Goal: Task Accomplishment & Management: Manage account settings

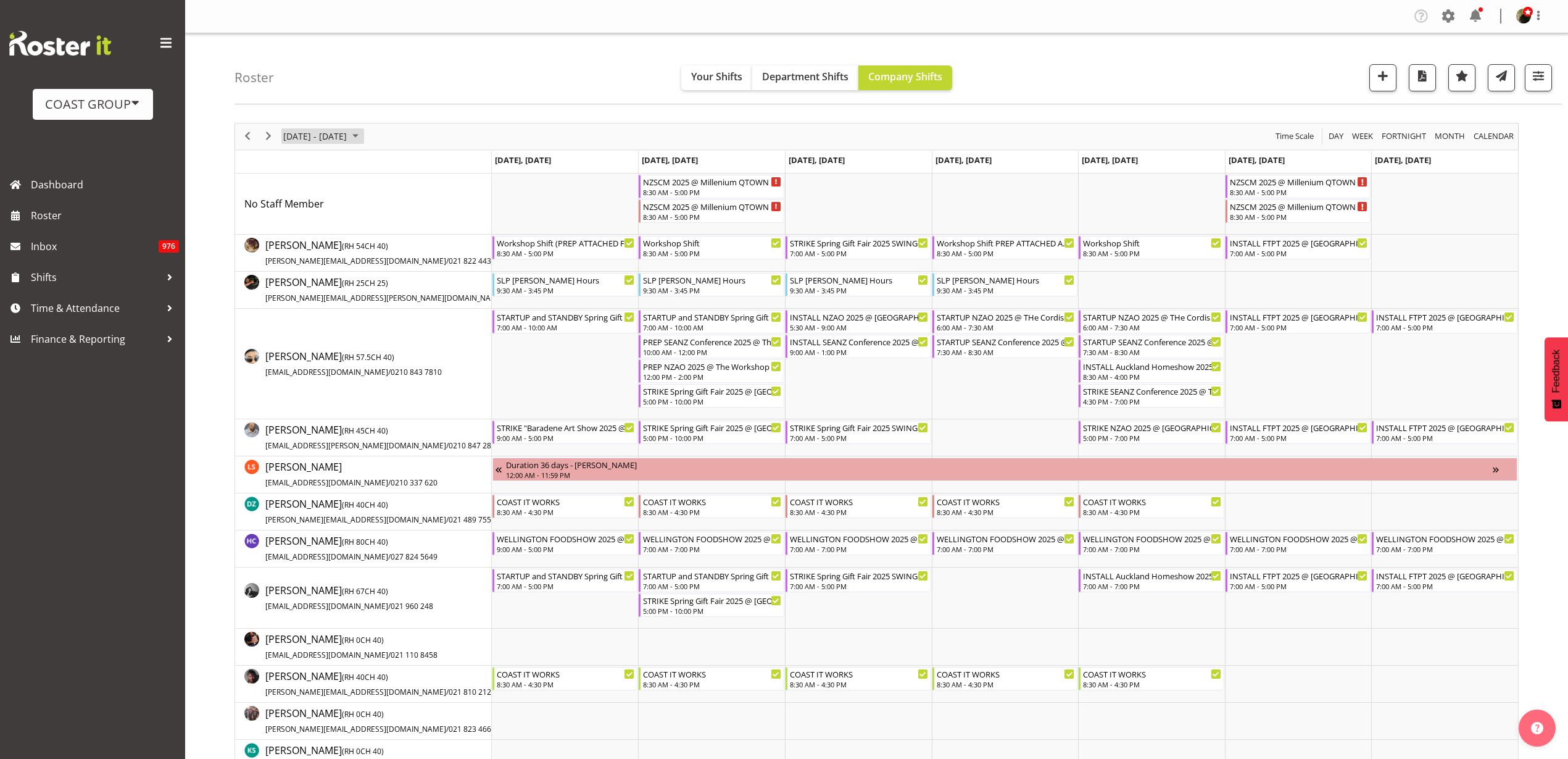
click at [322, 133] on span "August 25 - 31, 2025" at bounding box center [315, 136] width 66 height 15
click at [418, 163] on span "next month" at bounding box center [413, 168] width 21 height 22
click at [375, 276] on span "26" at bounding box center [375, 273] width 19 height 19
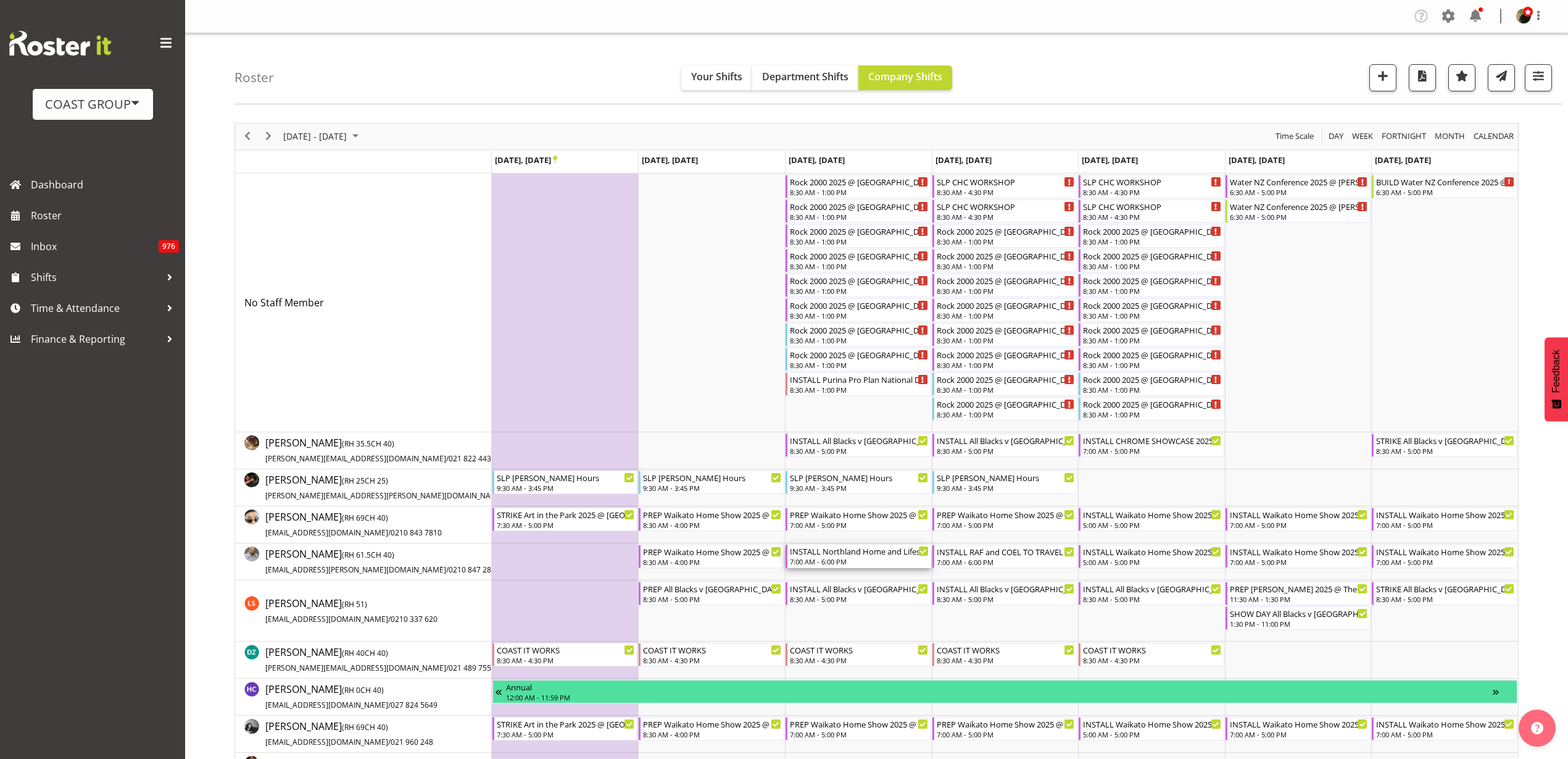
click at [819, 561] on div "7:00 AM - 6:00 PM" at bounding box center [860, 561] width 139 height 10
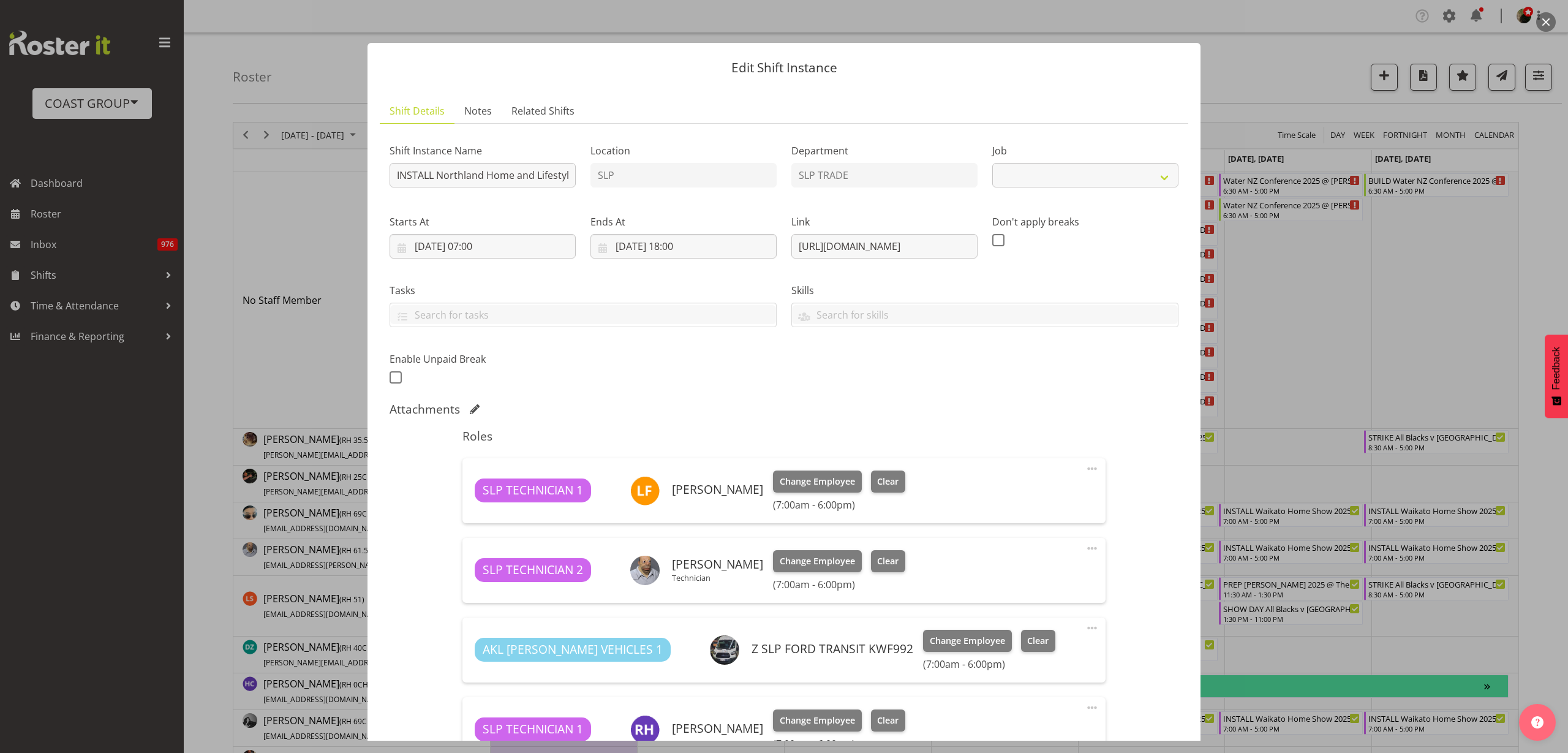
select select "9079"
drag, startPoint x: 792, startPoint y: 248, endPoint x: 1276, endPoint y: 239, distance: 484.1
click at [1276, 239] on div "Edit Shift Instance Shift Details Notes Related Shifts Shift Instance Name INST…" at bounding box center [784, 376] width 1568 height 753
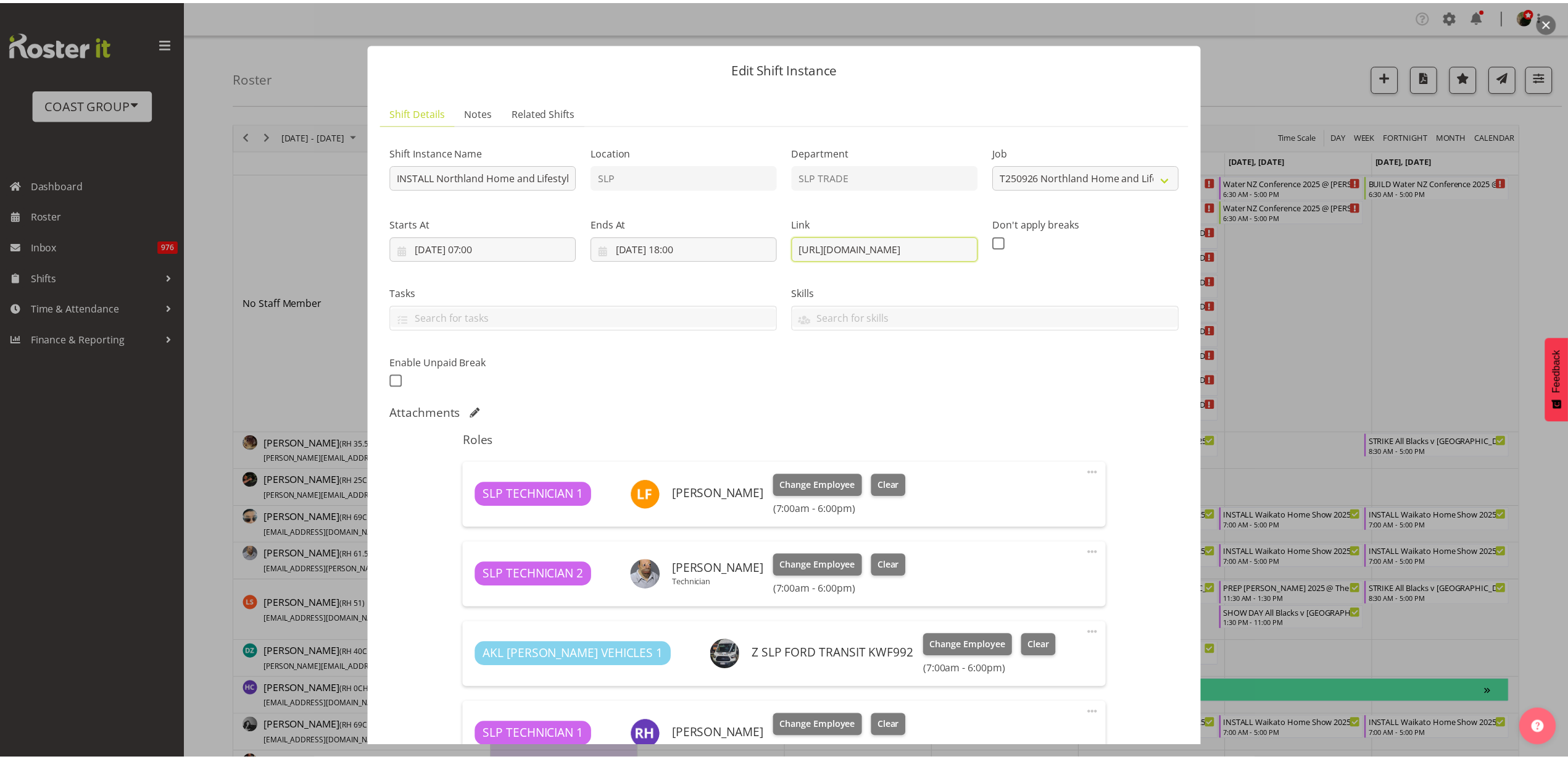
scroll to position [0, 0]
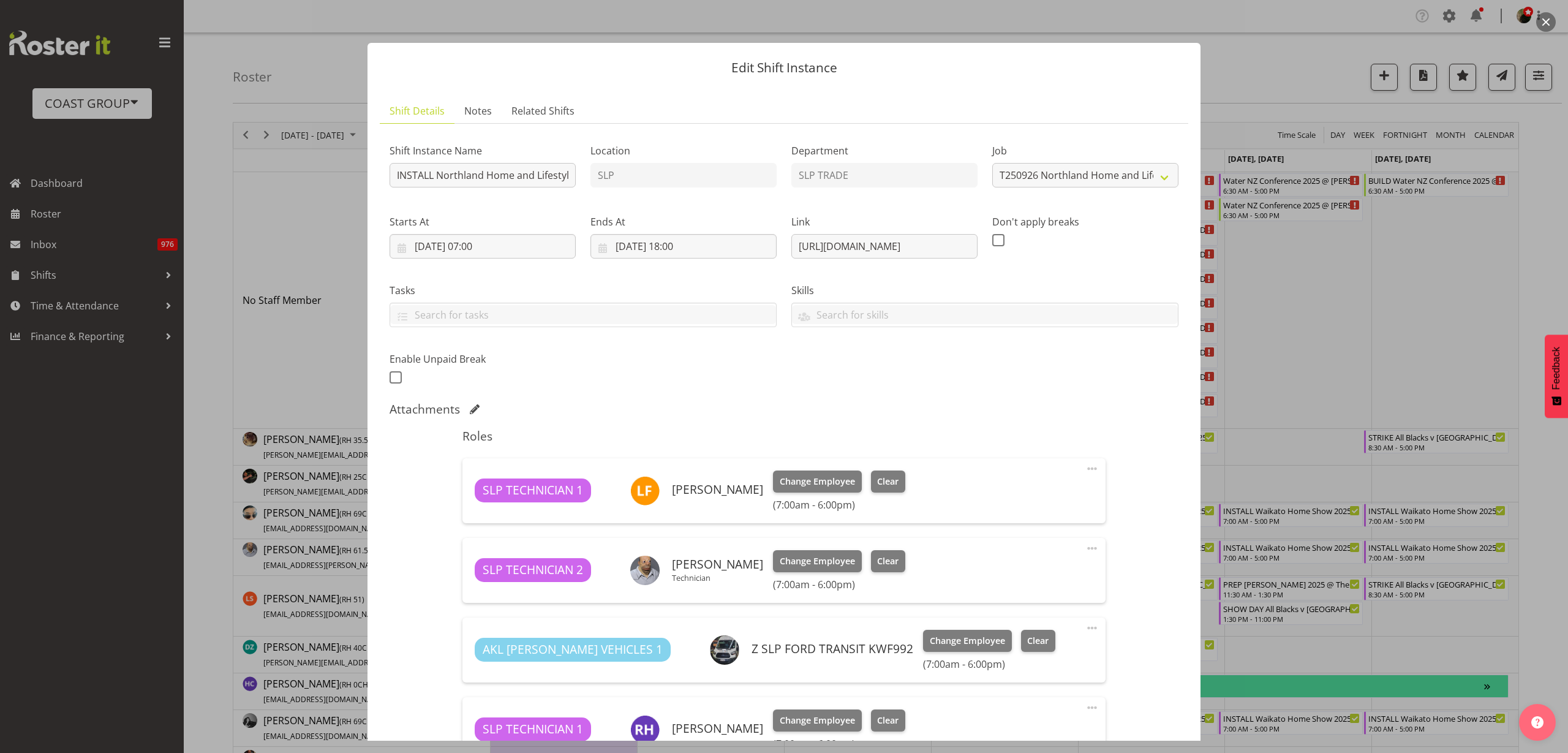
click at [1550, 21] on button "button" at bounding box center [1546, 22] width 20 height 20
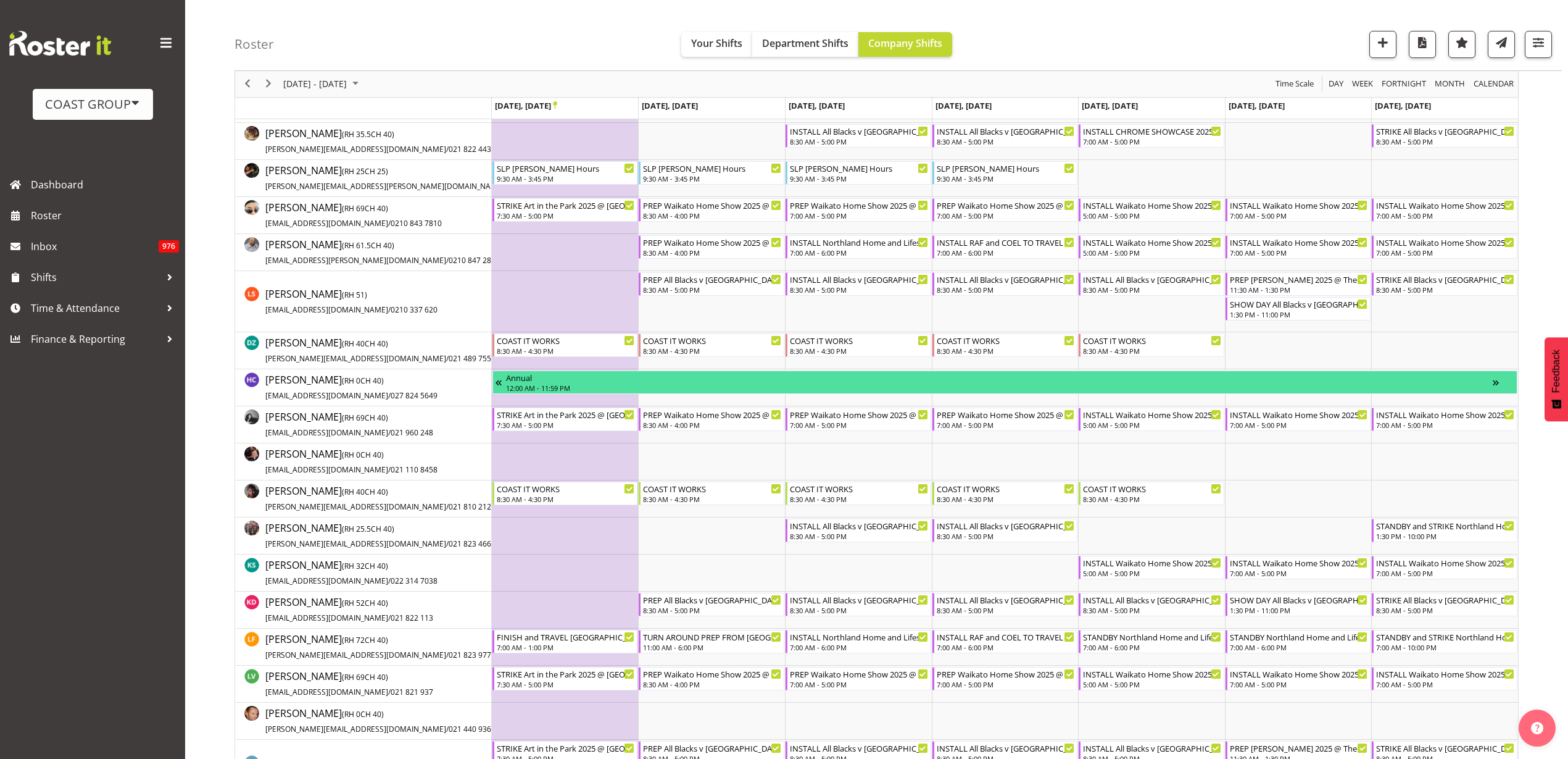
scroll to position [463, 0]
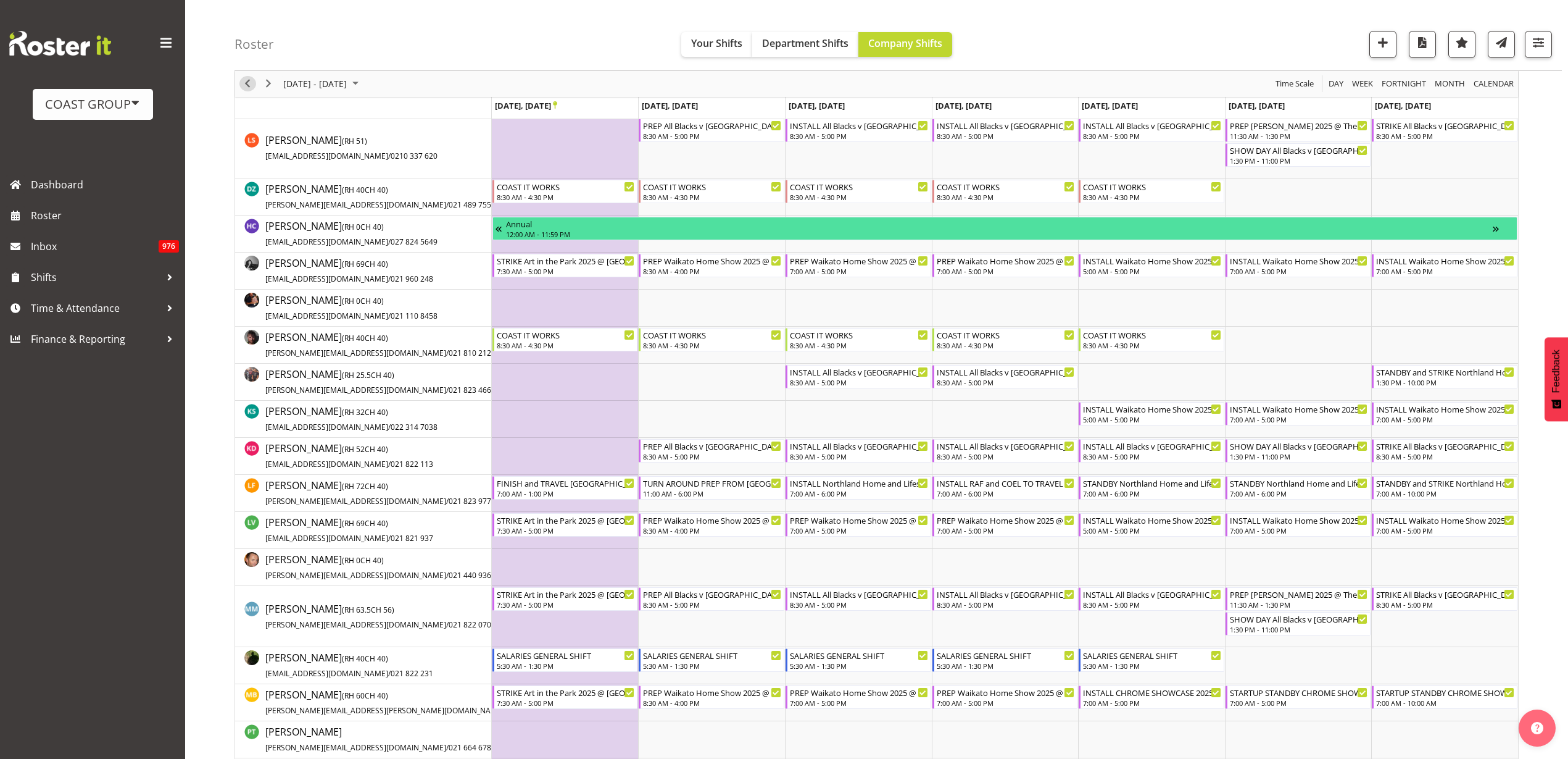
click at [249, 81] on span "Previous" at bounding box center [247, 84] width 14 height 15
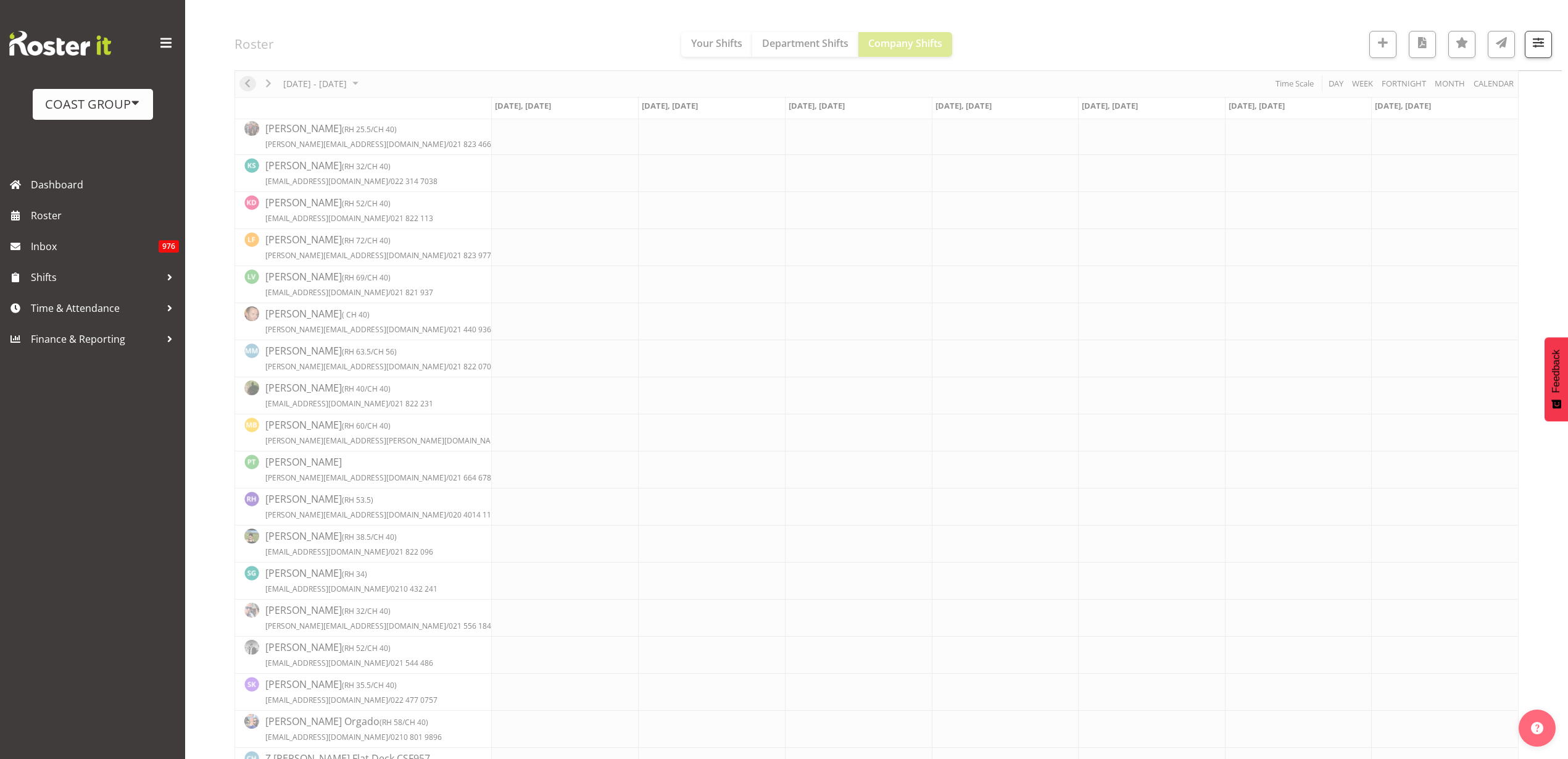
scroll to position [0, 0]
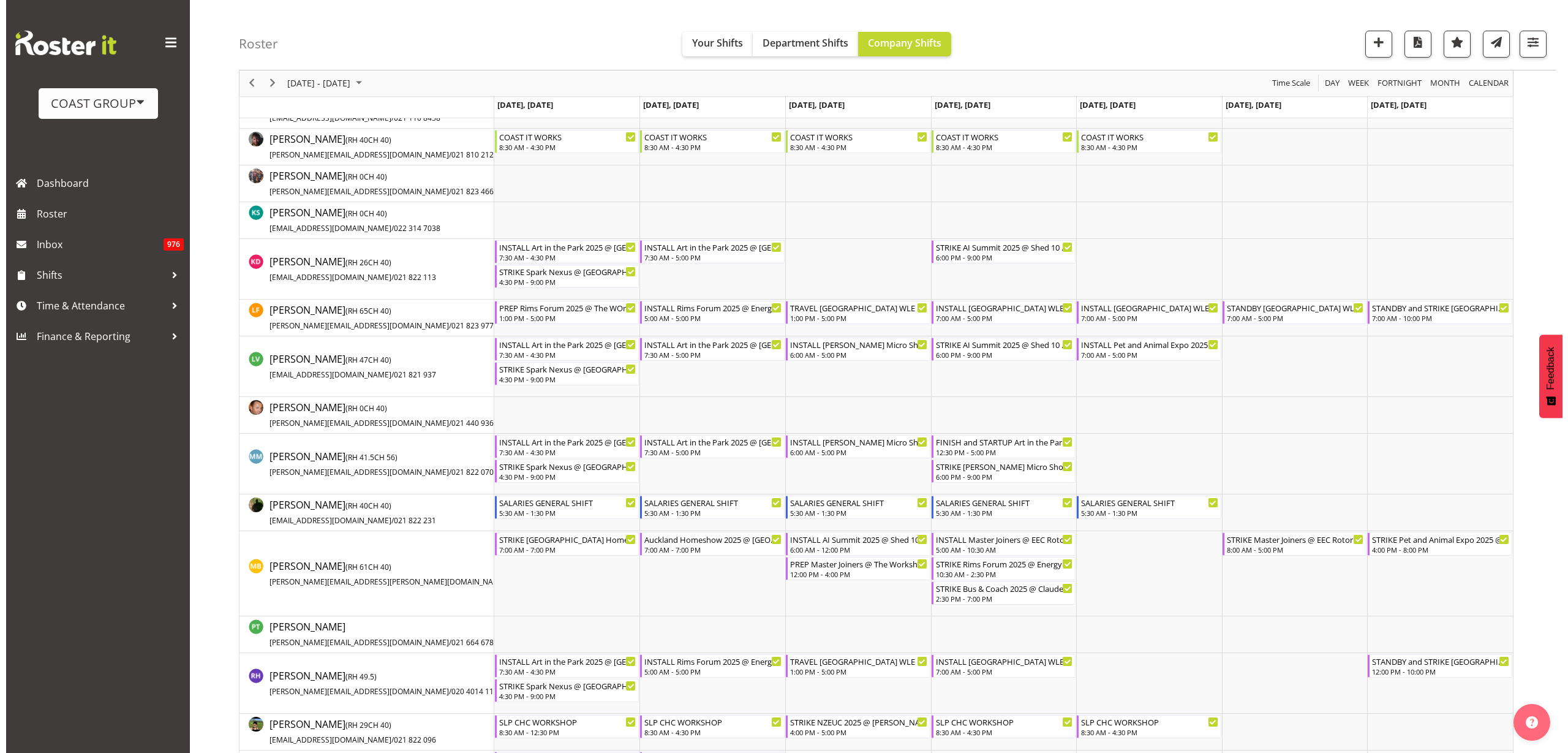
scroll to position [536, 0]
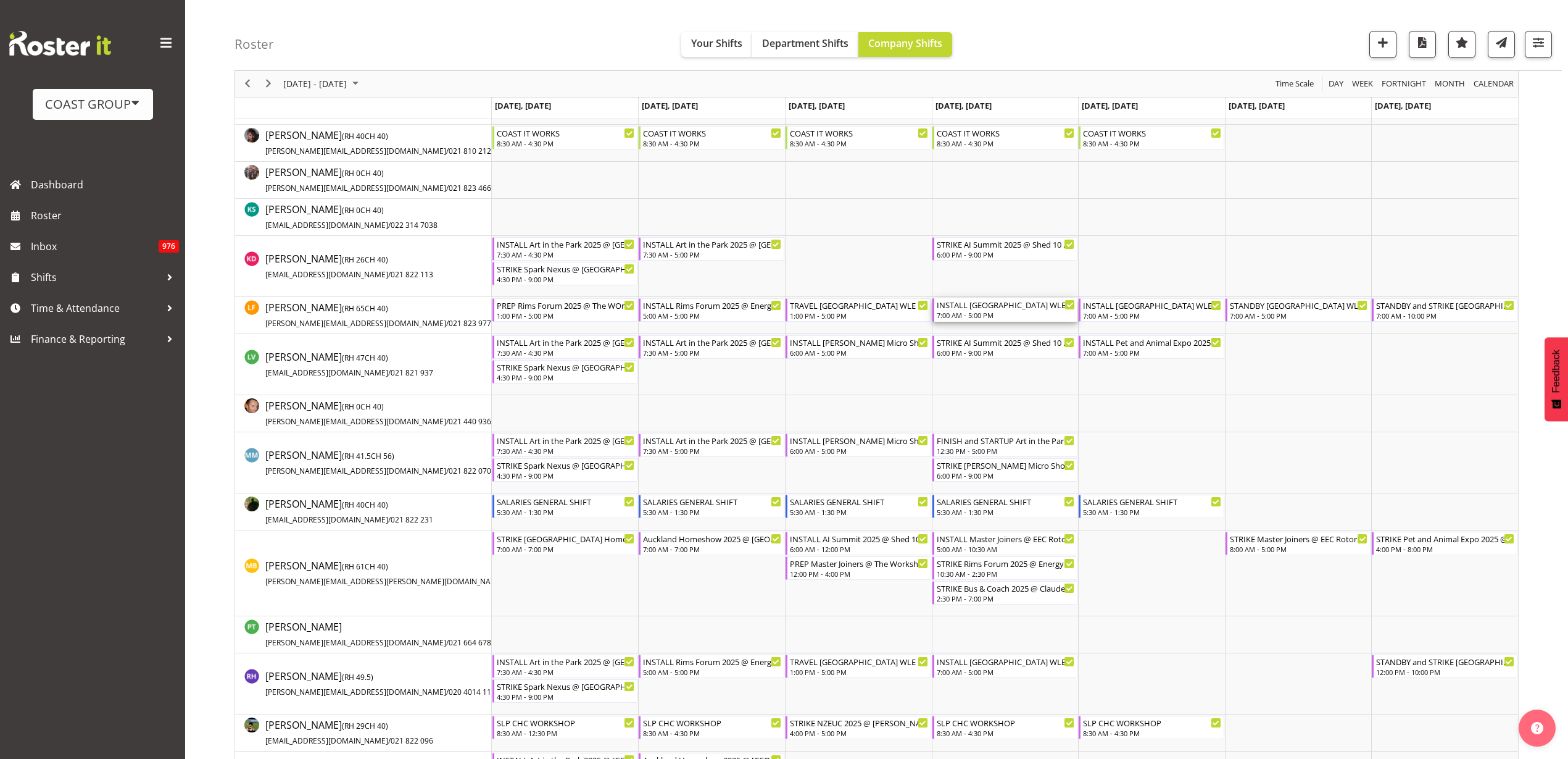
click at [996, 308] on div "INSTALL Tauranga WLE 2025 RAF TRAVEL HOME AT END OF DAY IN TRANSIT @ Baypark" at bounding box center [1007, 305] width 139 height 12
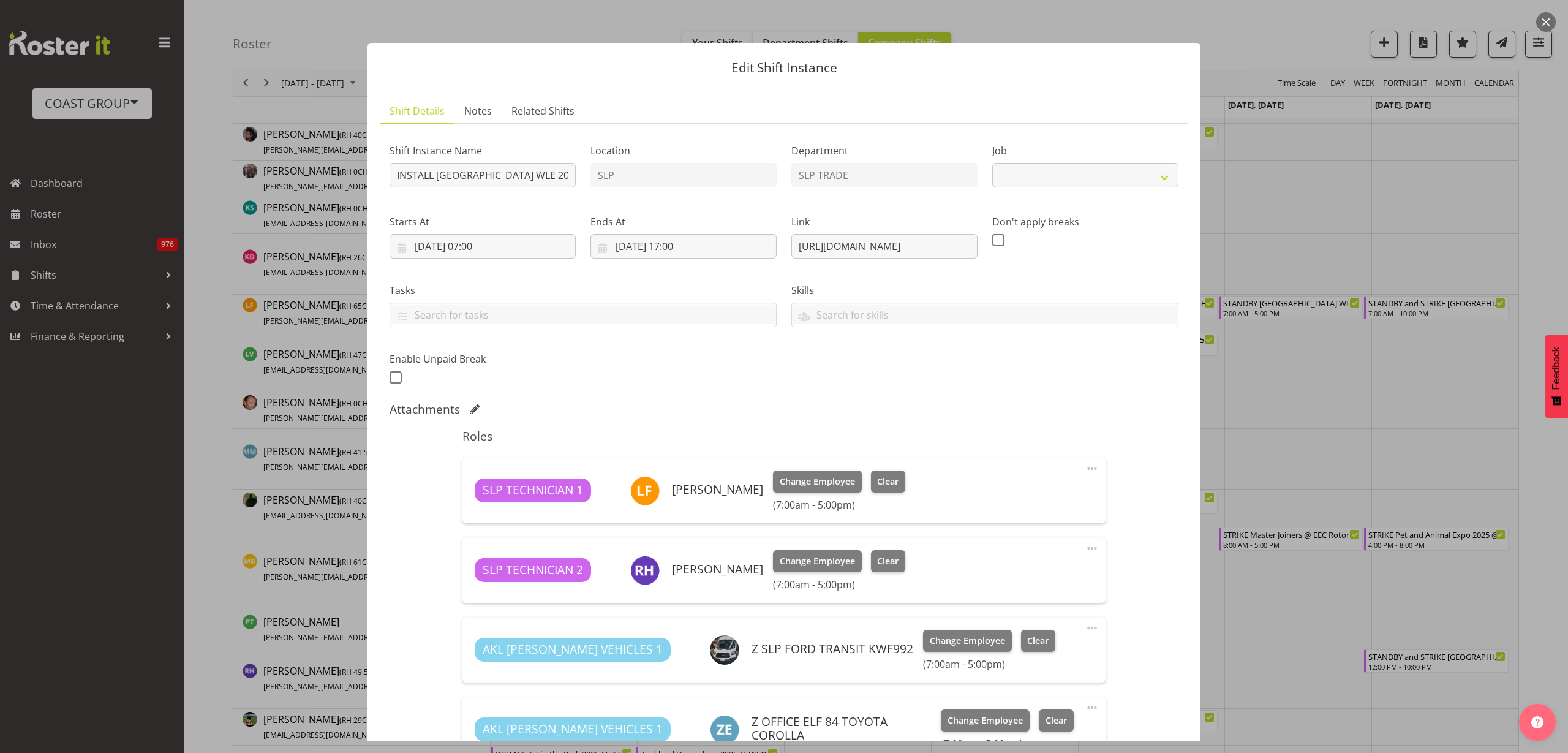
select select "9227"
drag, startPoint x: 789, startPoint y: 244, endPoint x: 1608, endPoint y: 244, distance: 819.0
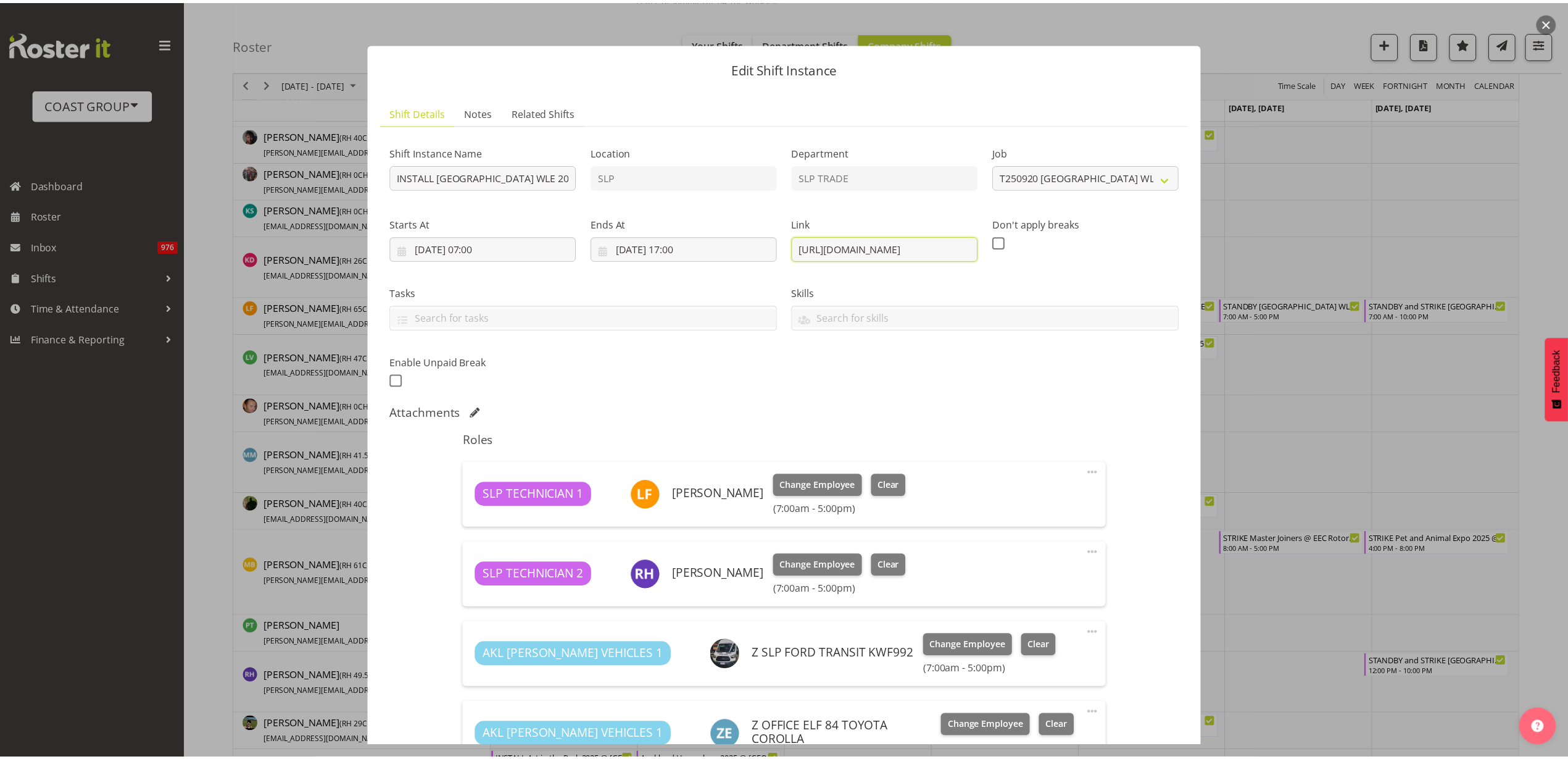
scroll to position [0, 0]
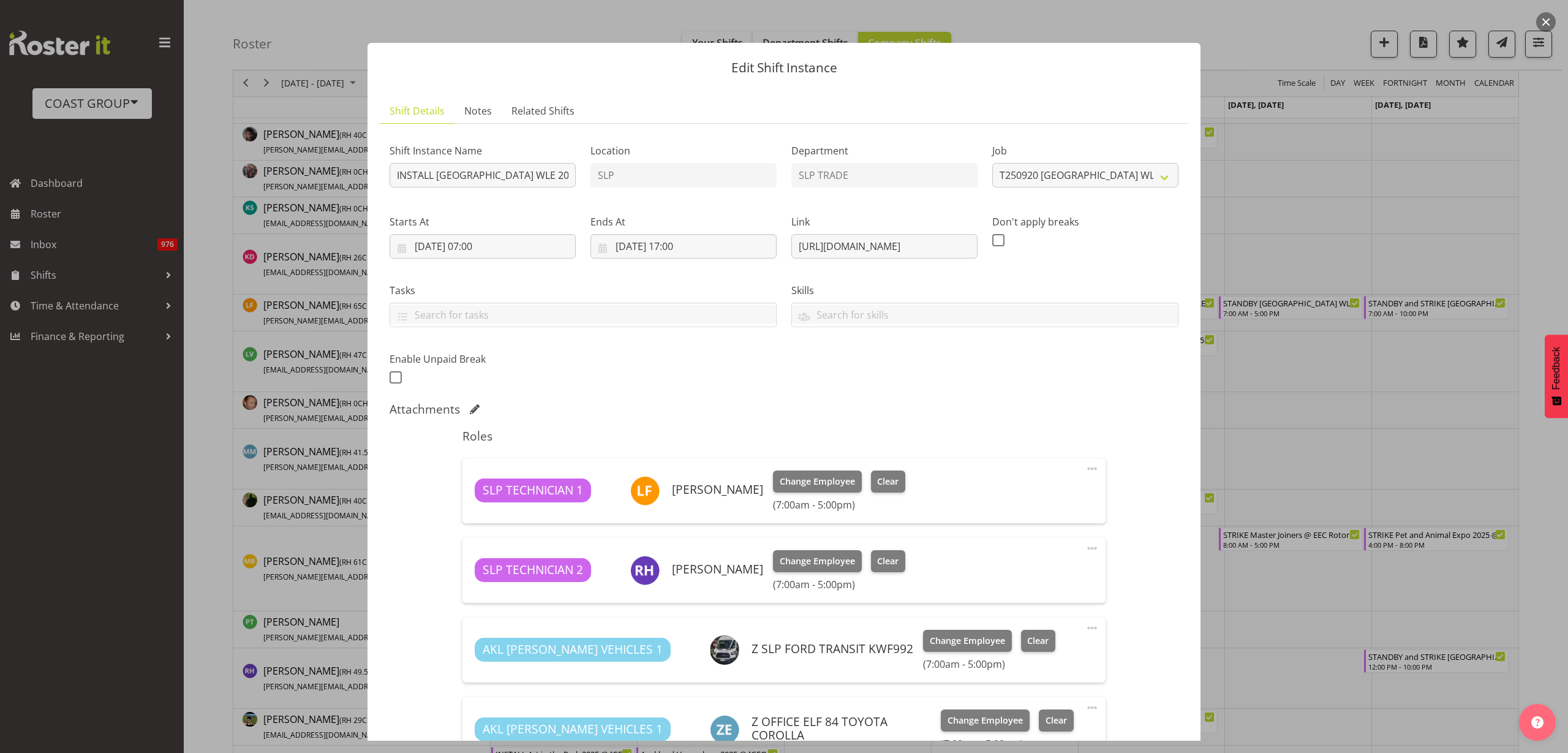
click at [1550, 21] on button "button" at bounding box center [1546, 22] width 20 height 20
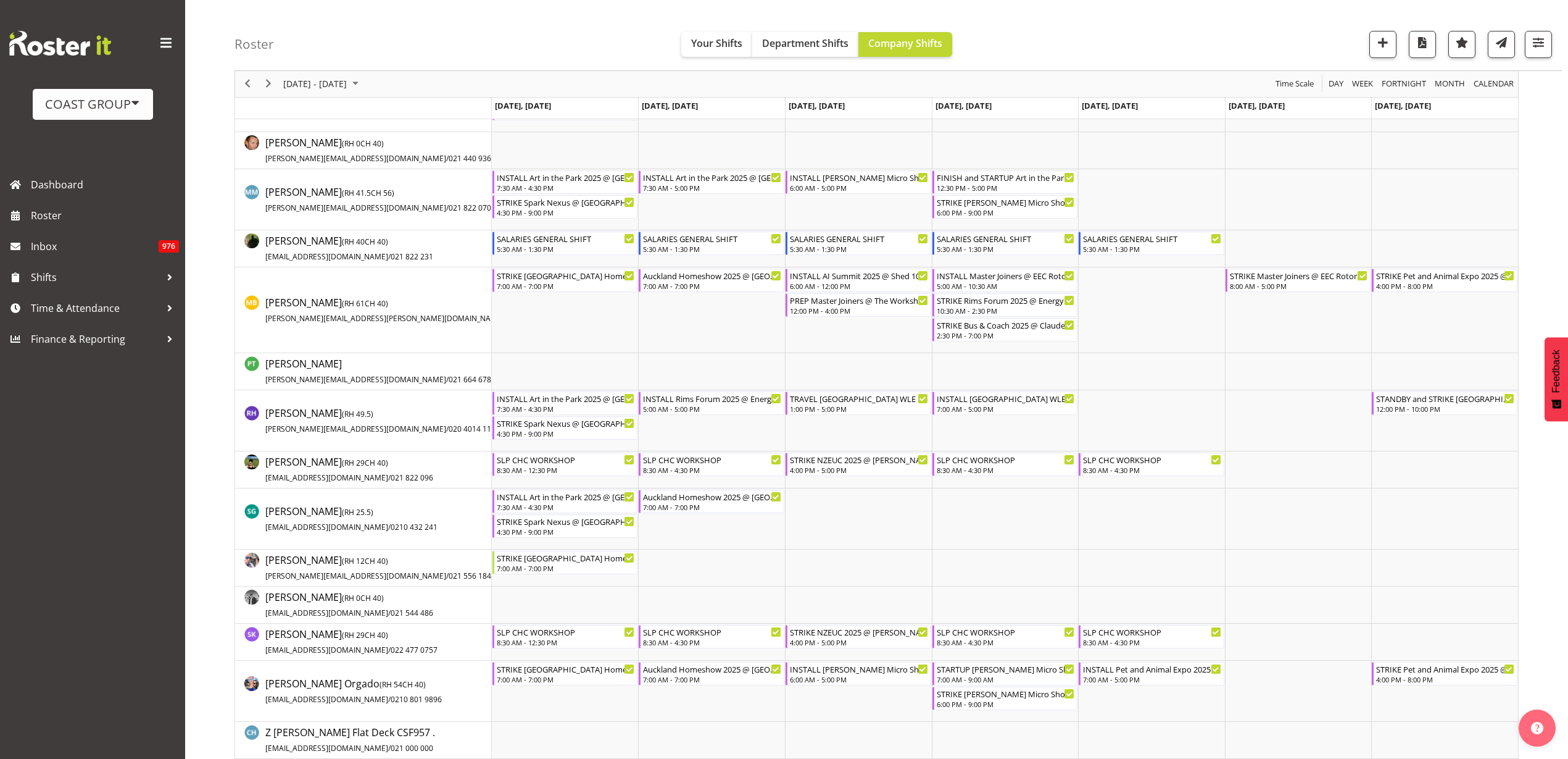
scroll to position [849, 0]
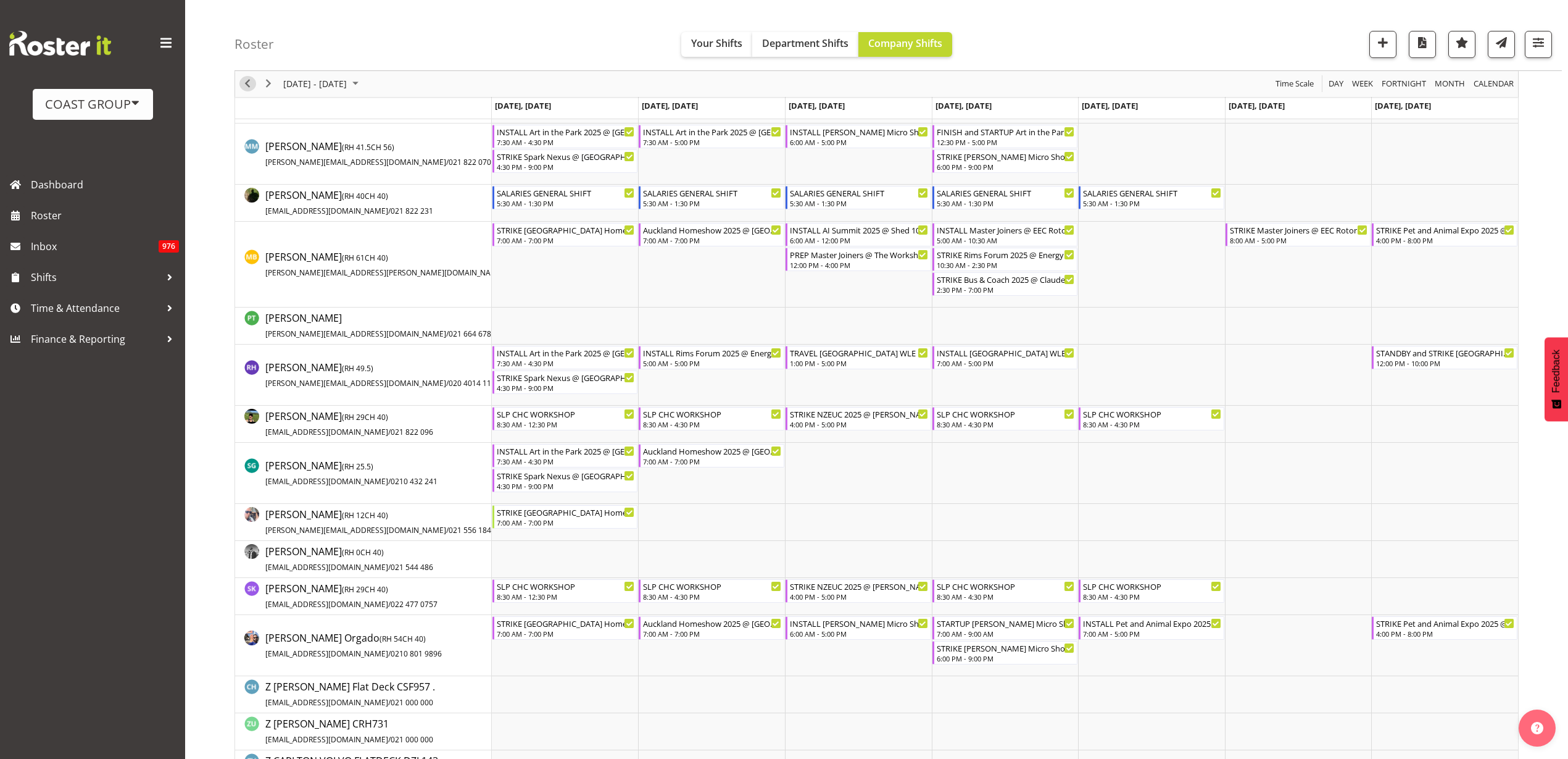
click at [246, 82] on span "Previous" at bounding box center [247, 84] width 14 height 15
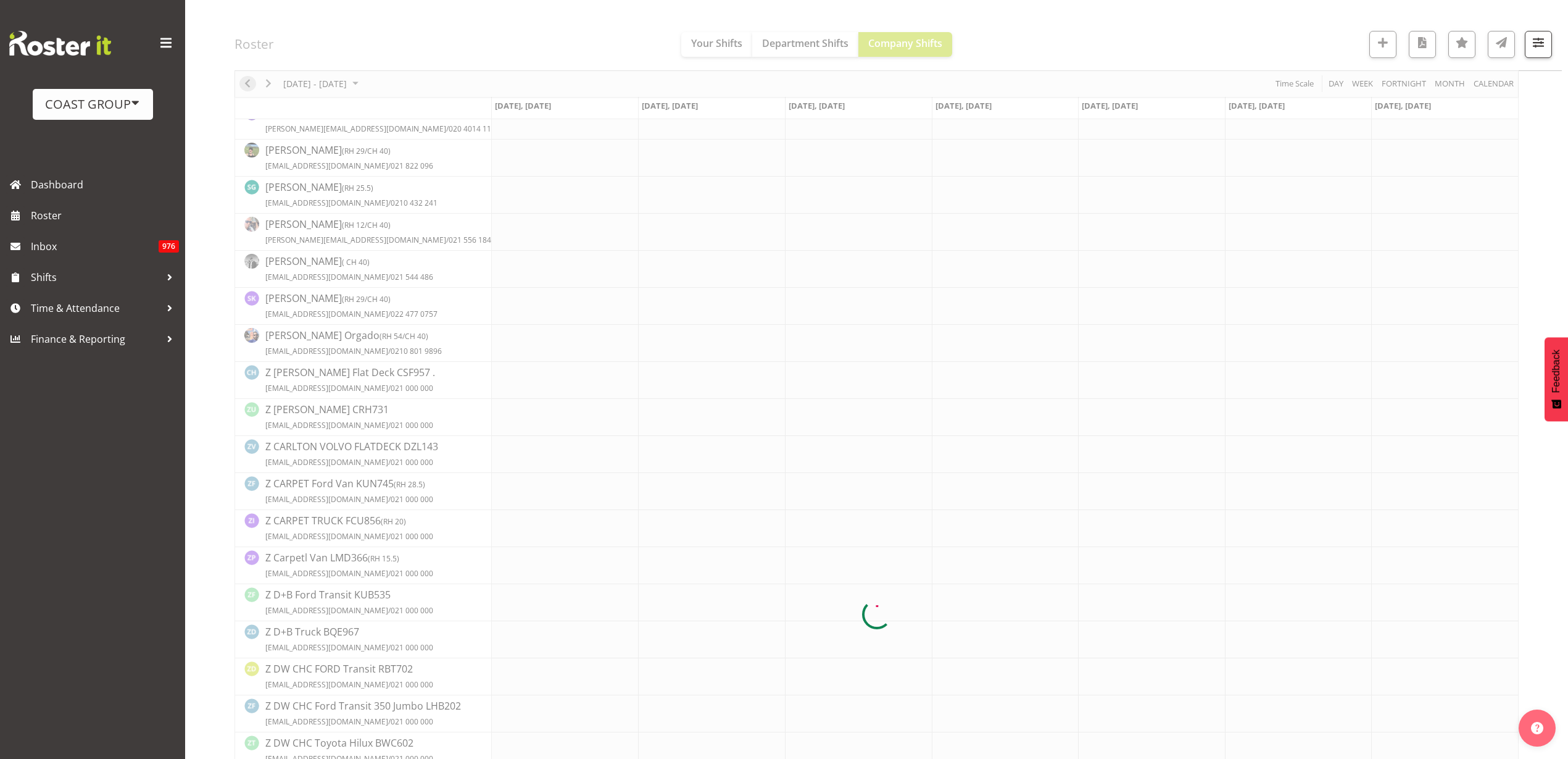
scroll to position [0, 0]
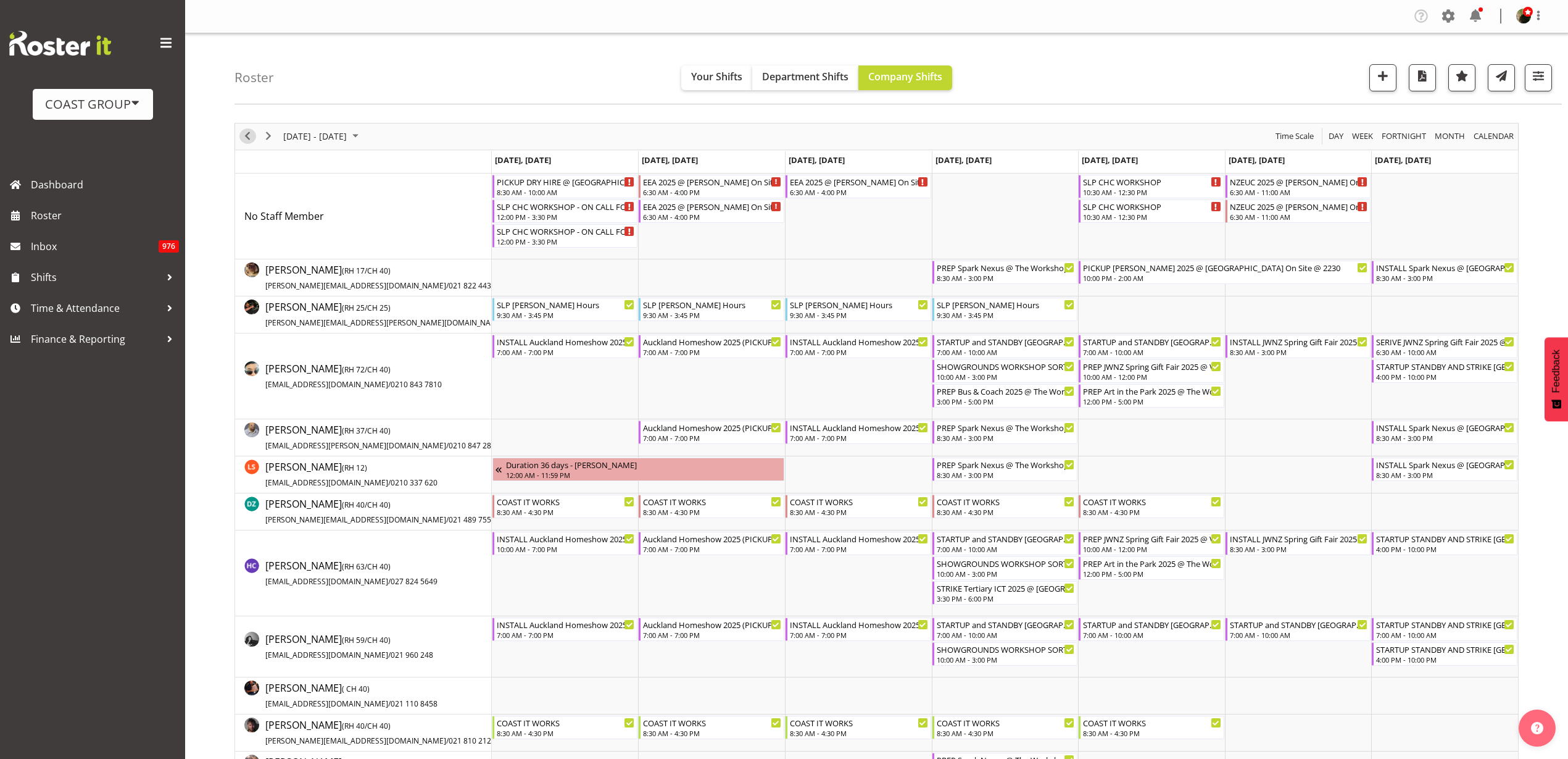
click at [247, 131] on span "Previous" at bounding box center [247, 136] width 14 height 15
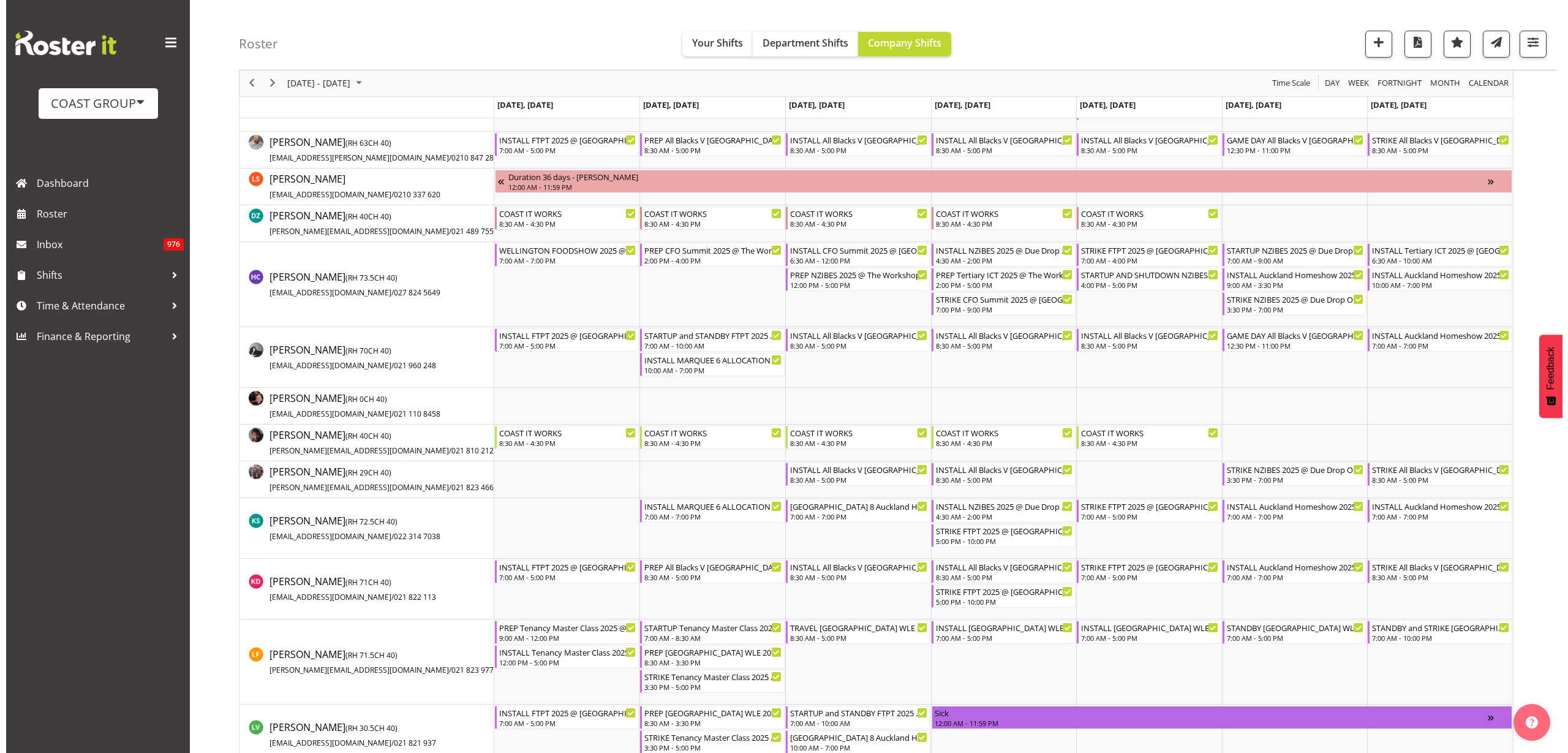
scroll to position [383, 0]
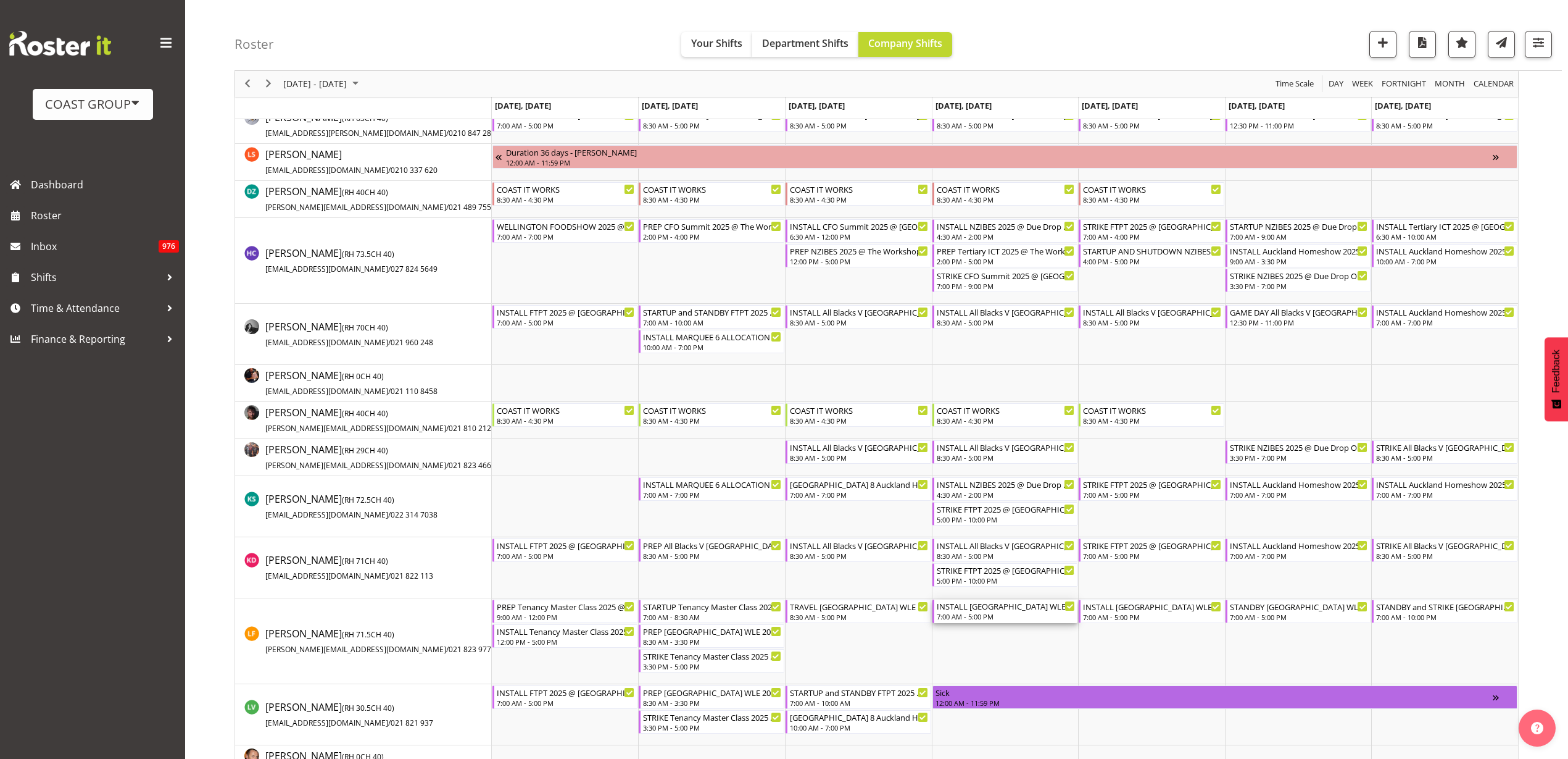
click at [989, 617] on div "7:00 AM - 5:00 PM" at bounding box center [1007, 616] width 139 height 10
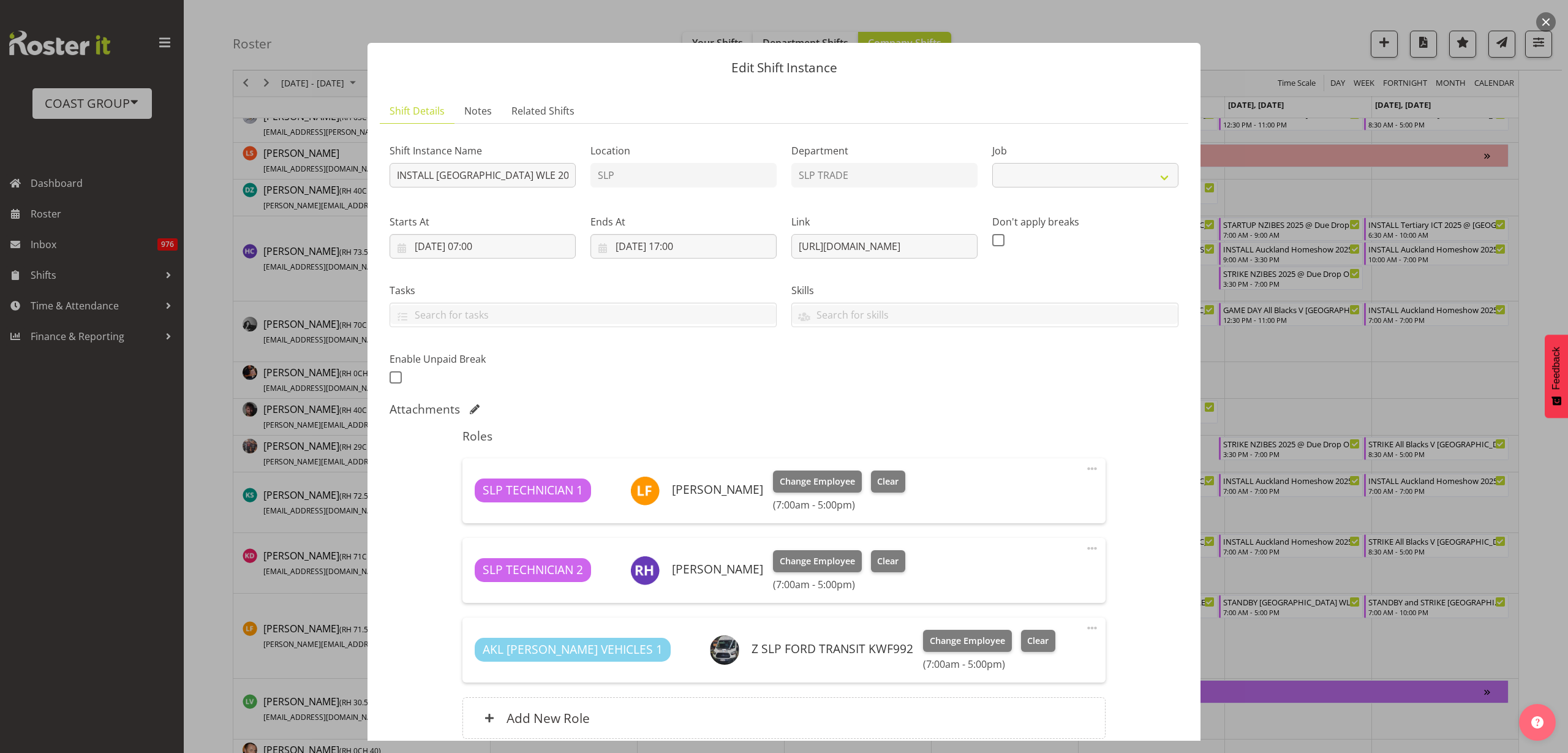
select select "9226"
drag, startPoint x: 788, startPoint y: 243, endPoint x: 1323, endPoint y: 249, distance: 535.0
click at [1323, 249] on div "Edit Shift Instance Shift Details Notes Related Shifts Shift Instance Name INST…" at bounding box center [784, 376] width 1568 height 753
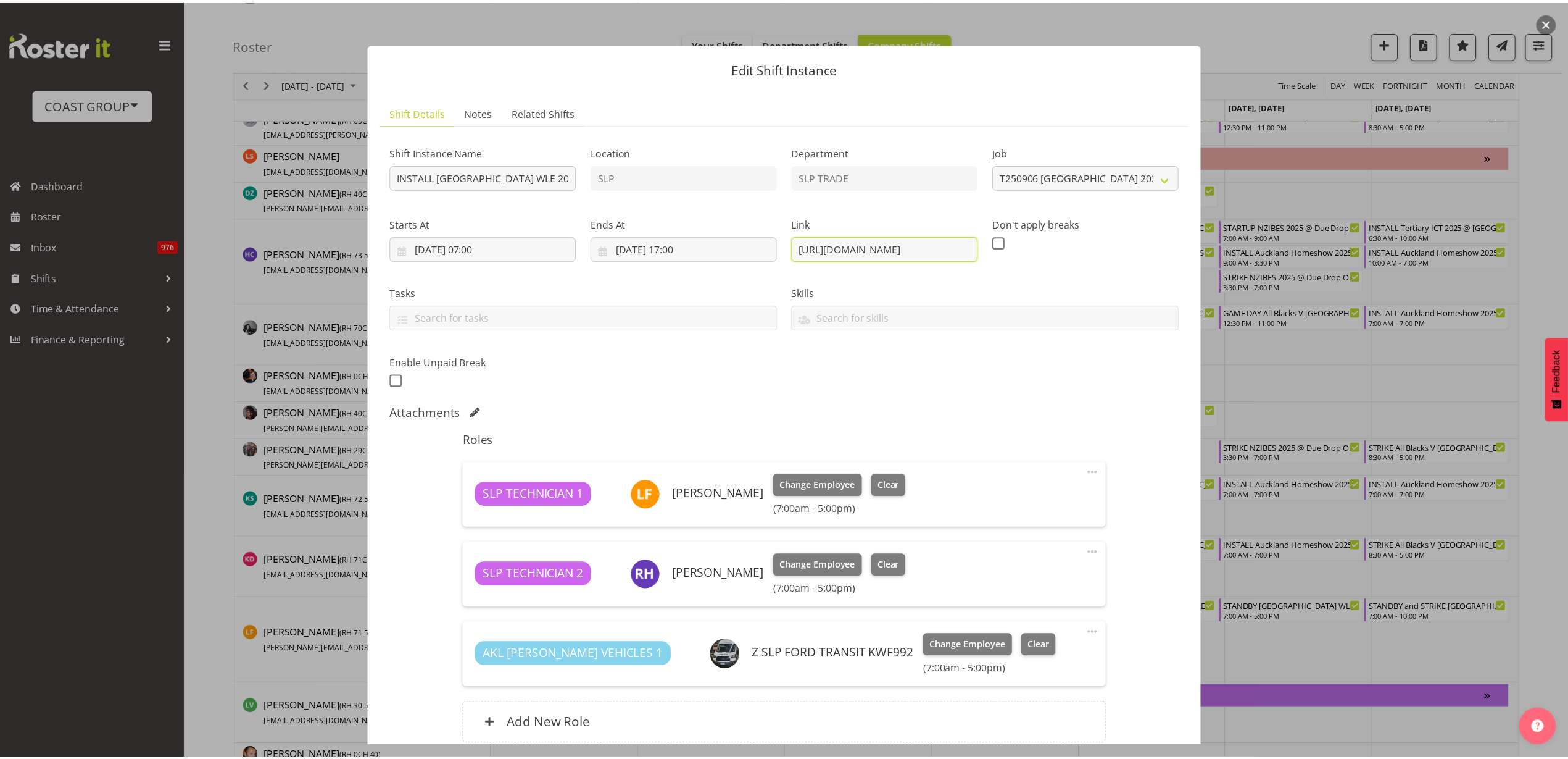
scroll to position [0, 0]
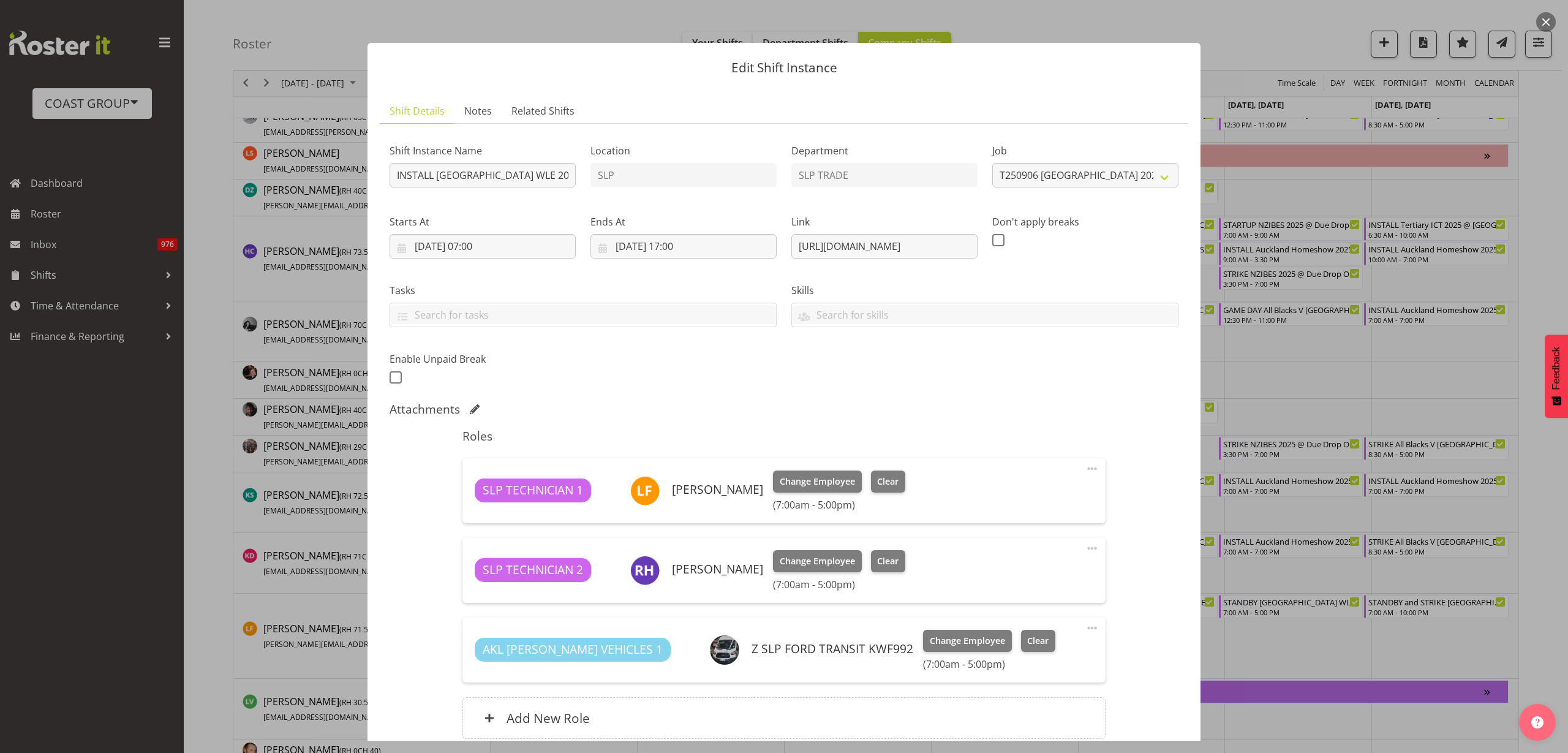
click at [1551, 21] on button "button" at bounding box center [1546, 22] width 20 height 20
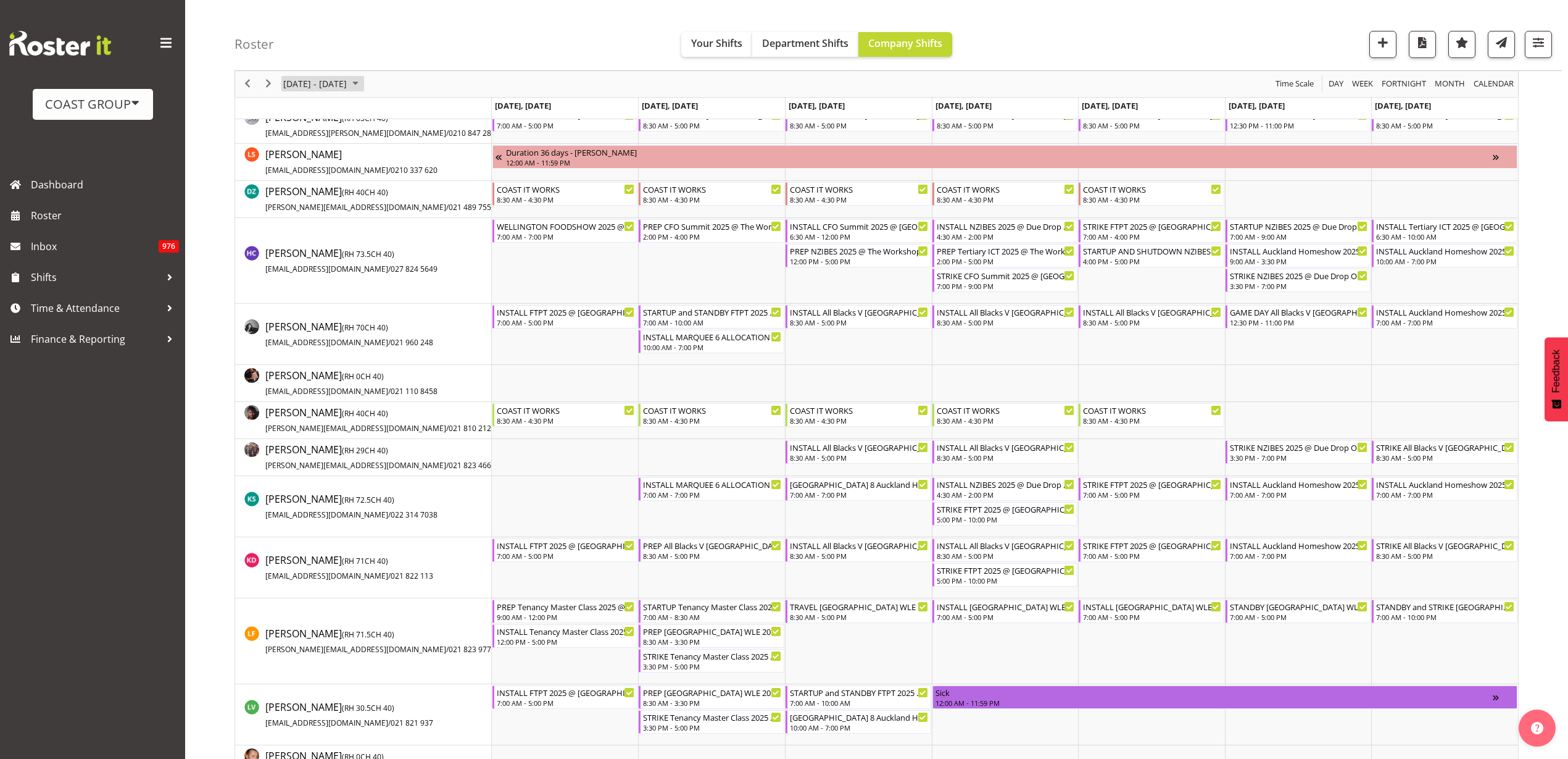
click at [316, 80] on span "September 01 - 07, 2025" at bounding box center [315, 84] width 66 height 15
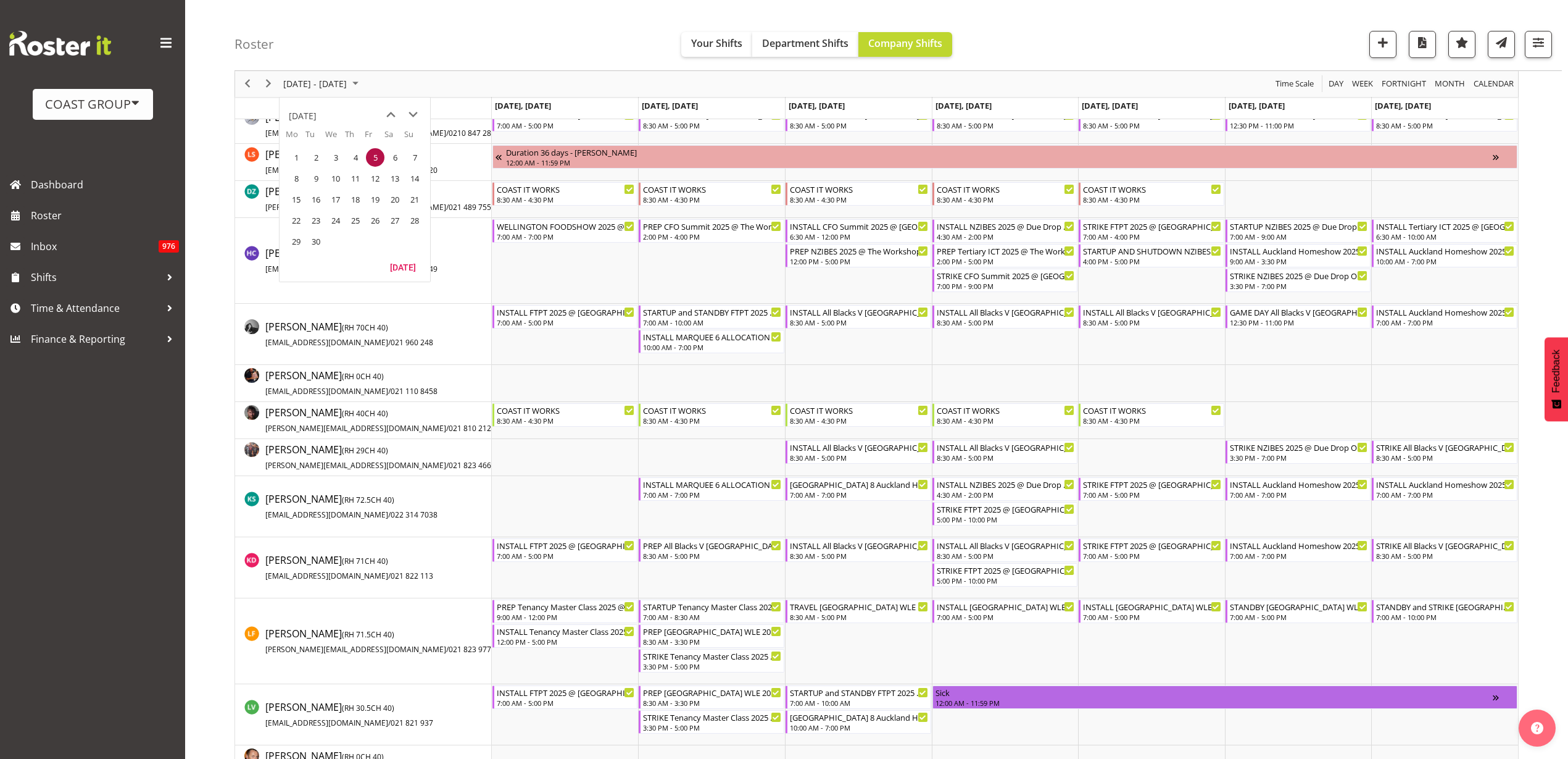
click at [392, 114] on span "previous month" at bounding box center [391, 114] width 21 height 22
click at [353, 241] on span "28" at bounding box center [355, 241] width 19 height 19
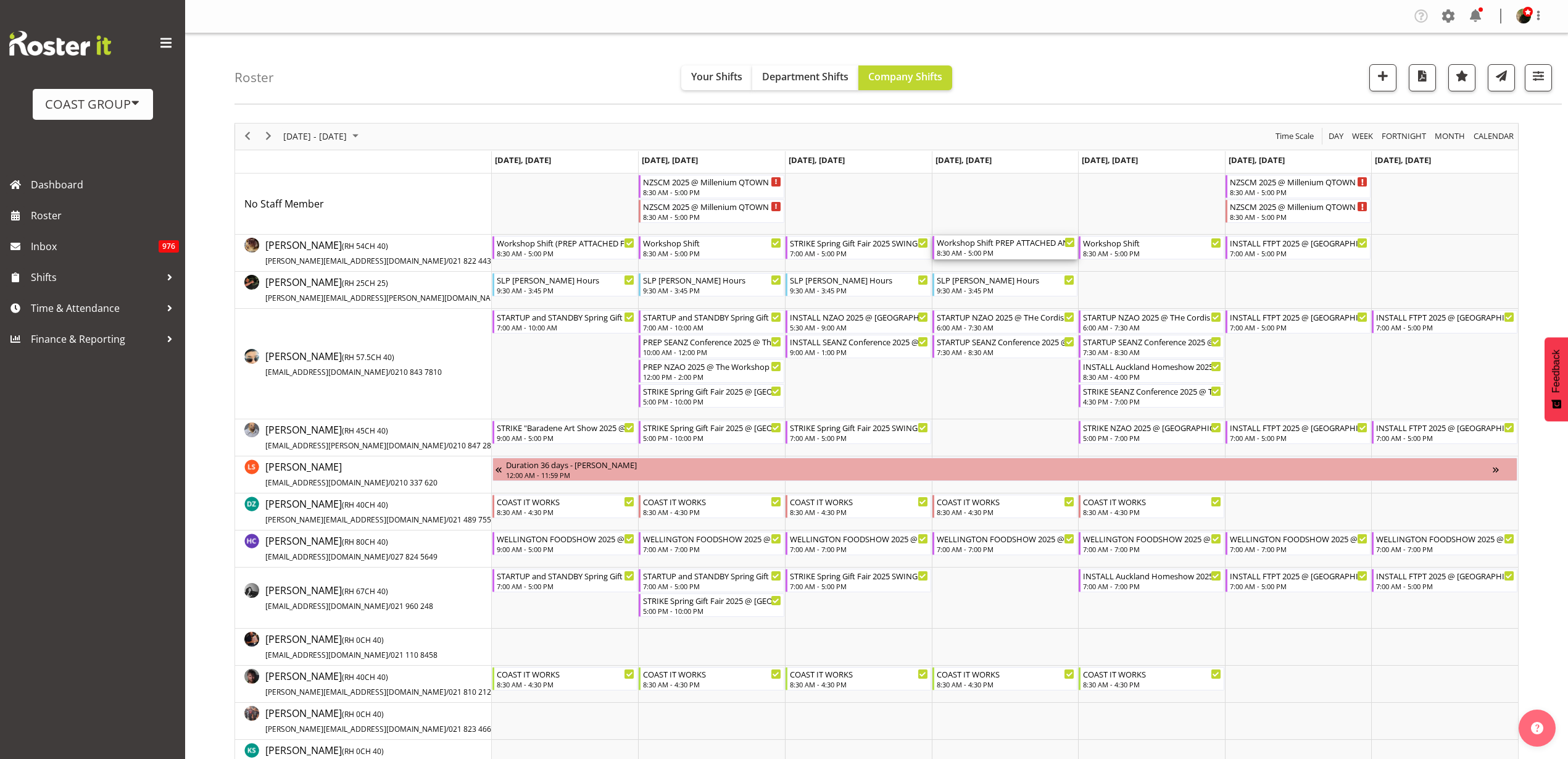
click at [993, 248] on div "8:30 AM - 5:00 PM" at bounding box center [1007, 252] width 139 height 10
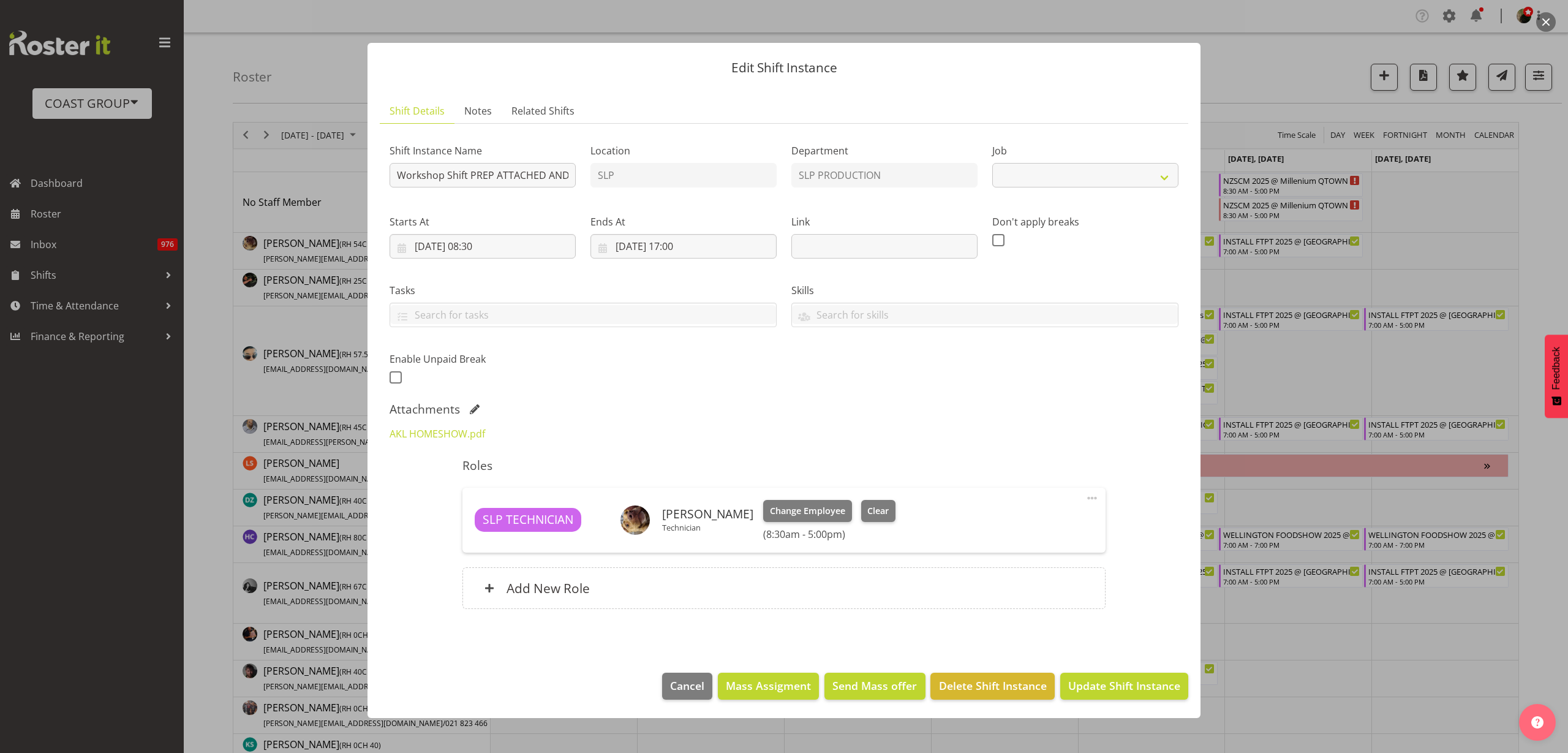
select select "55"
click at [497, 174] on input "Workshop Shift PREP ATTACHED AND DELIVER" at bounding box center [483, 175] width 186 height 25
click at [471, 409] on span at bounding box center [475, 409] width 10 height 10
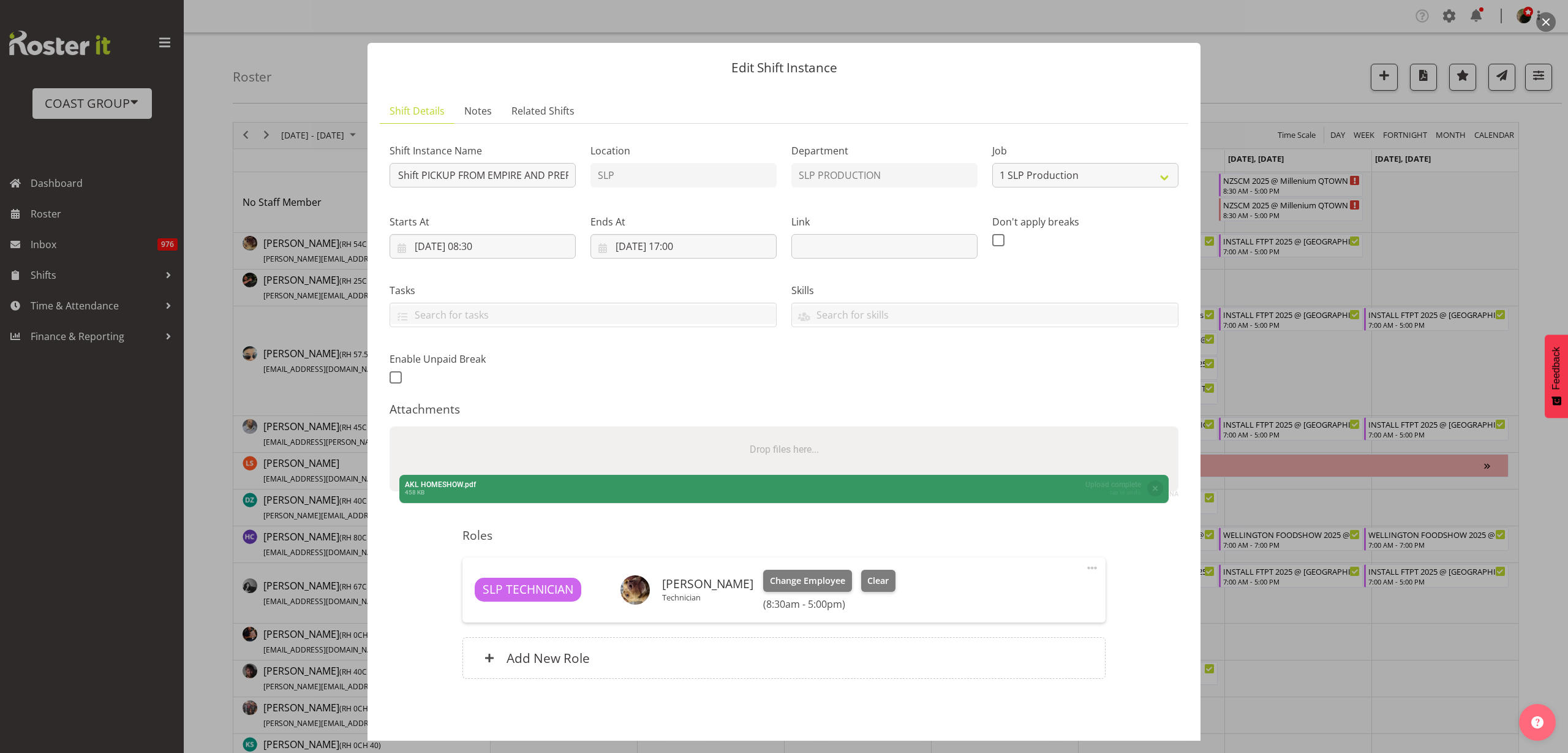
scroll to position [0, 0]
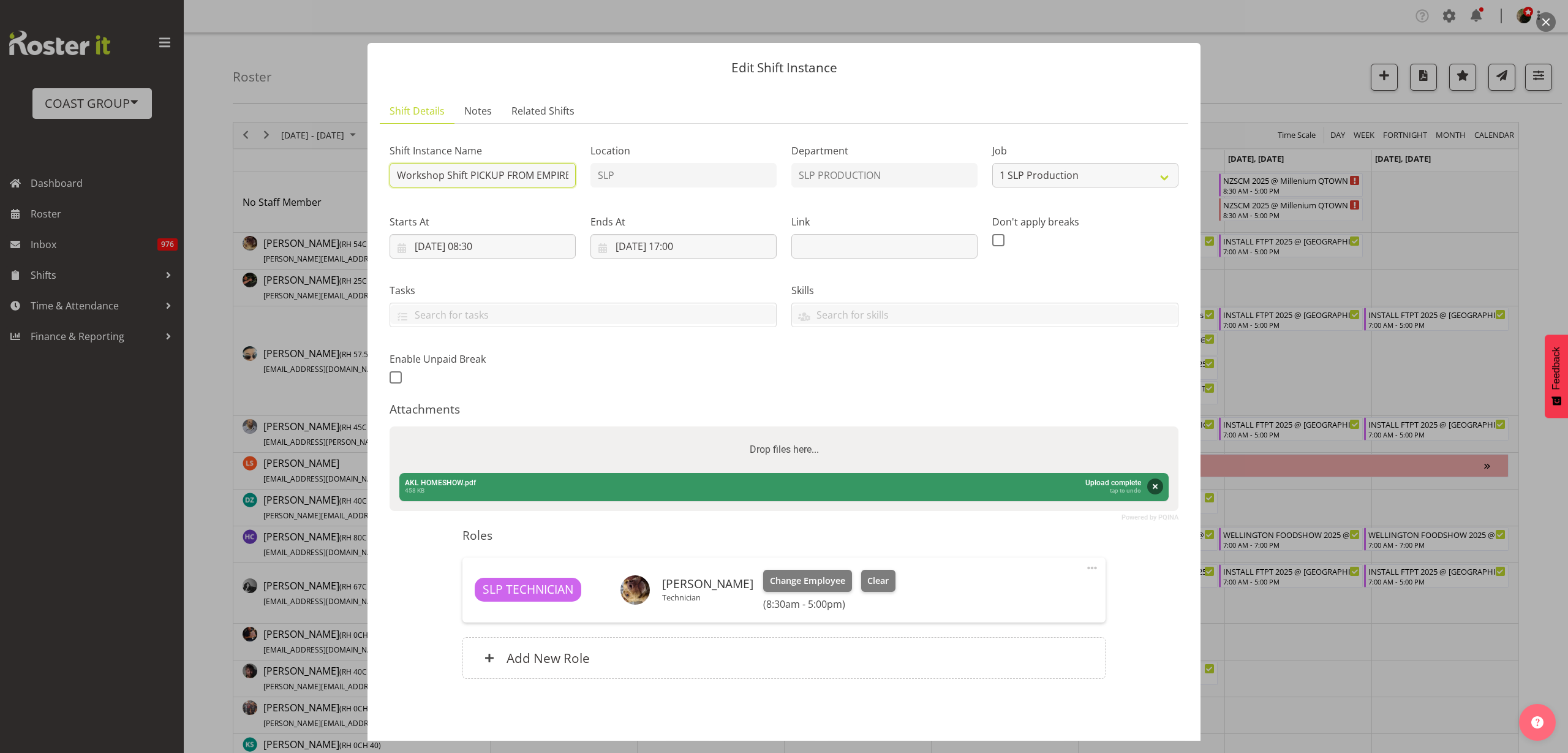
click at [544, 174] on input "Workshop Shift PICKUP FROM EMPIRE AND PREP ATTACHED AND DELIVER TO SHOWGROUNDS." at bounding box center [483, 175] width 186 height 25
click at [470, 174] on input "Workshop Shift PICKUP FROM EMPIRE 2 x 5m powerlock AND PREP ATTACHED AND DELIVE…" at bounding box center [483, 175] width 186 height 25
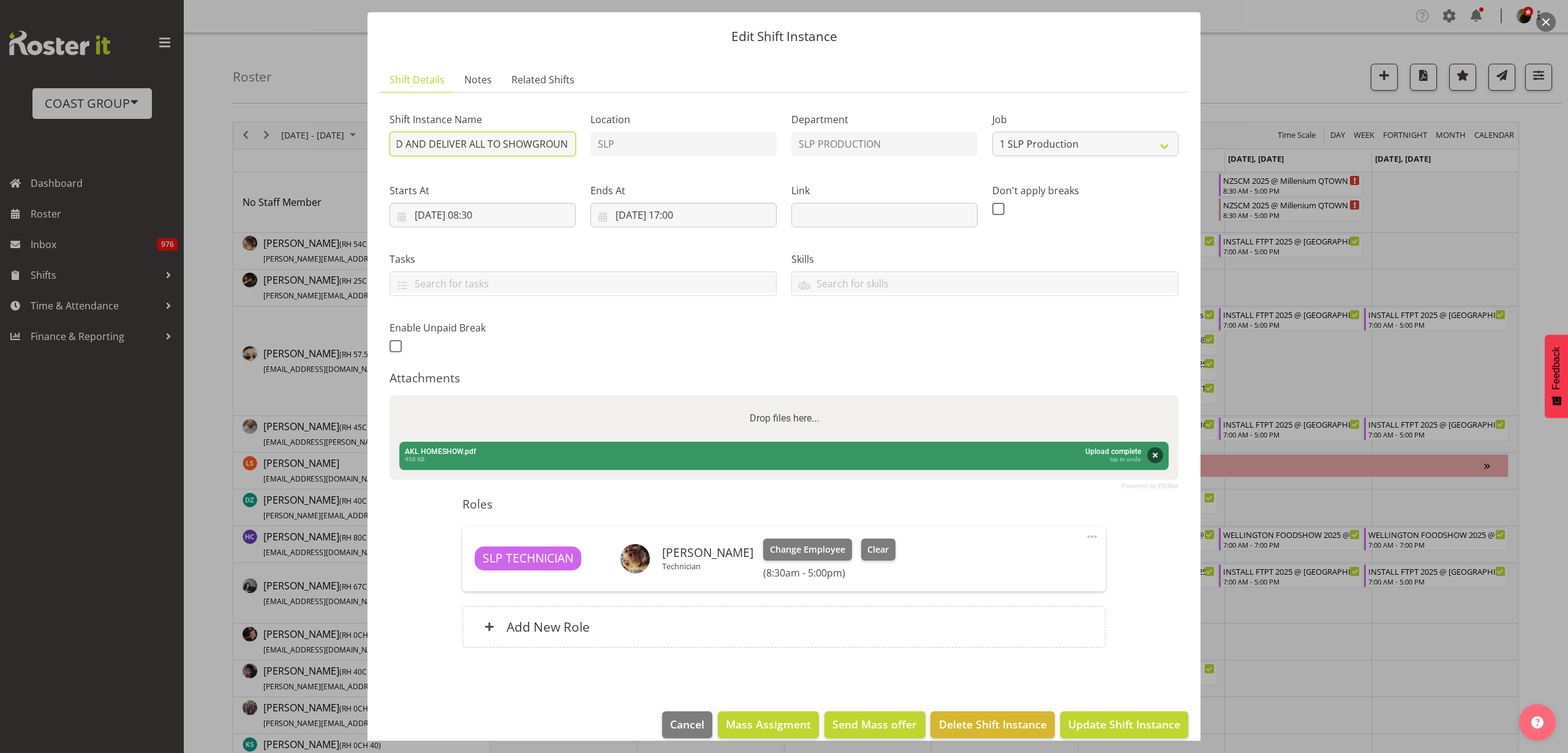
scroll to position [47, 0]
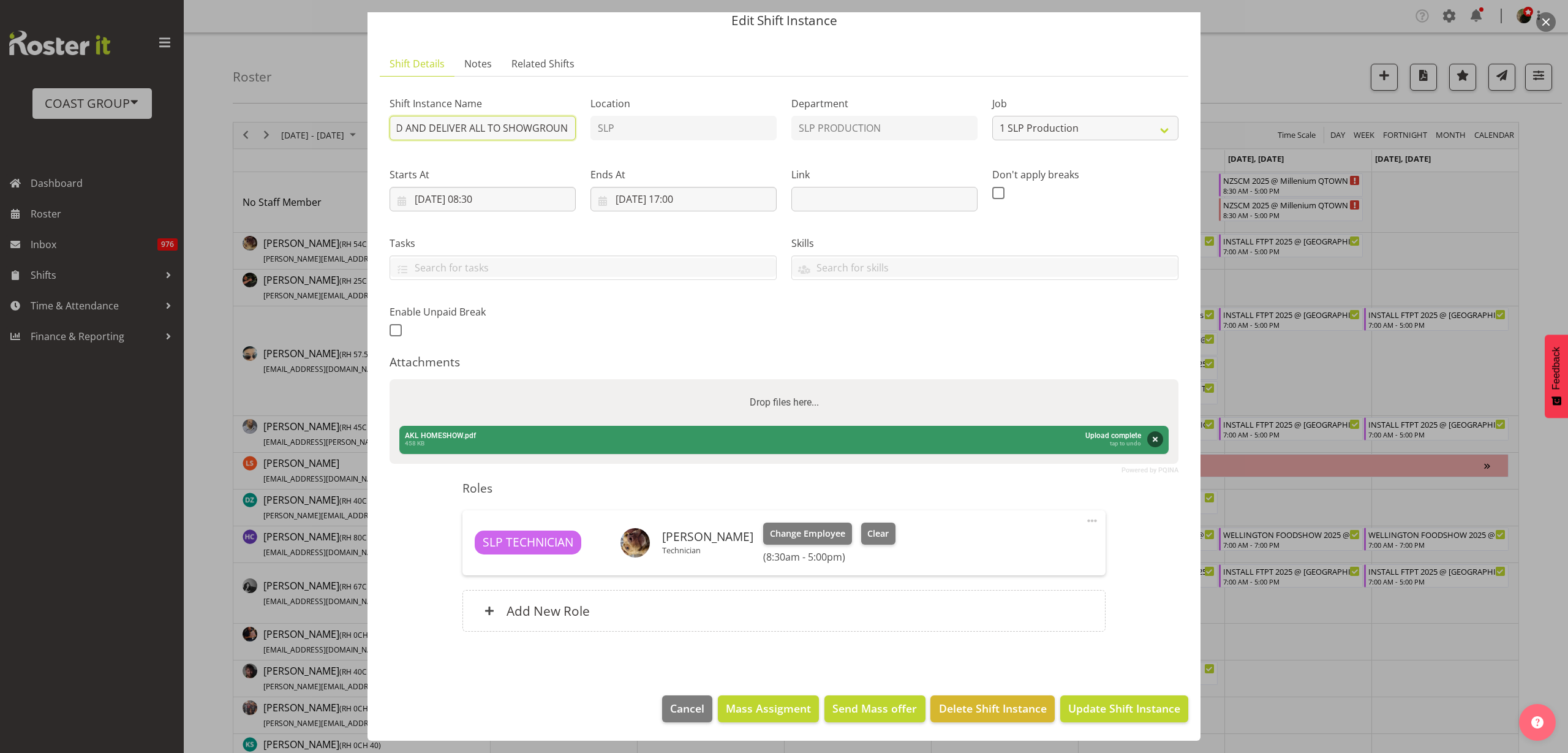
type input "Workshop Shift PICKUP FROM EMPIRE 2 x 5m powerlock AND PREP ATTACHED AND DELIVE…"
click at [1143, 709] on span "Update Shift Instance" at bounding box center [1124, 708] width 112 height 16
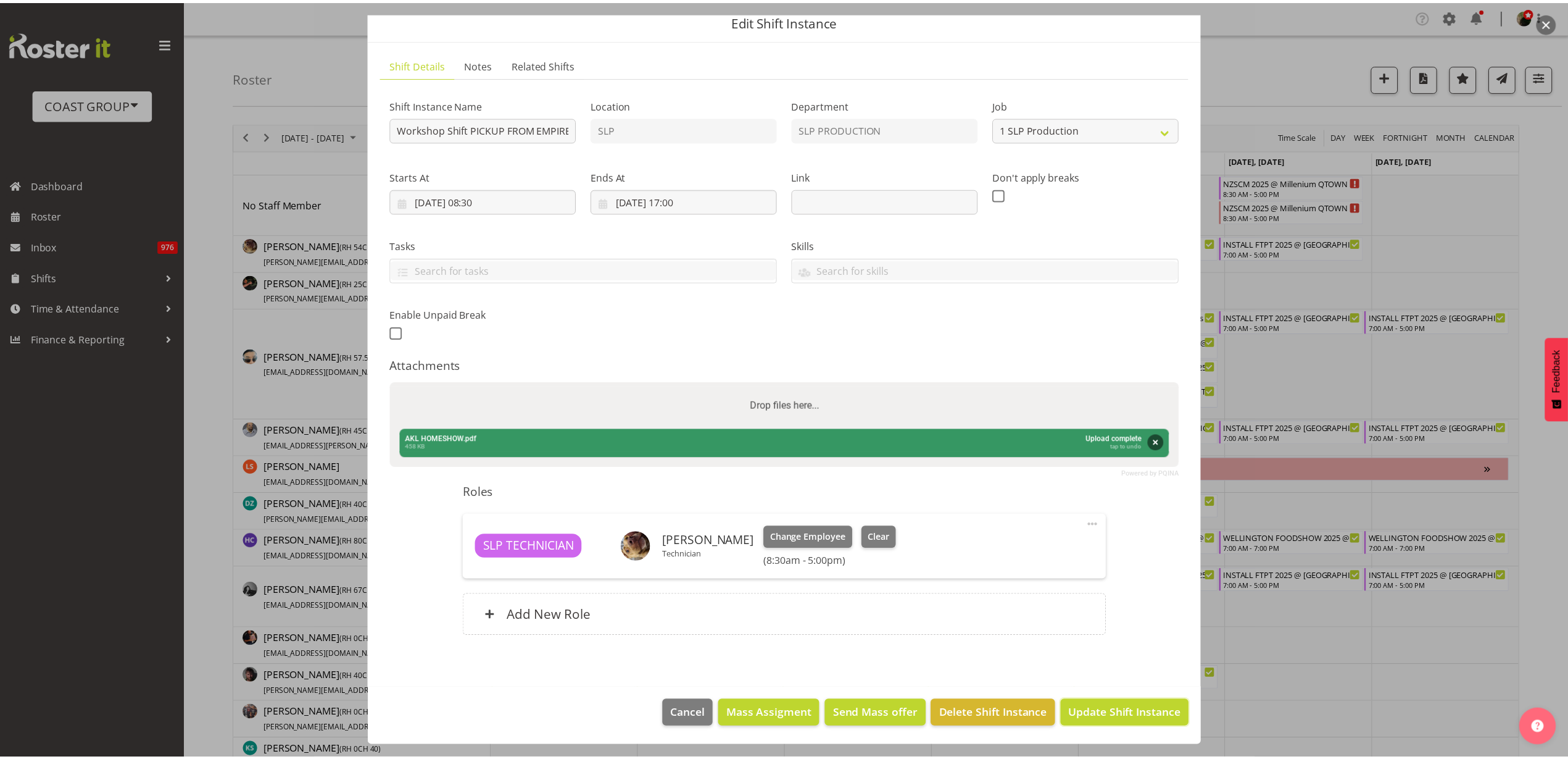
scroll to position [0, 0]
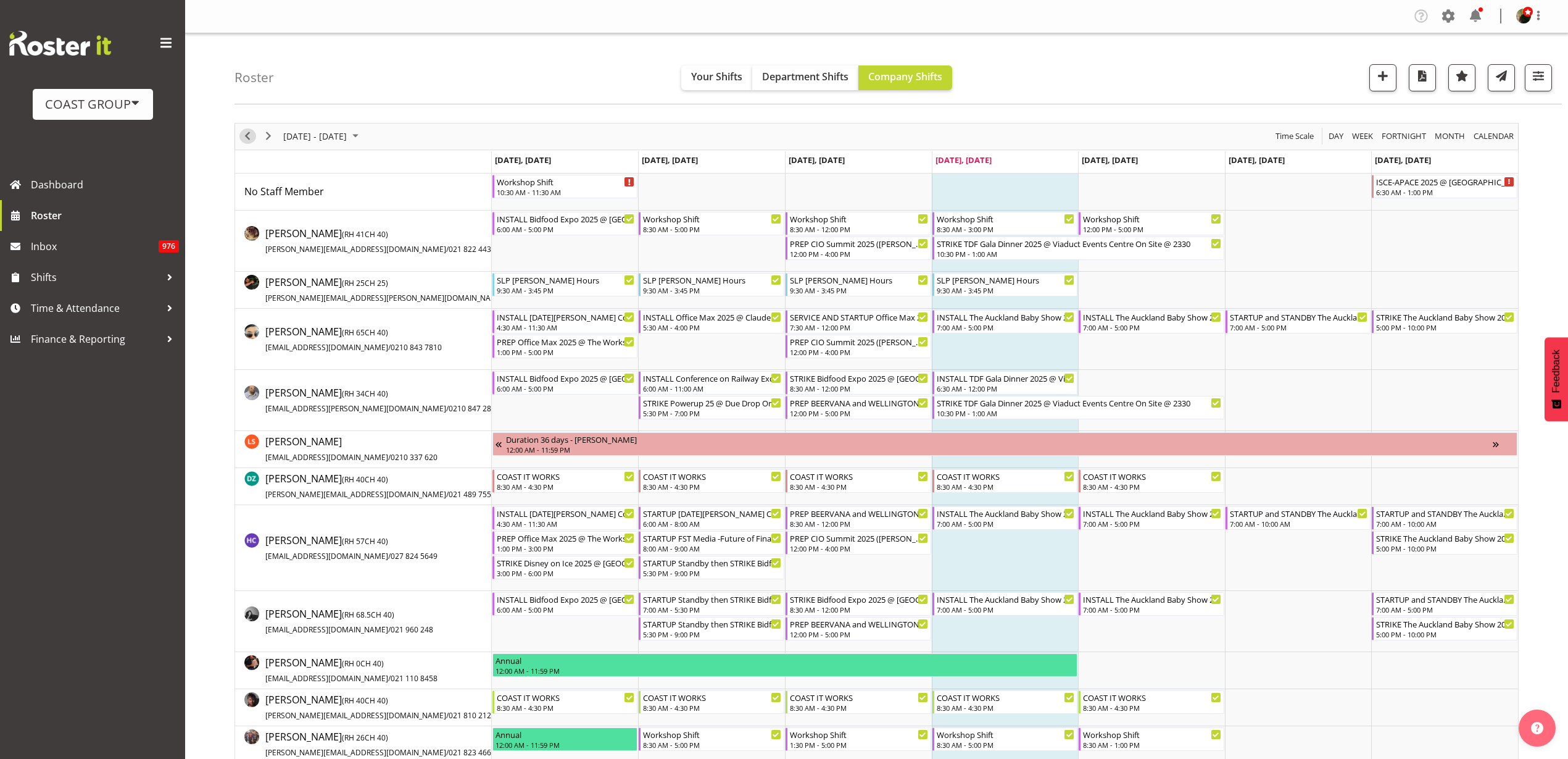
click at [251, 134] on span "Previous" at bounding box center [247, 136] width 14 height 15
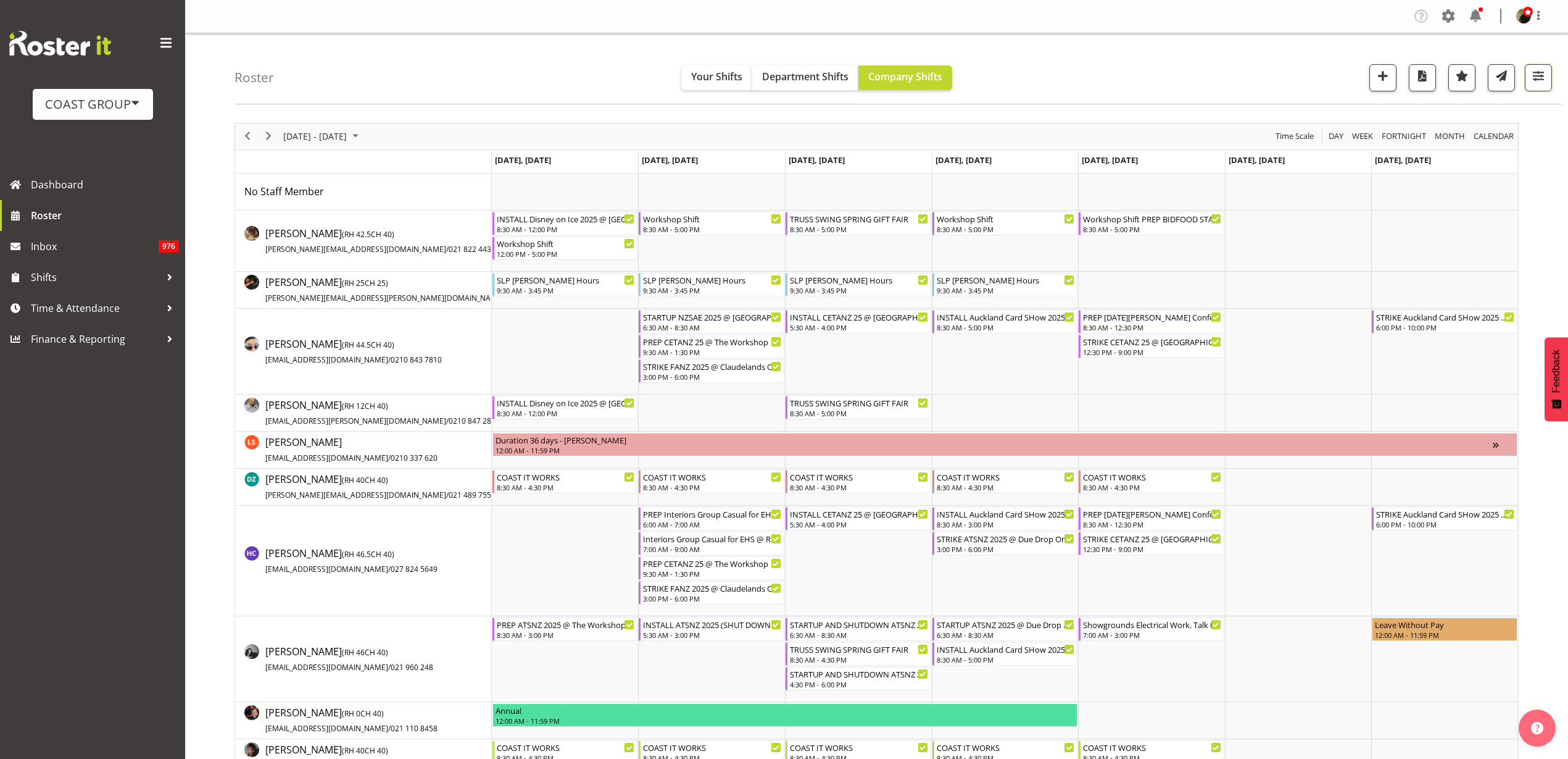
click at [1542, 65] on button "button" at bounding box center [1538, 77] width 27 height 27
click at [1496, 110] on button "2 Locations" at bounding box center [1460, 116] width 163 height 27
click at [1394, 156] on span at bounding box center [1394, 156] width 10 height 10
click at [1394, 156] on input "EHS WLG" at bounding box center [1393, 155] width 8 height 8
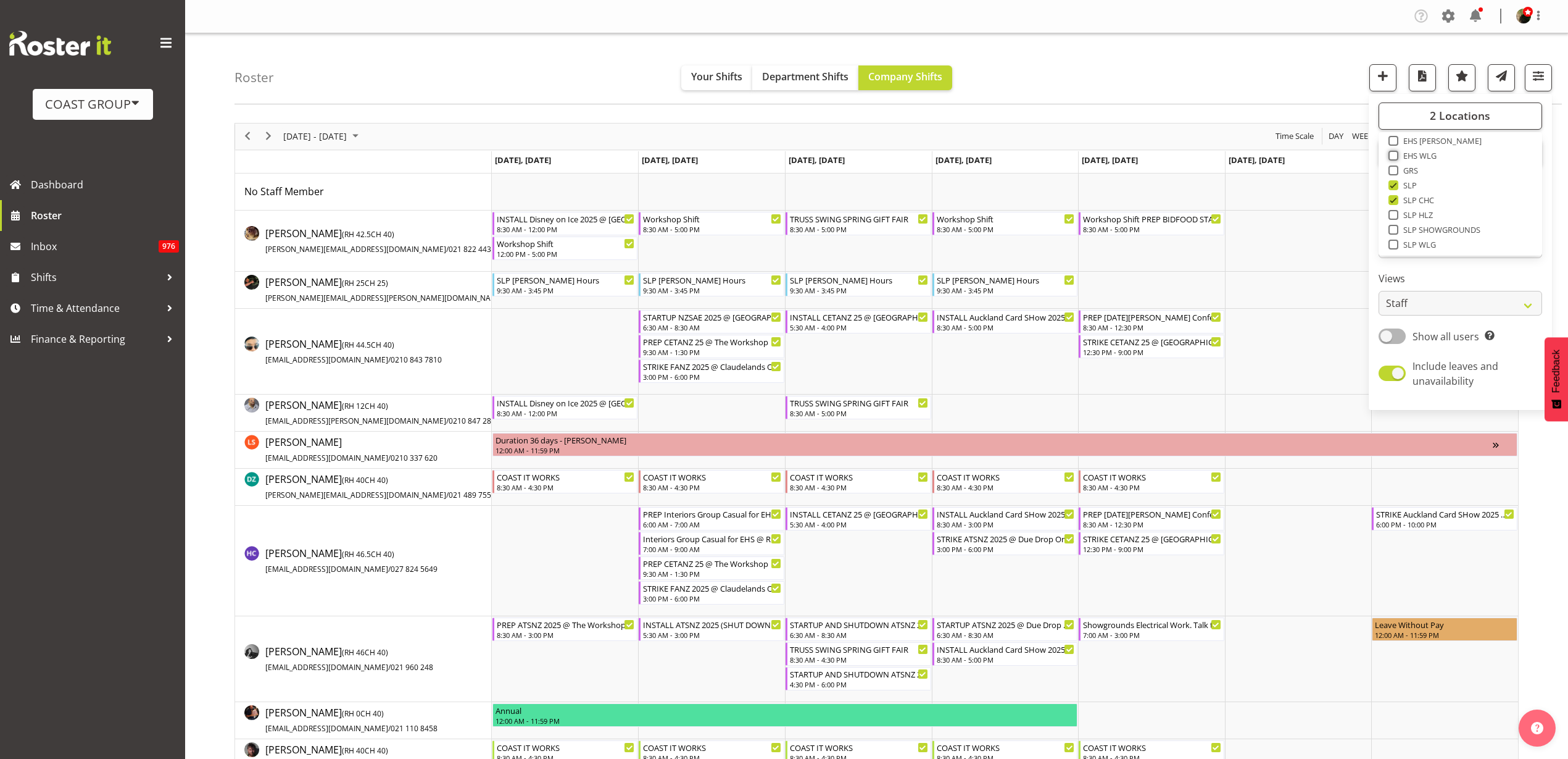
checkbox input "true"
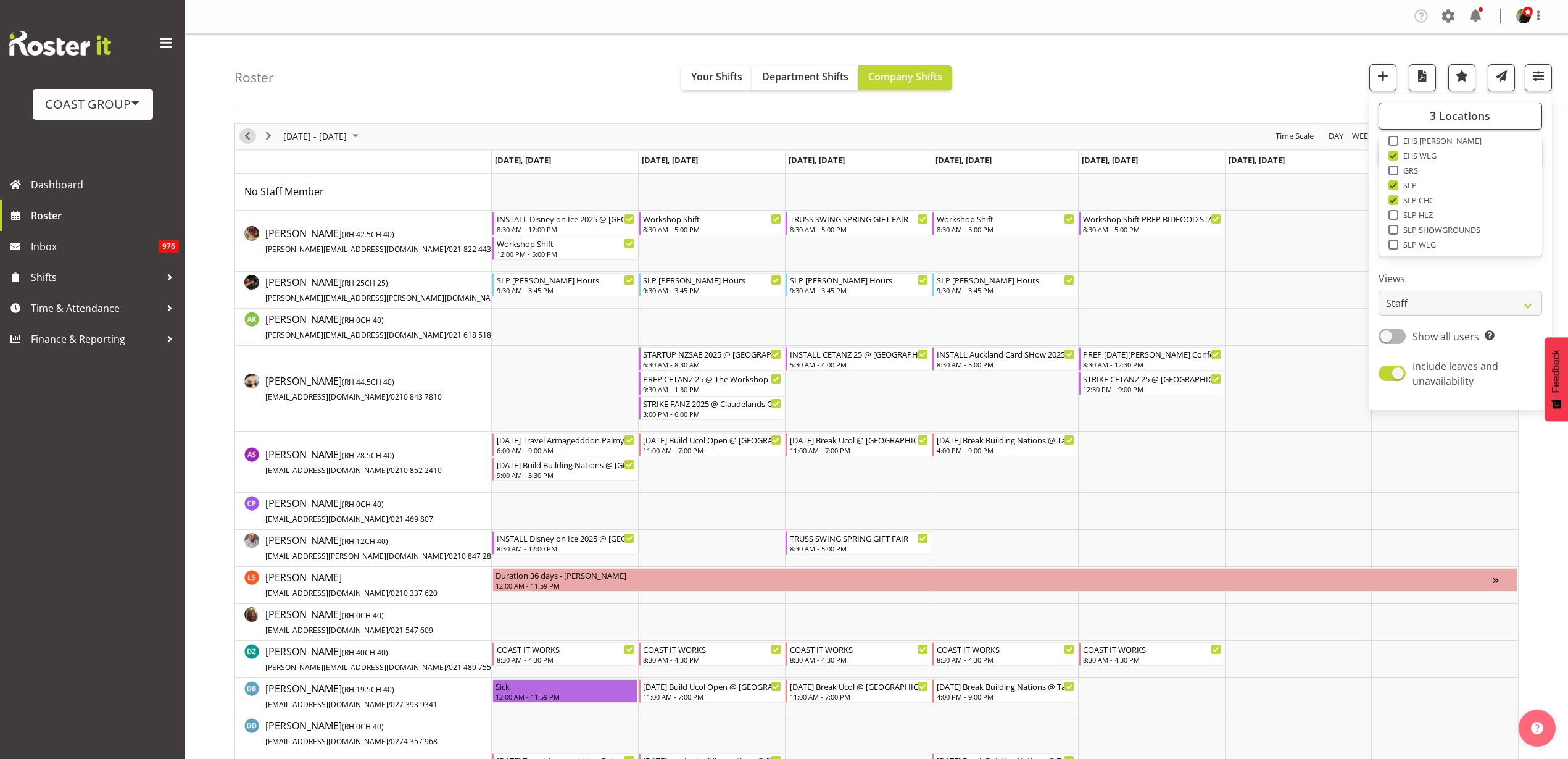
click at [242, 133] on span "Previous" at bounding box center [247, 136] width 14 height 15
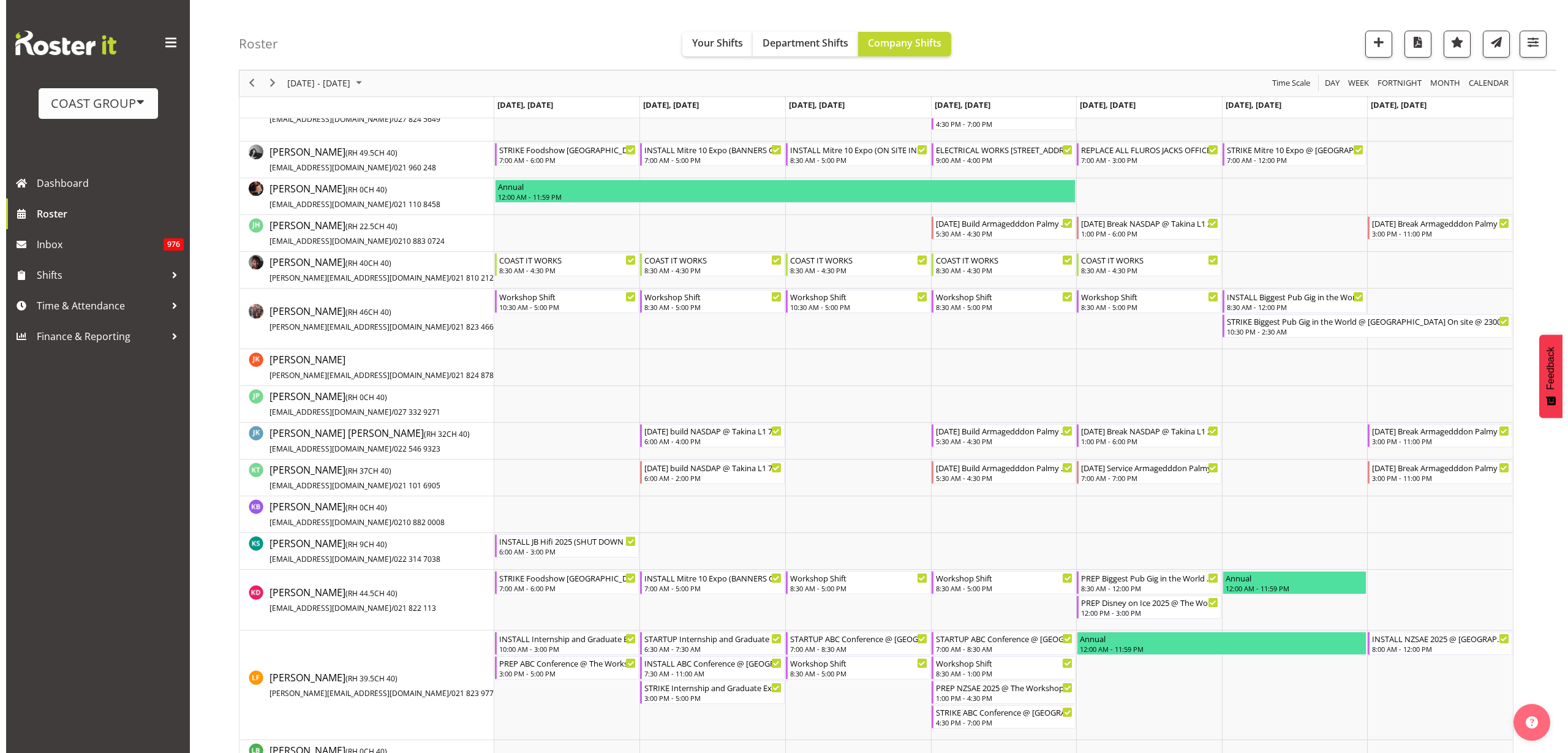
scroll to position [689, 0]
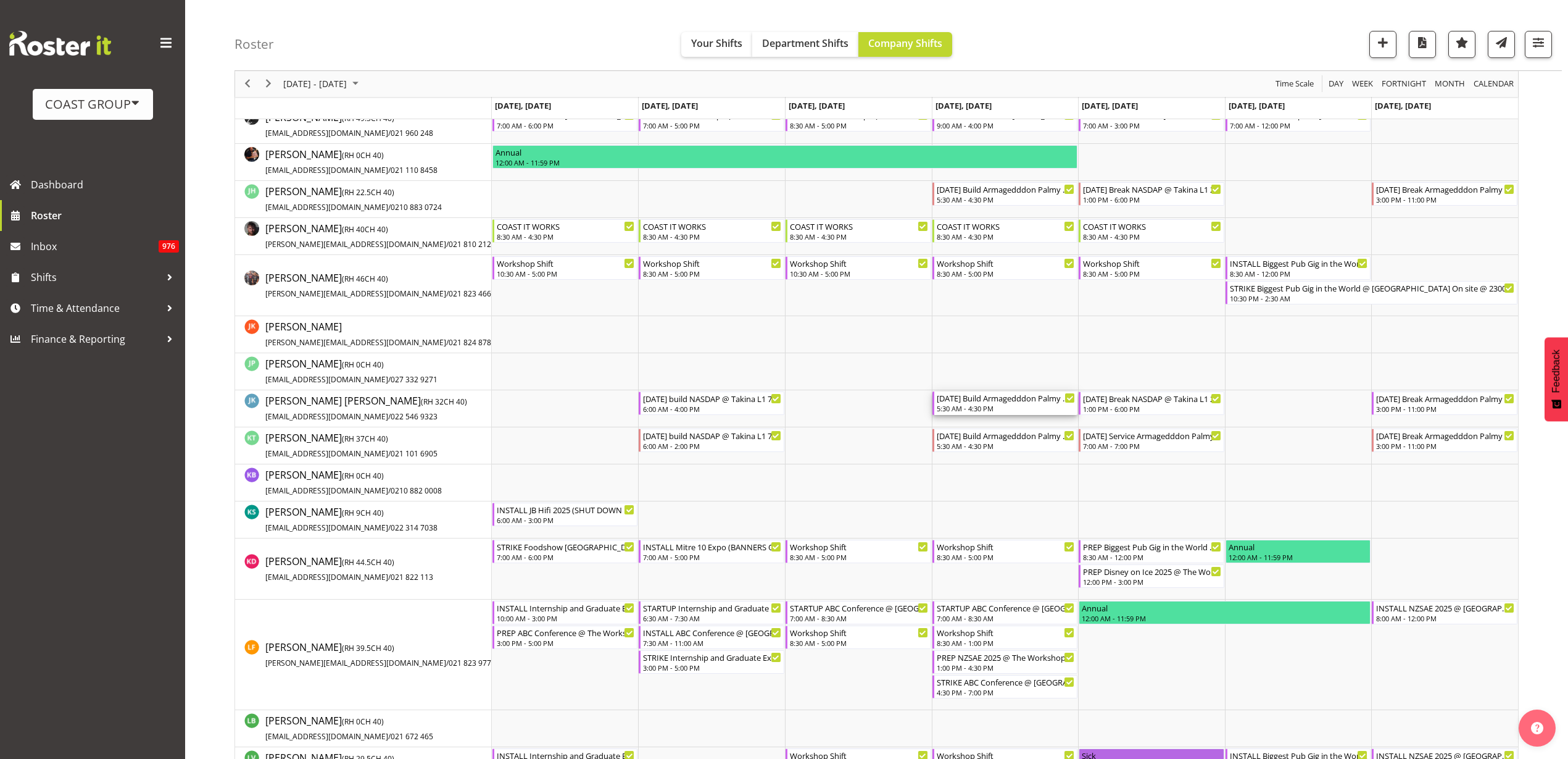
click at [976, 407] on div "5:30 AM - 4:30 PM" at bounding box center [1007, 408] width 139 height 10
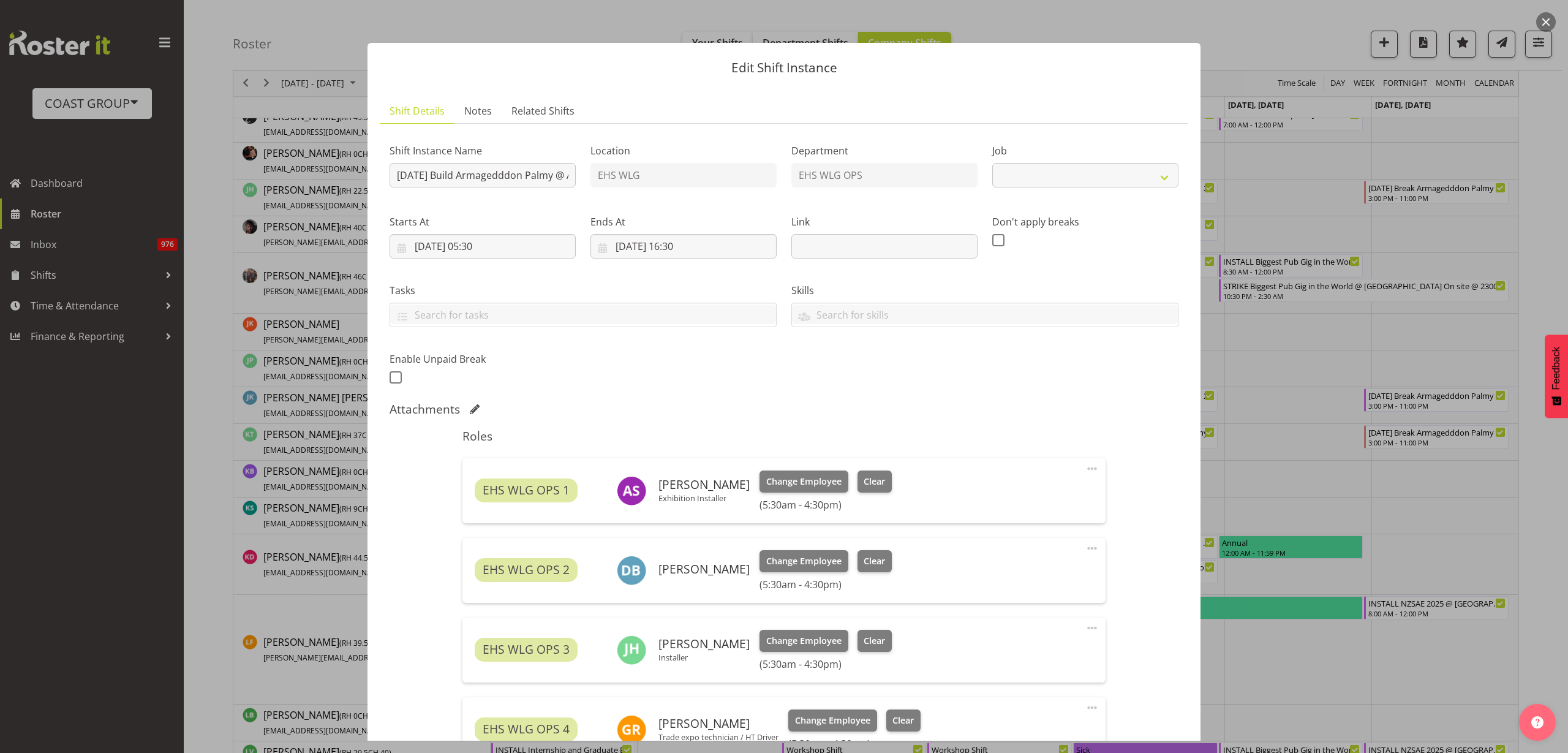
select select "9194"
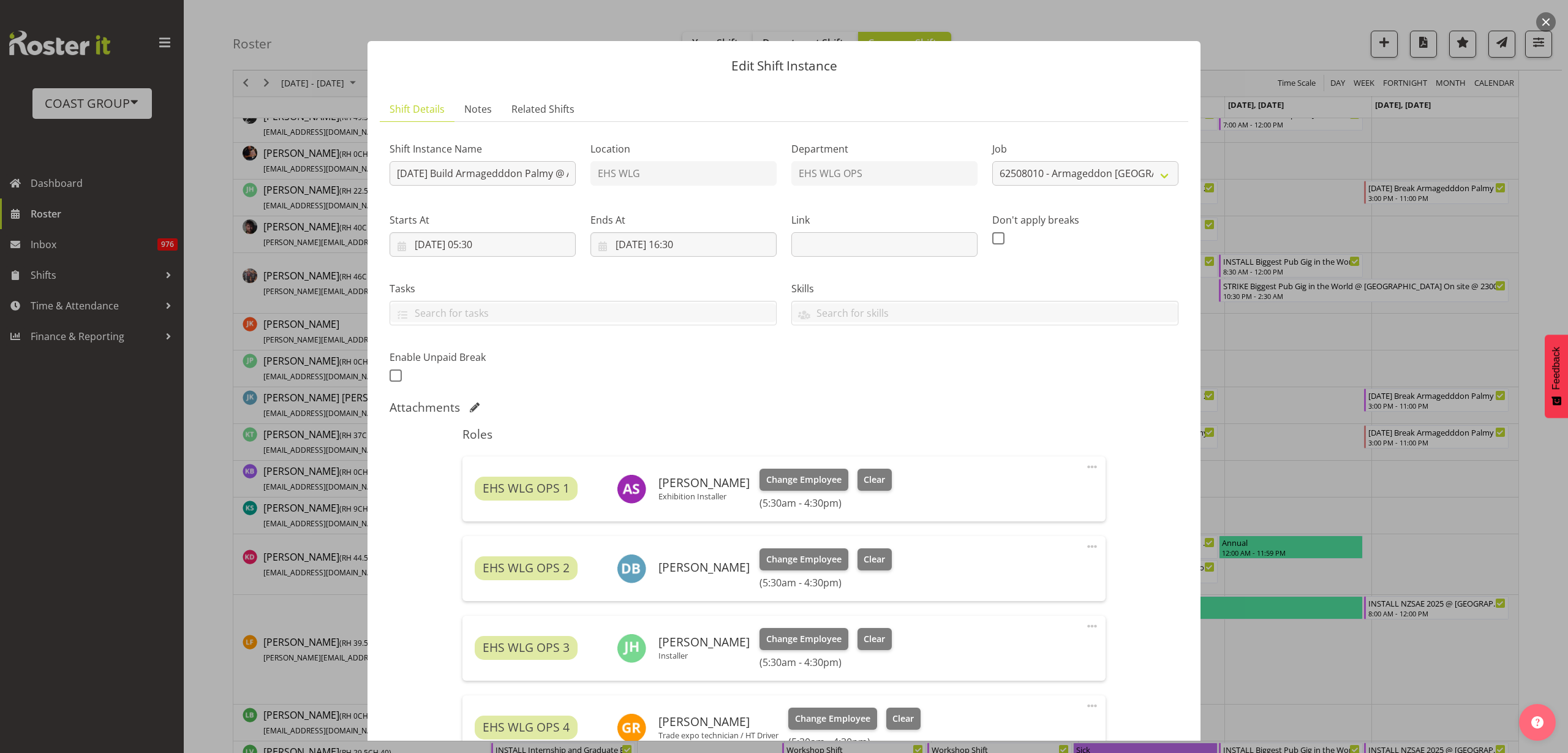
scroll to position [0, 0]
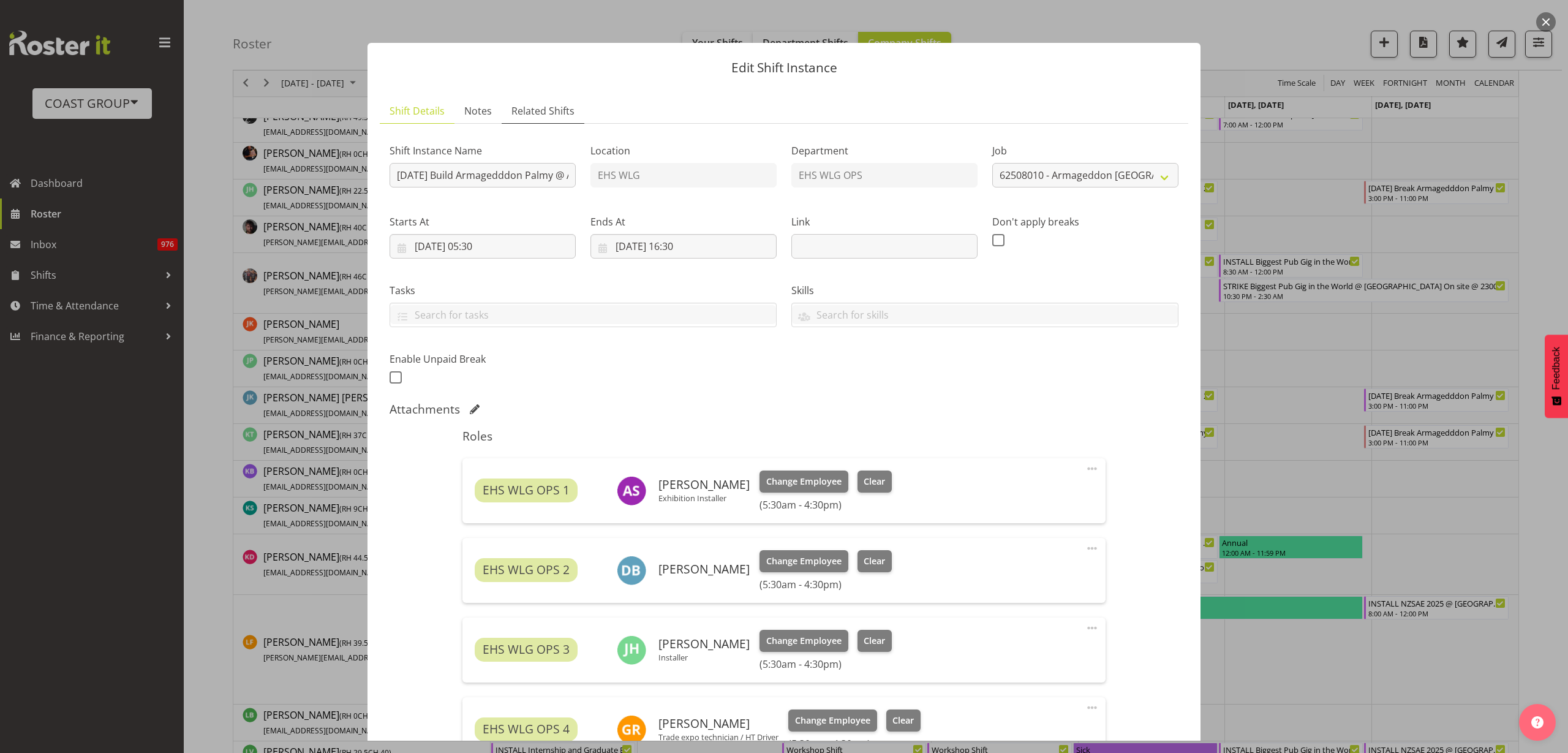
click at [537, 108] on span "Related Shifts" at bounding box center [543, 110] width 63 height 14
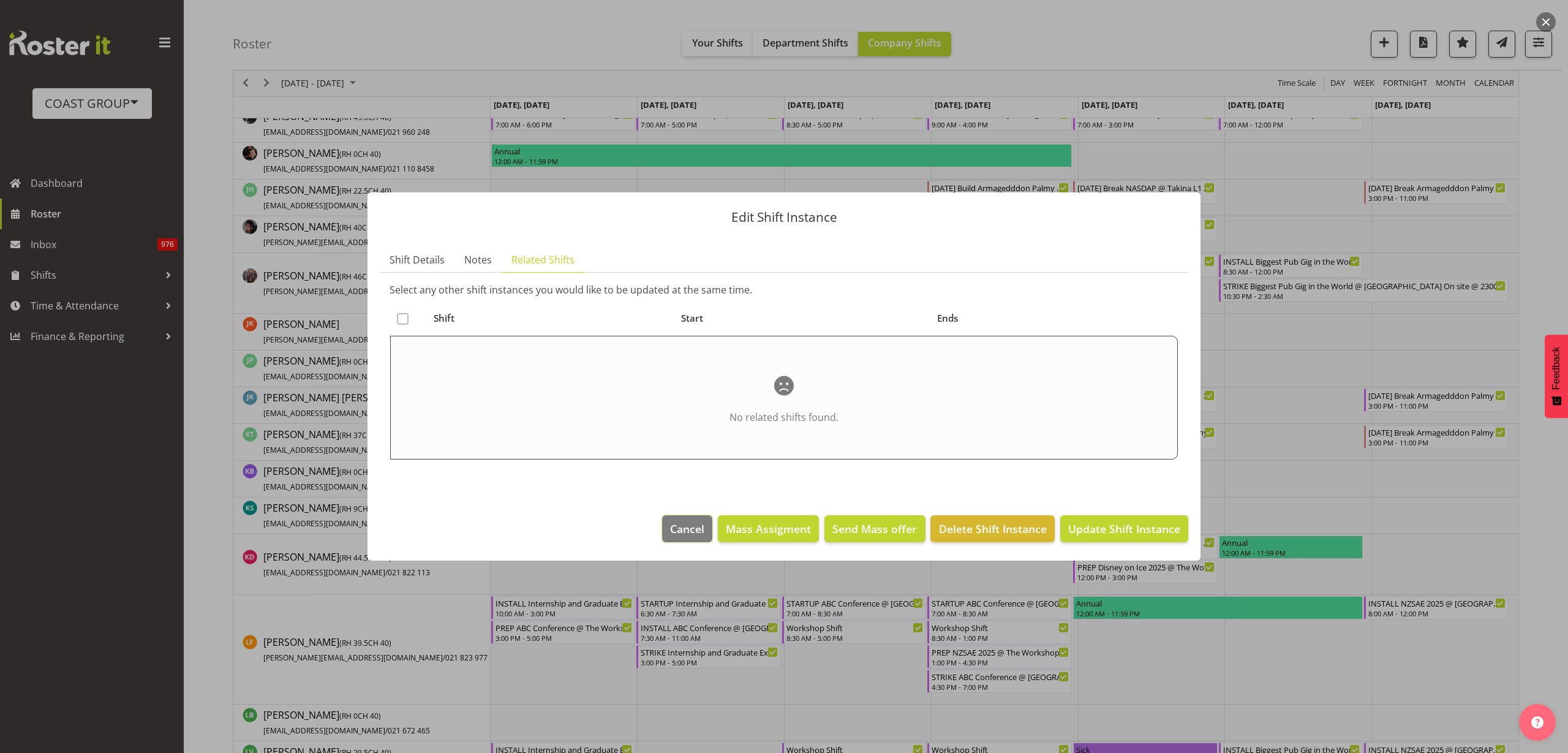
click at [681, 533] on span "Cancel" at bounding box center [687, 528] width 34 height 16
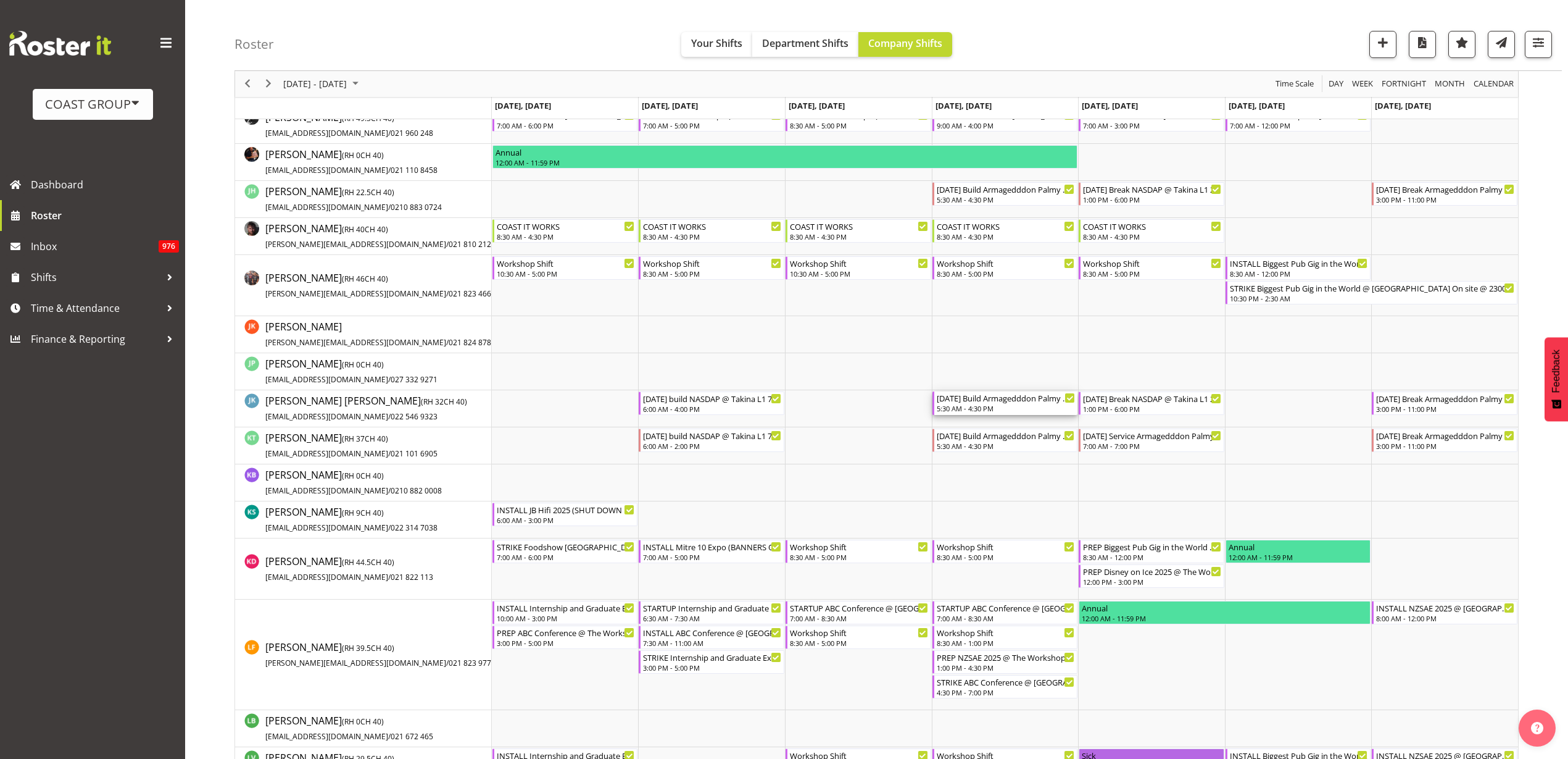
click at [1001, 407] on div "5:30 AM - 4:30 PM" at bounding box center [1007, 408] width 139 height 10
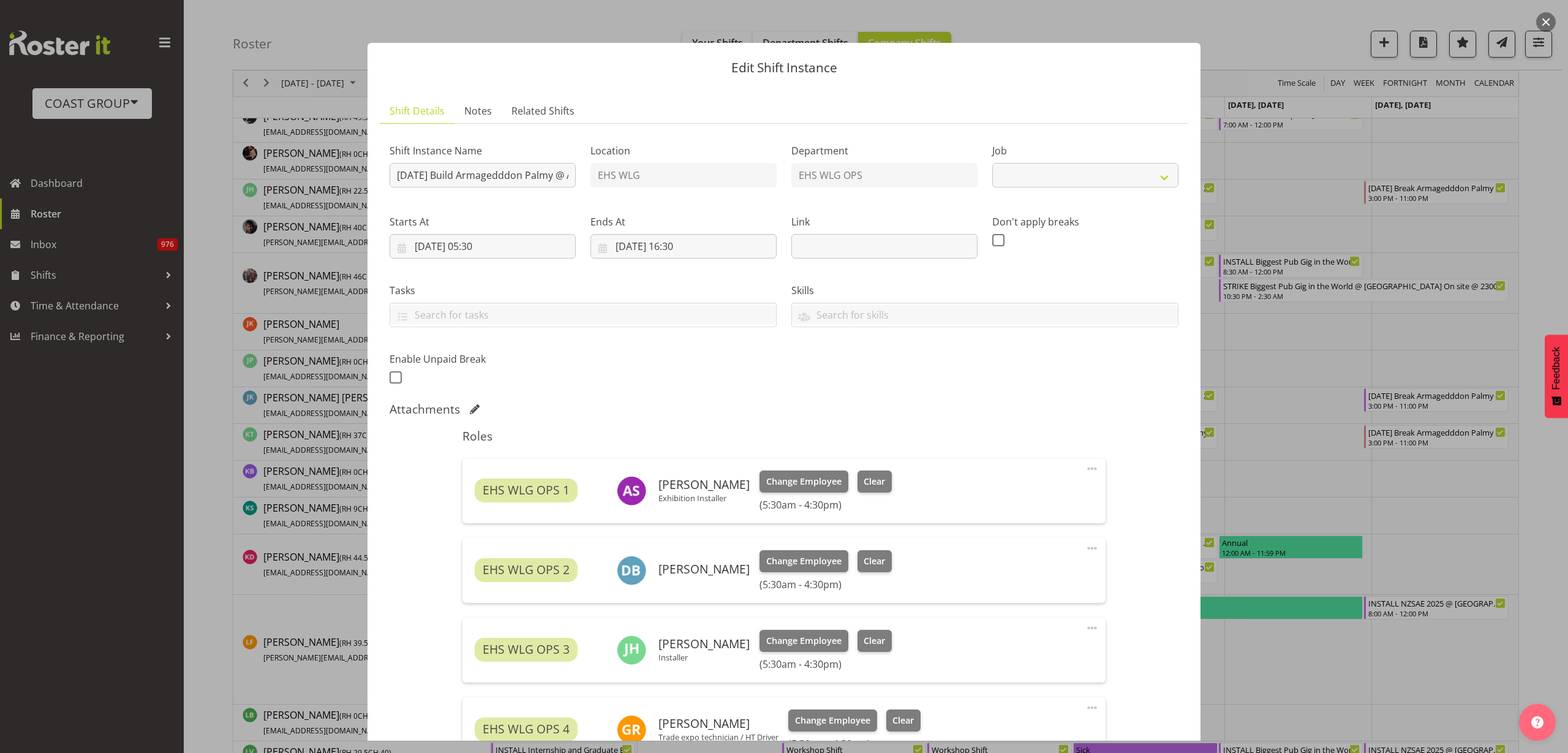
select select "9194"
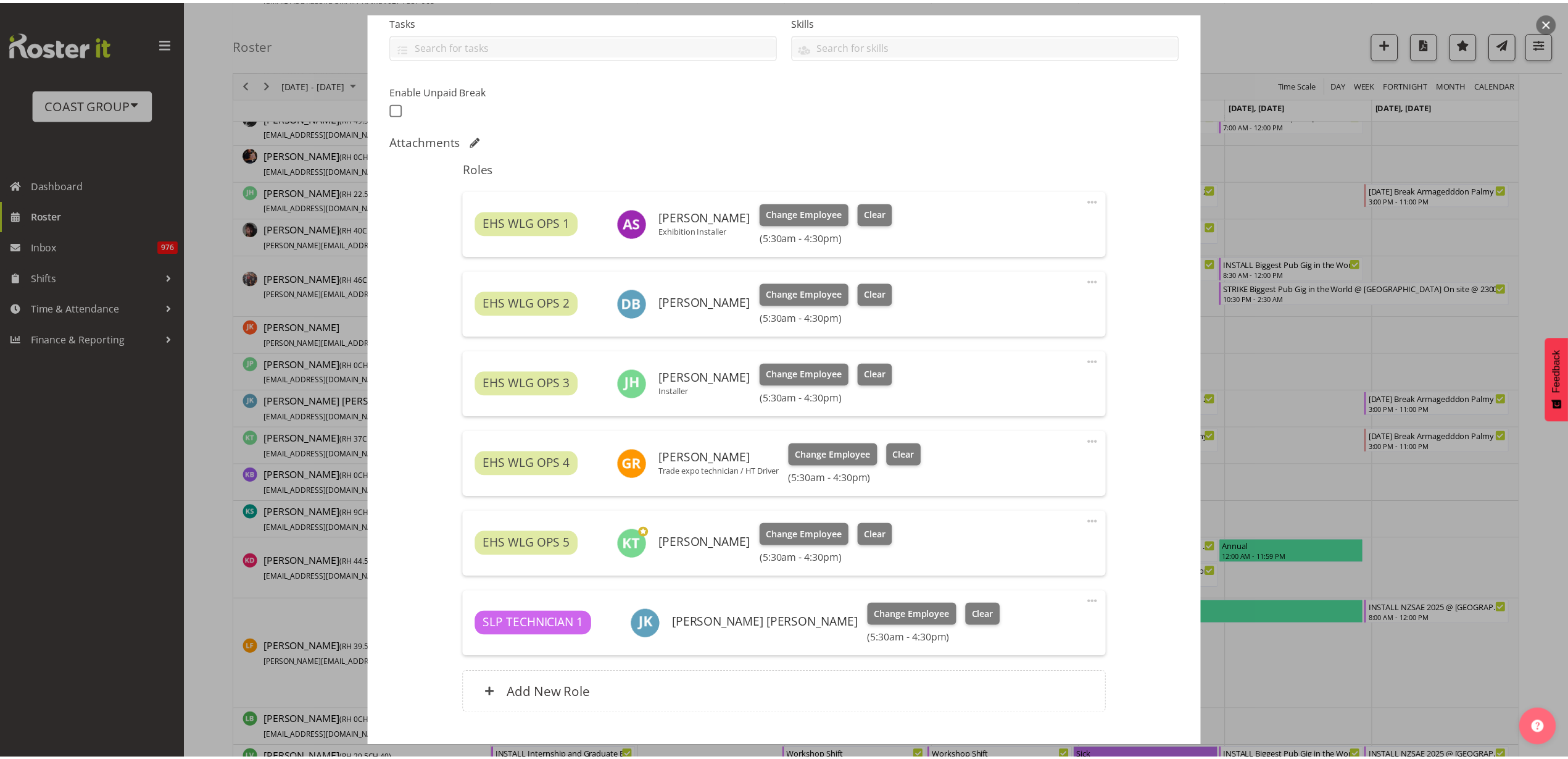
scroll to position [349, 0]
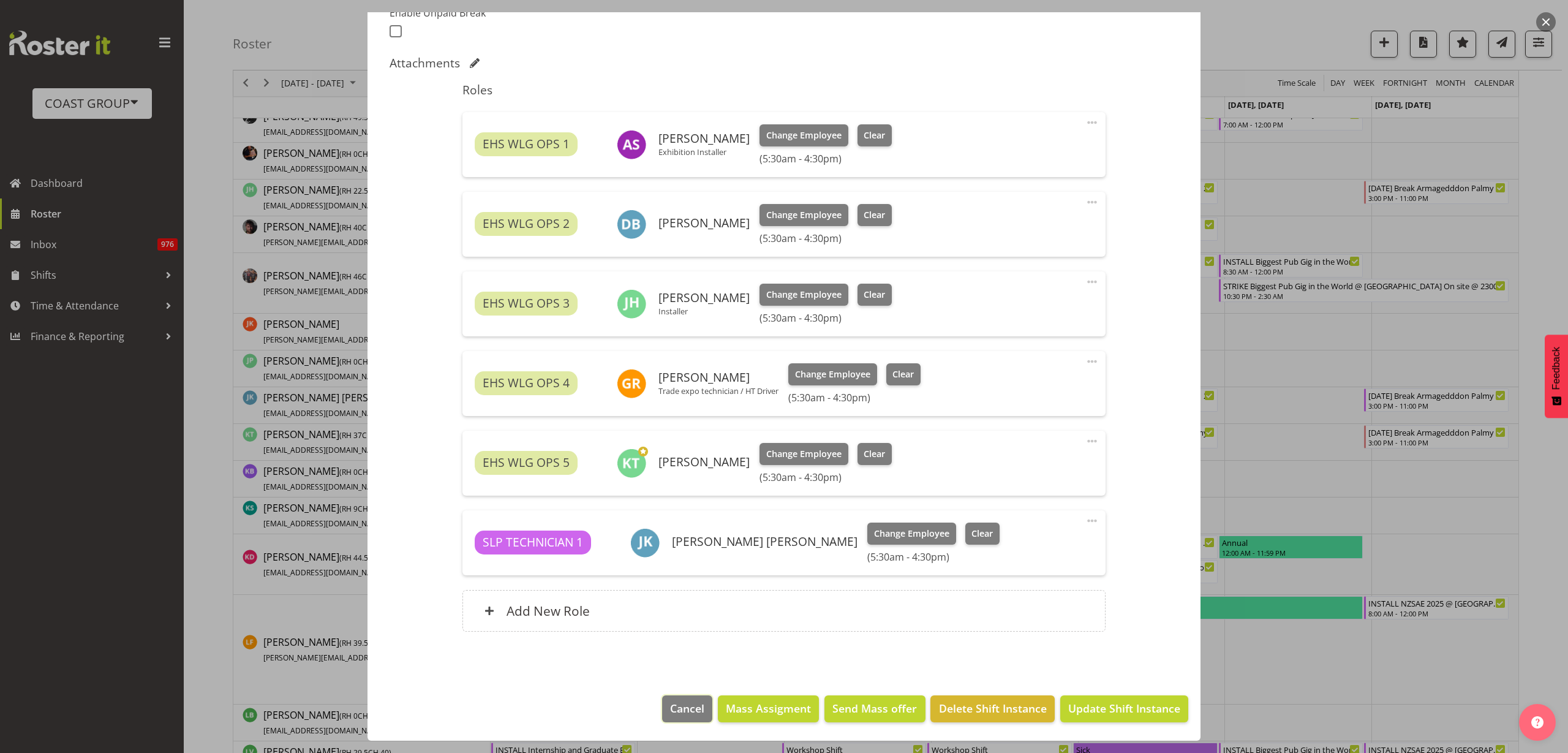
click at [670, 707] on span "Cancel" at bounding box center [687, 708] width 34 height 16
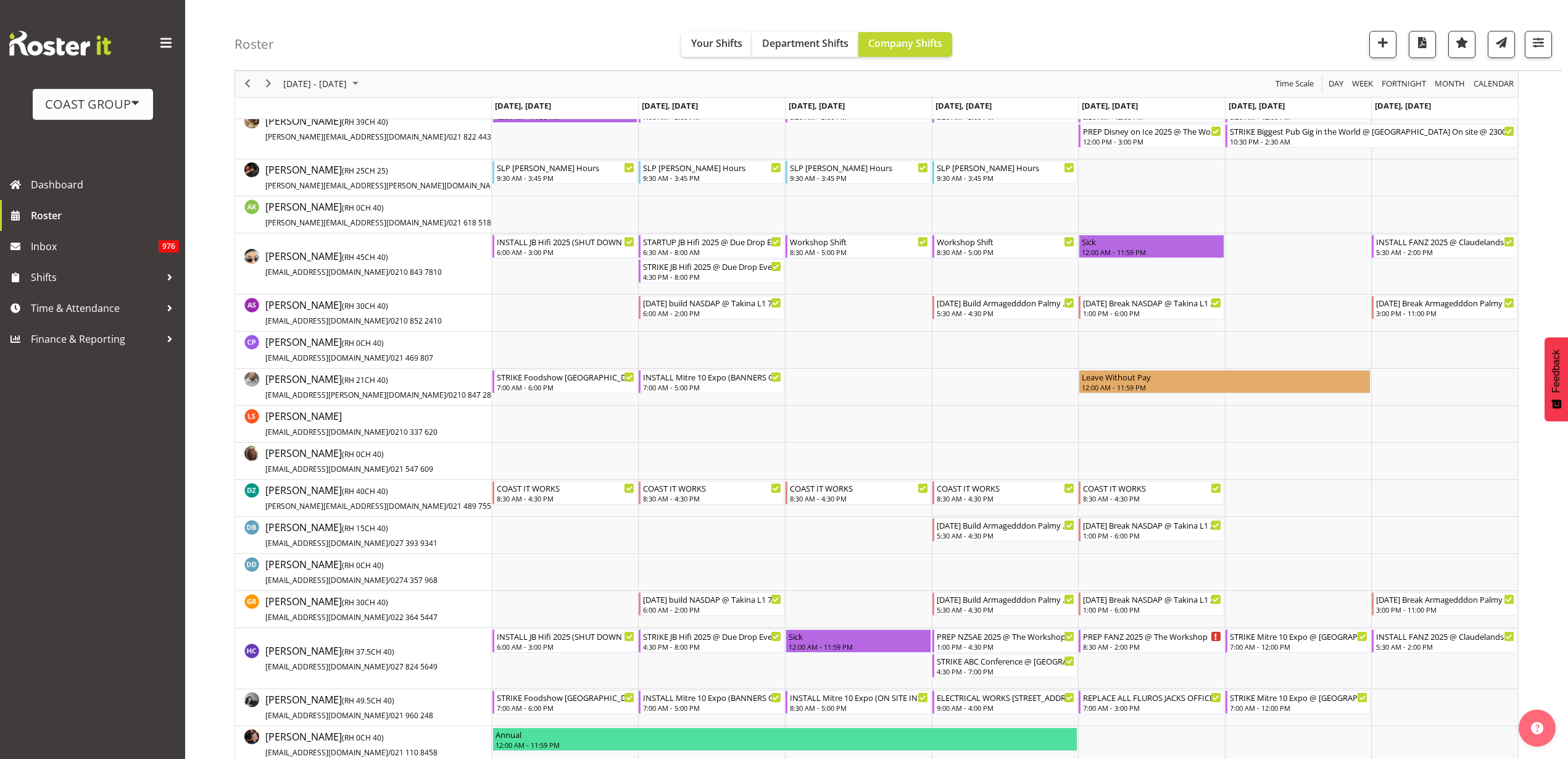
scroll to position [0, 0]
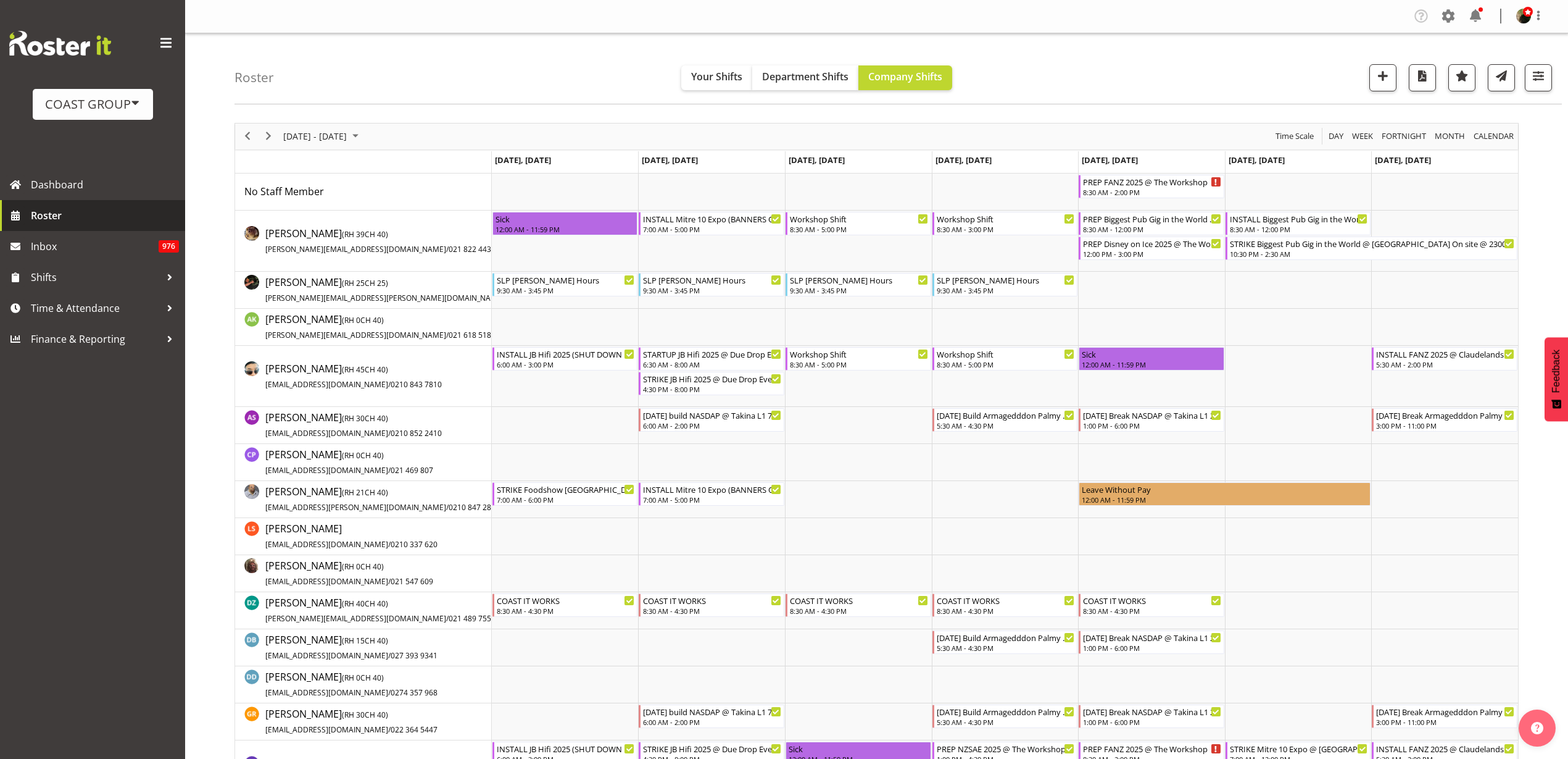
click at [41, 216] on span "Roster" at bounding box center [105, 215] width 148 height 19
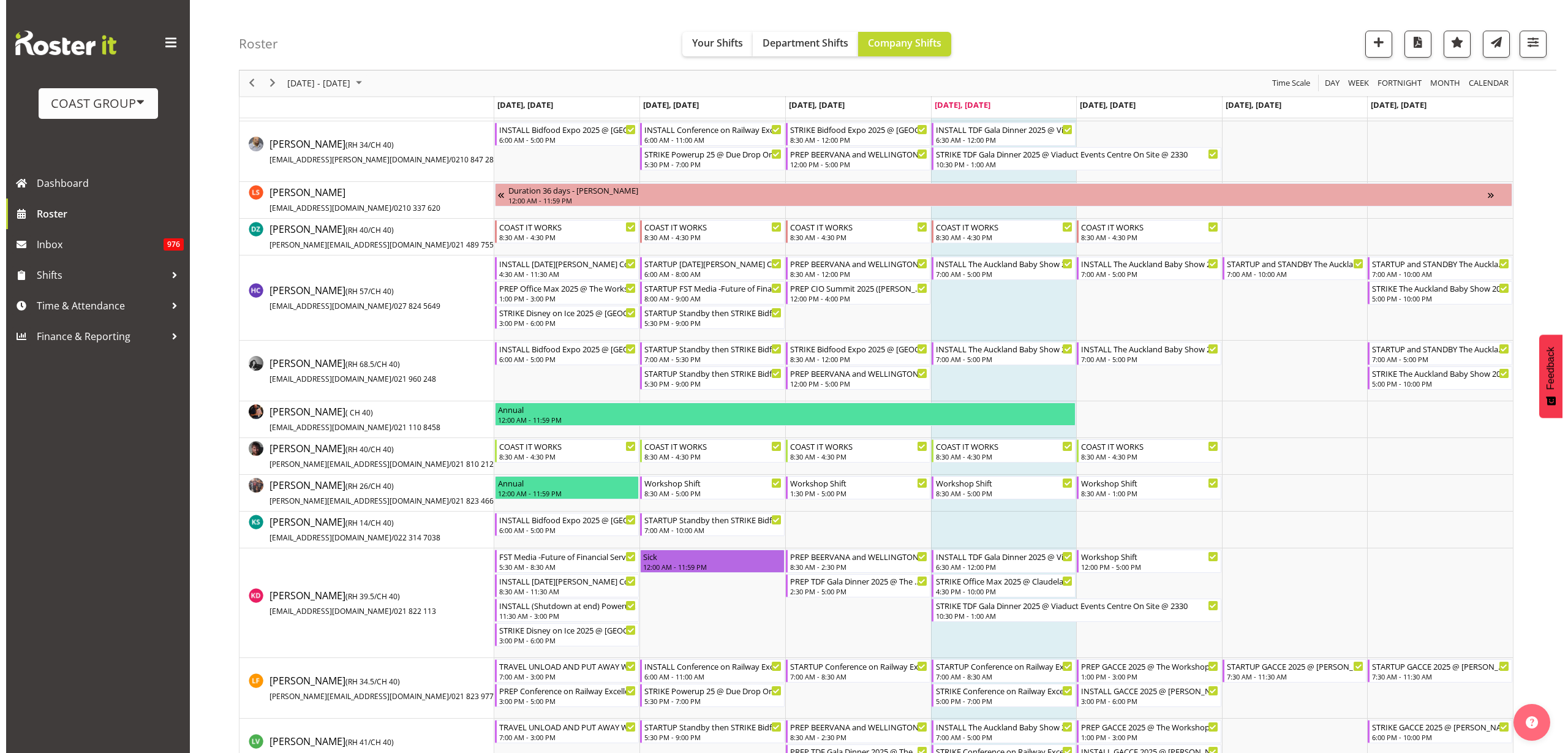
scroll to position [306, 0]
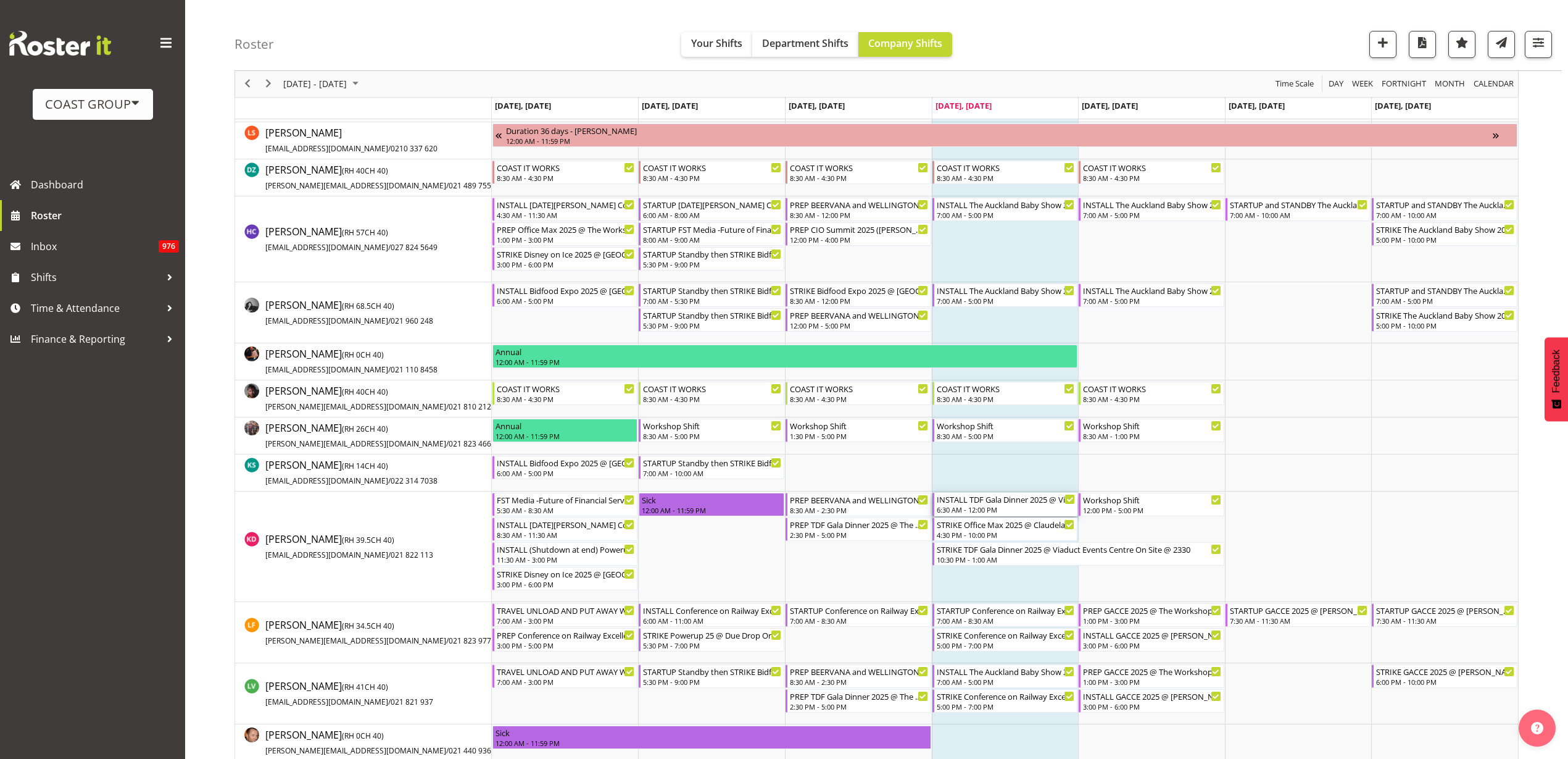
click at [962, 500] on div "INSTALL TDF Gala Dinner 2025 @ Viaduct Events Centre On Site @ 0730" at bounding box center [1007, 499] width 139 height 12
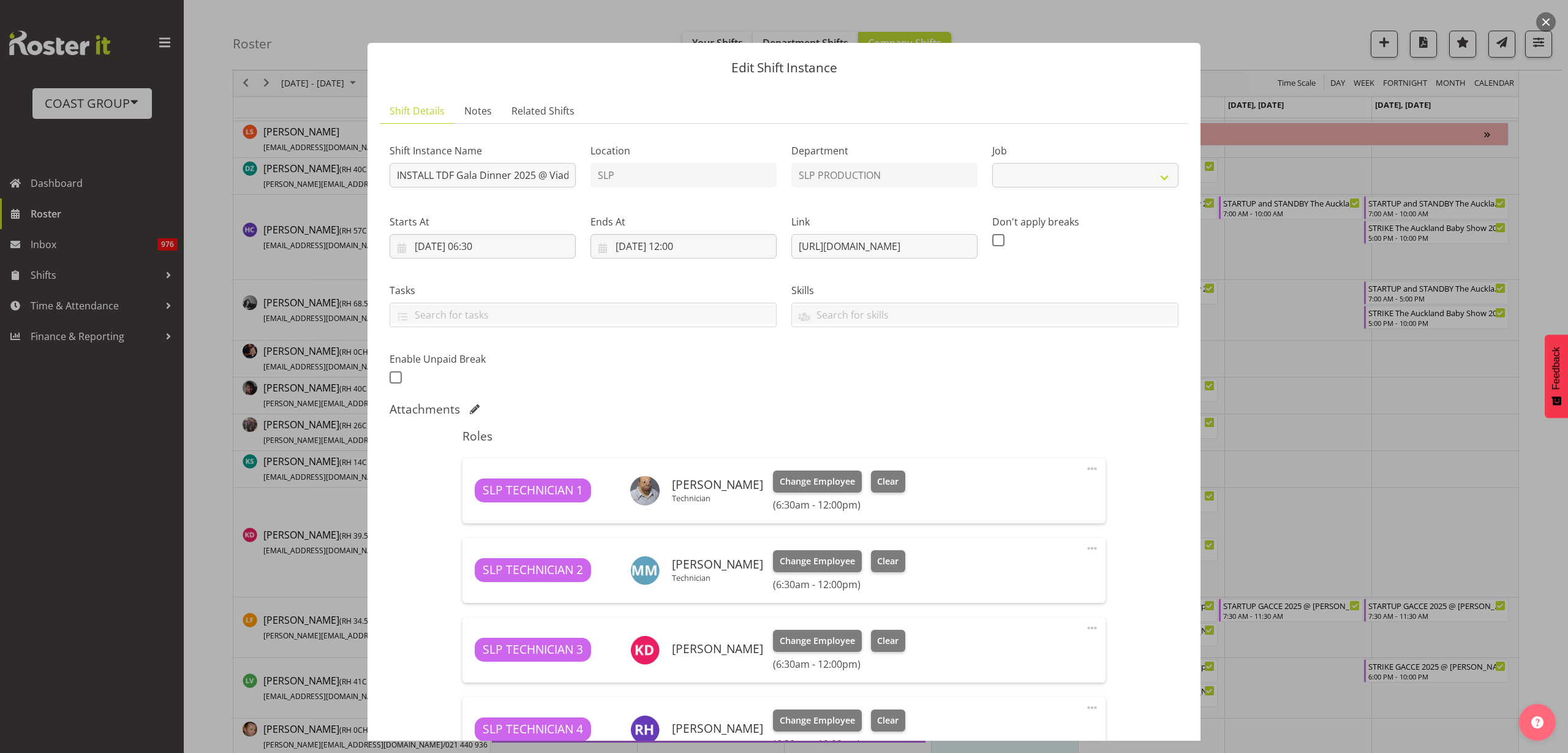
select select "10266"
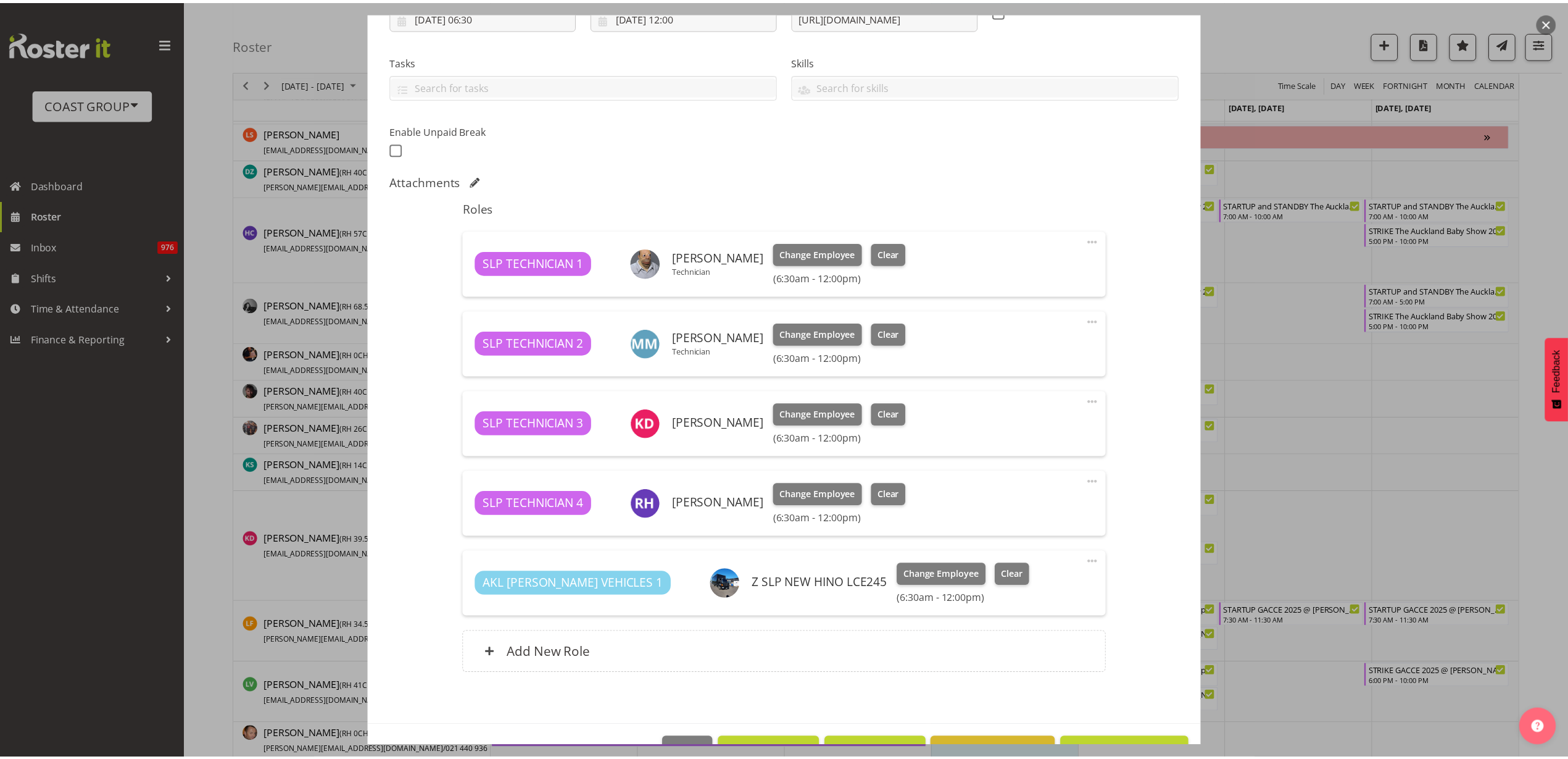
scroll to position [269, 0]
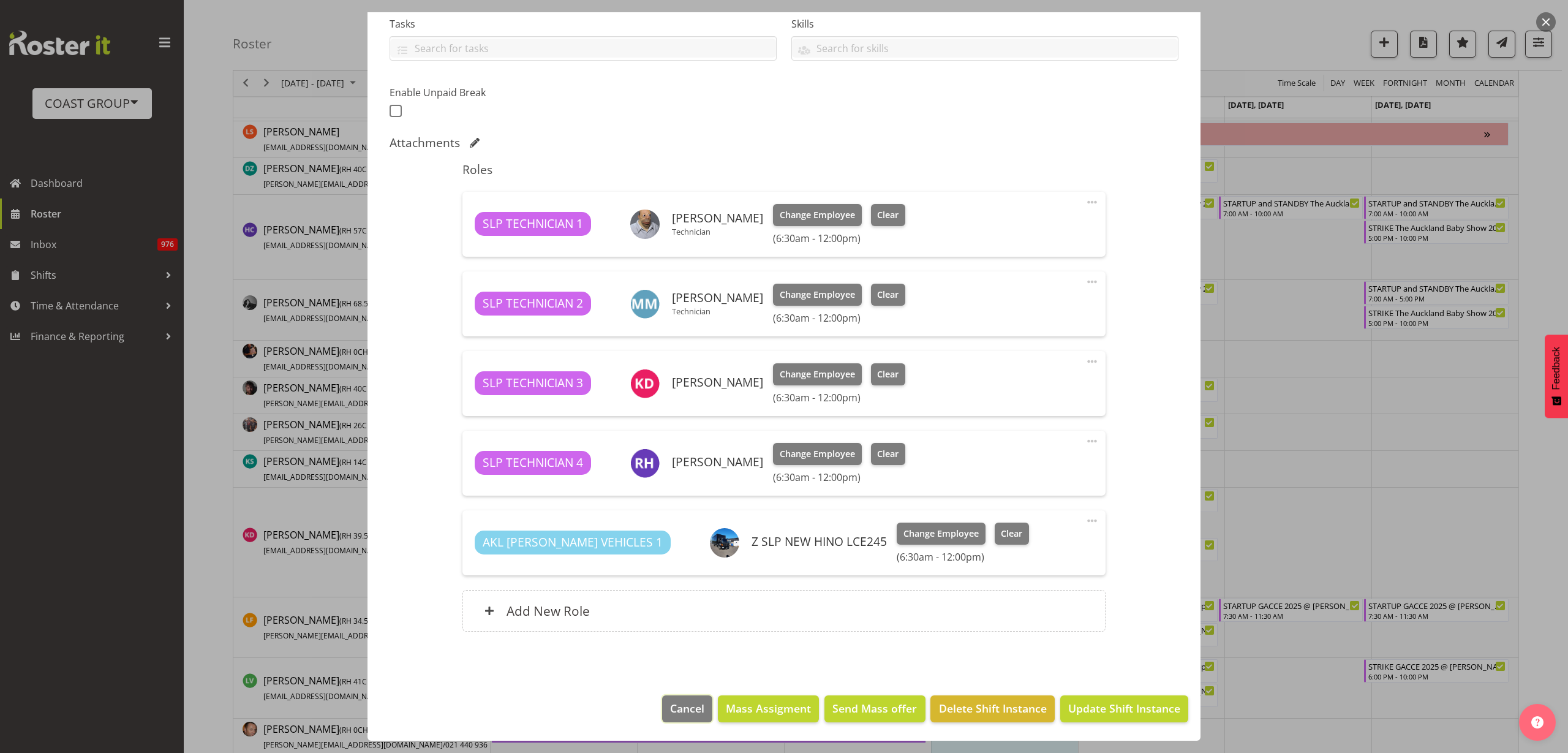
click at [670, 710] on span "Cancel" at bounding box center [687, 708] width 34 height 16
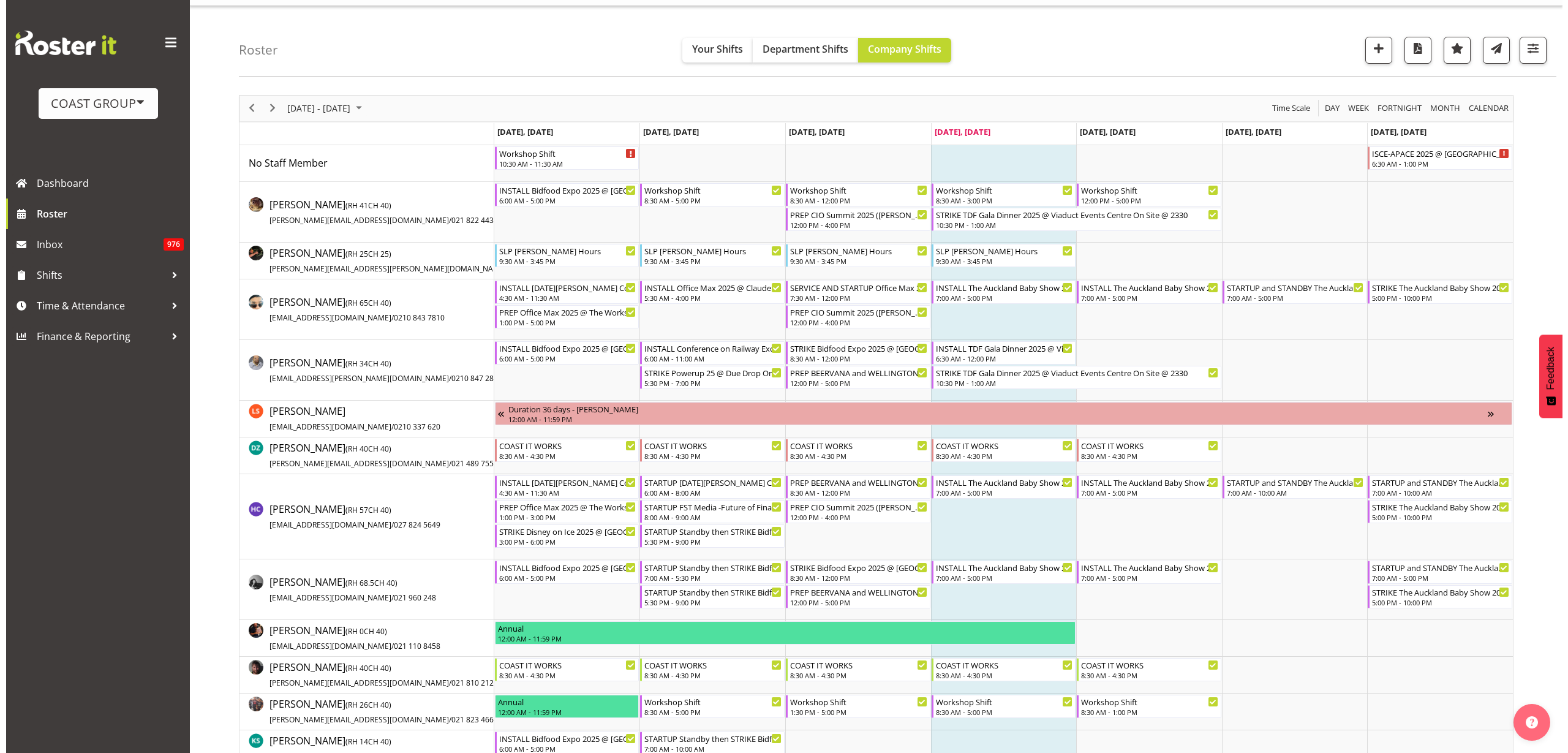
scroll to position [0, 0]
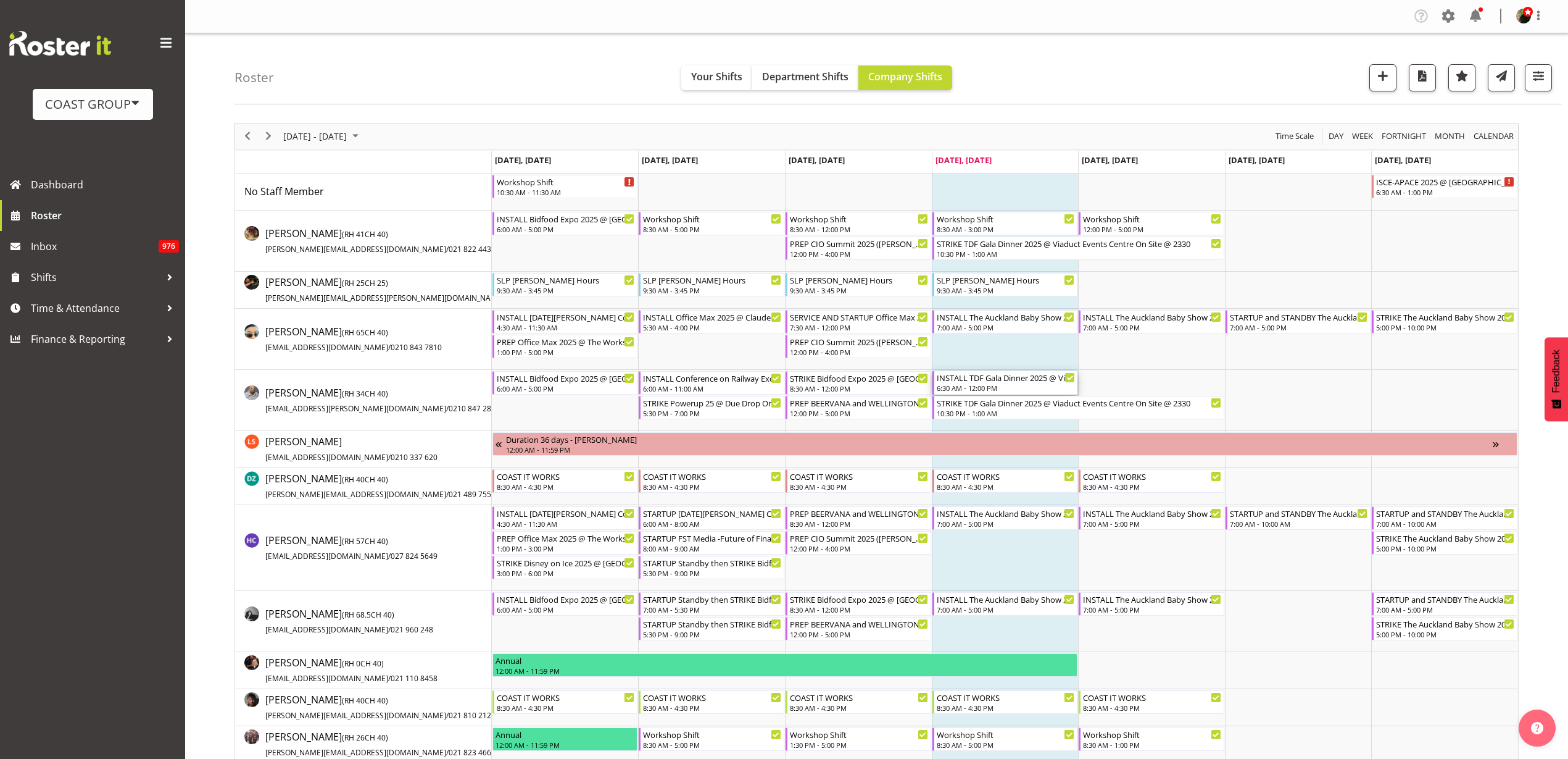
click at [958, 380] on div "INSTALL TDF Gala Dinner 2025 @ Viaduct Events Centre On Site @ 0730" at bounding box center [1007, 377] width 139 height 12
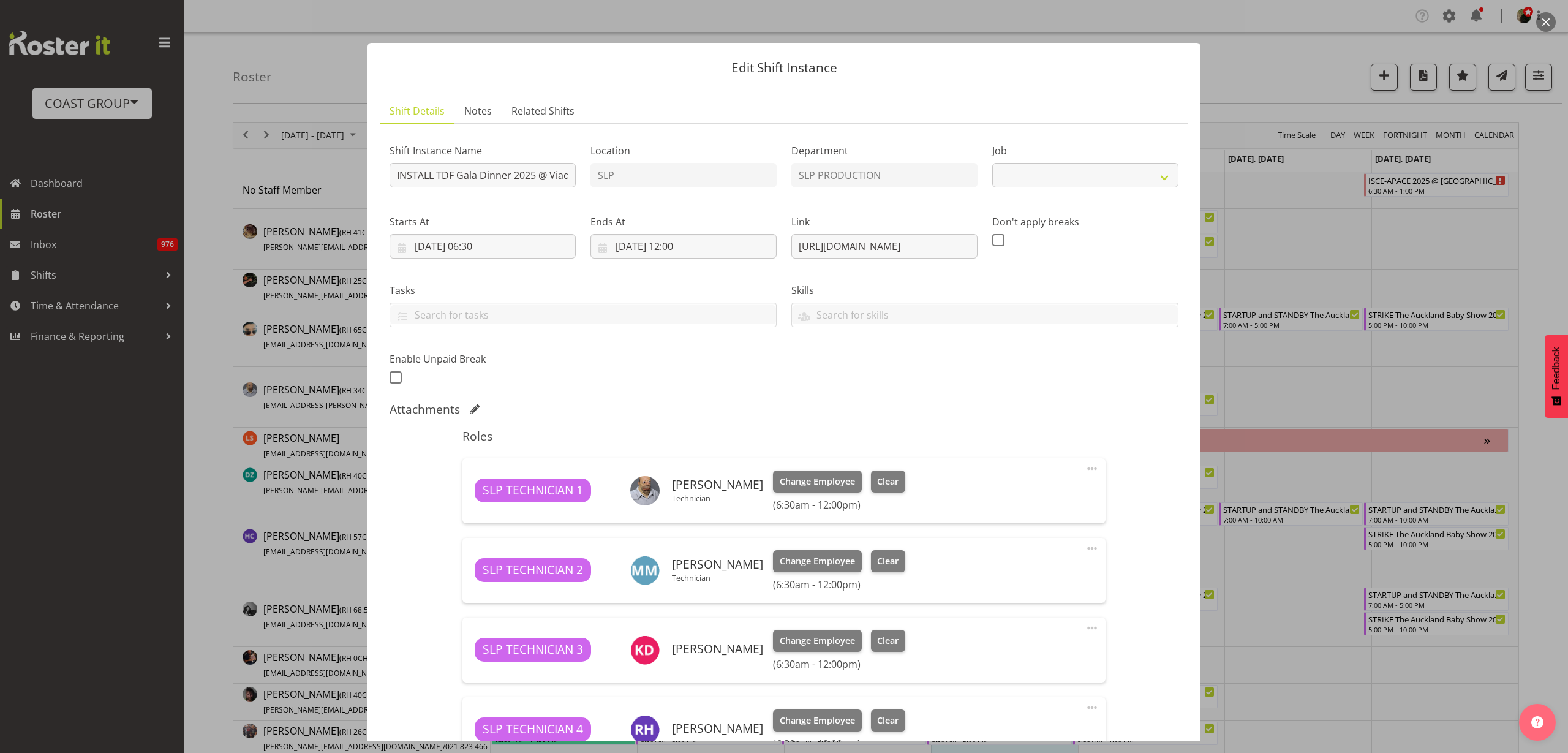
select select "10266"
click at [527, 170] on input "INSTALL TDF Gala Dinner 2025 @ Viaduct Events Centre On Site @ 0730" at bounding box center [483, 175] width 186 height 25
click at [1545, 25] on button "button" at bounding box center [1546, 22] width 20 height 20
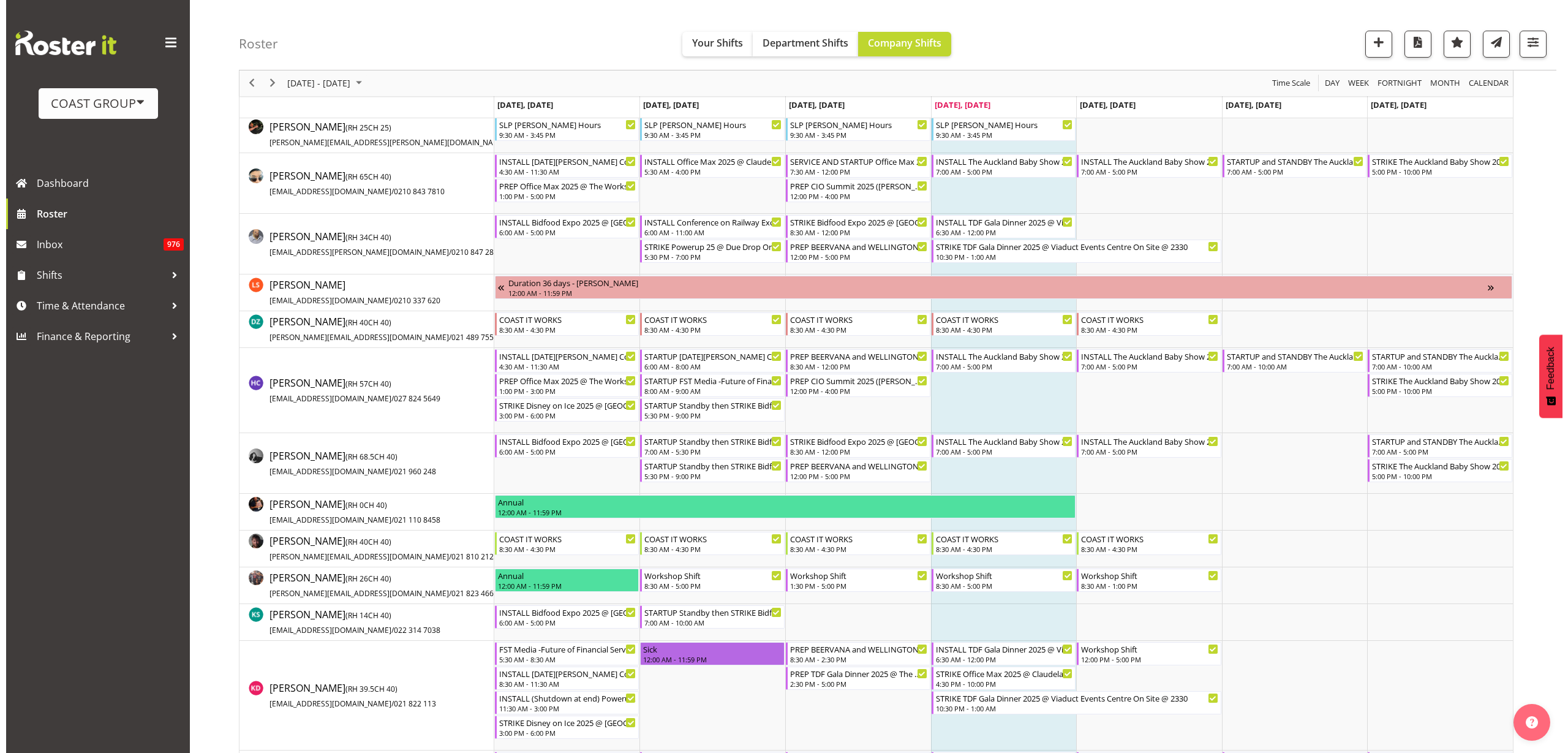
scroll to position [0, 0]
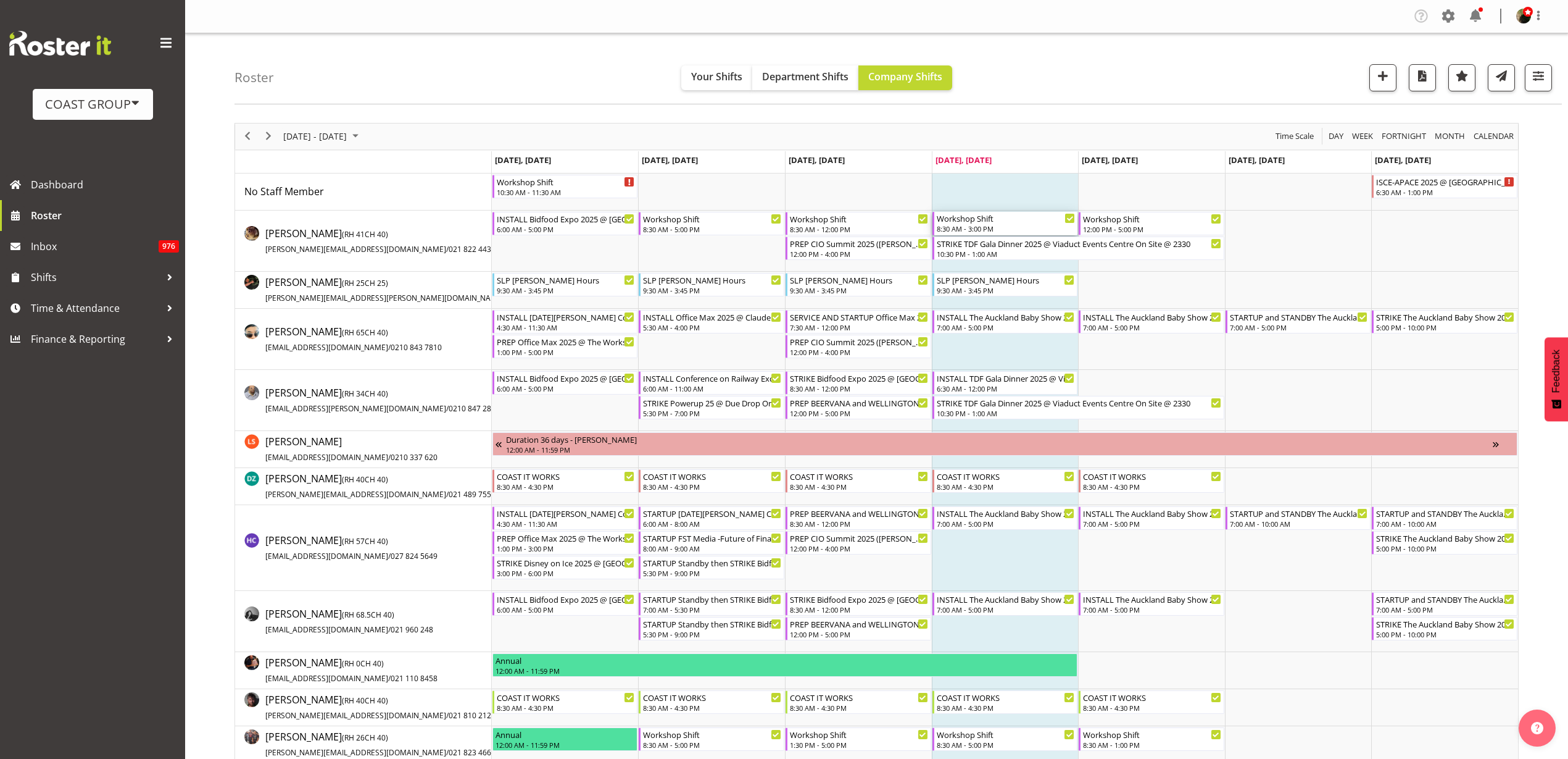
click at [998, 220] on div "Workshop Shift" at bounding box center [1007, 218] width 139 height 12
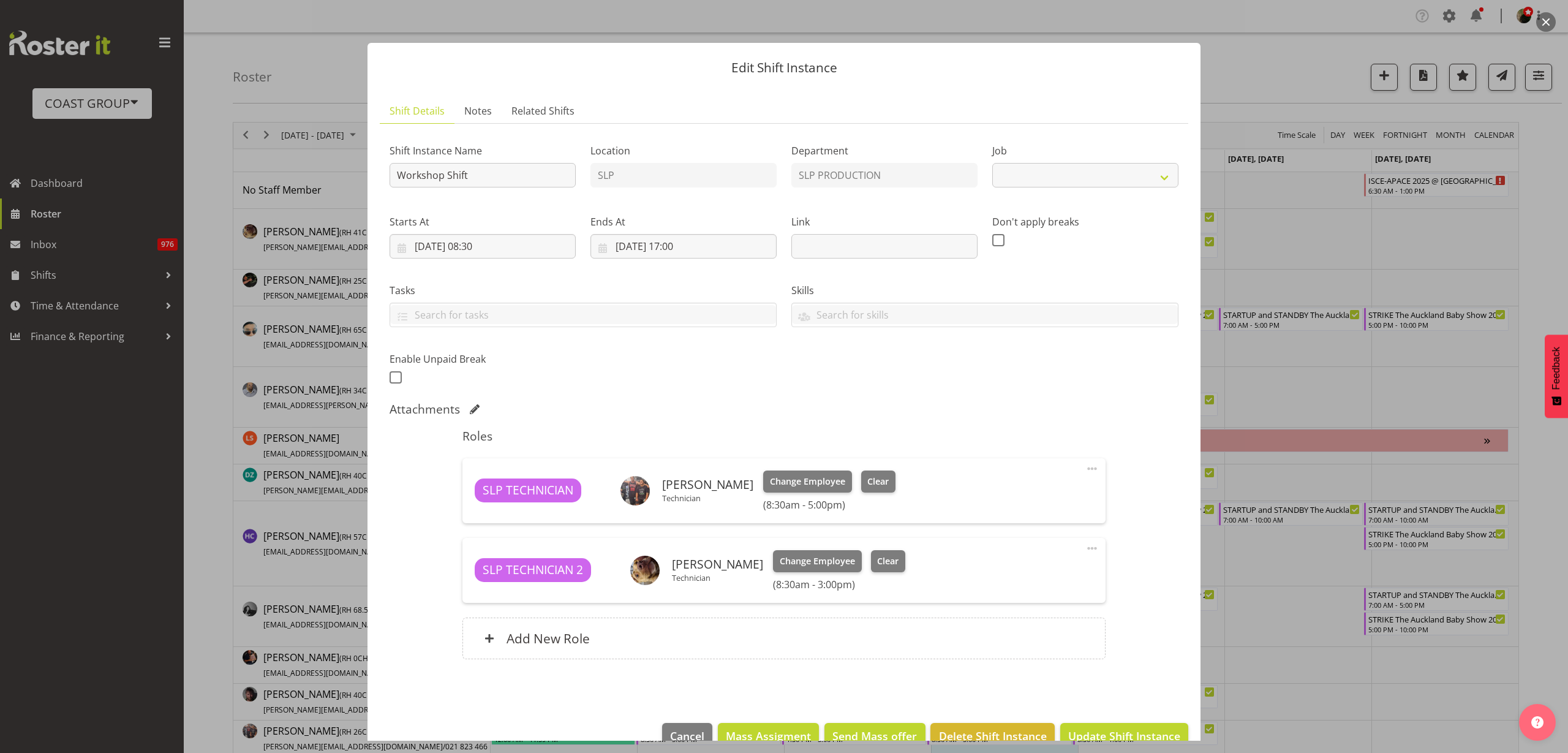
select select "55"
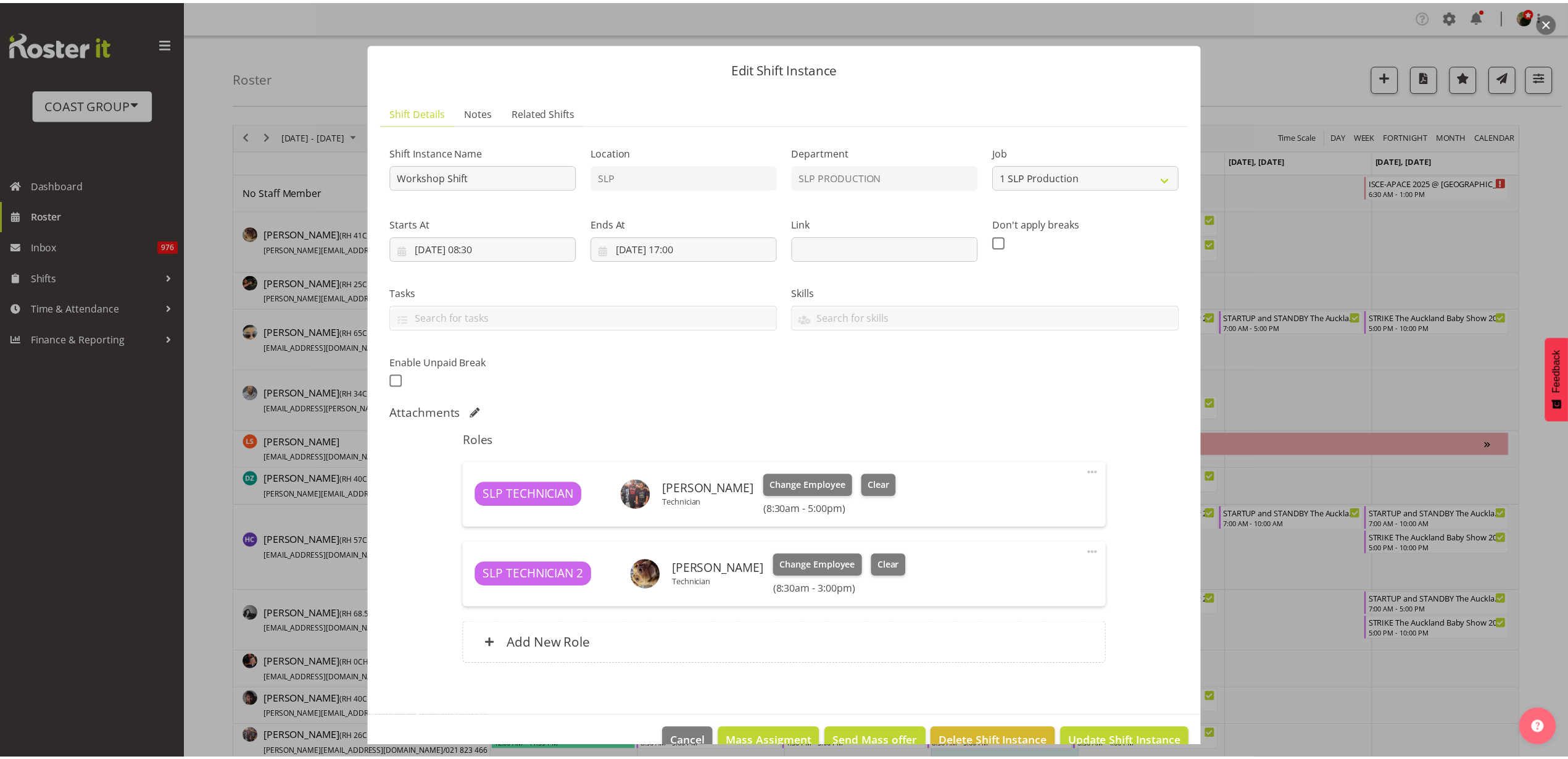
scroll to position [28, 0]
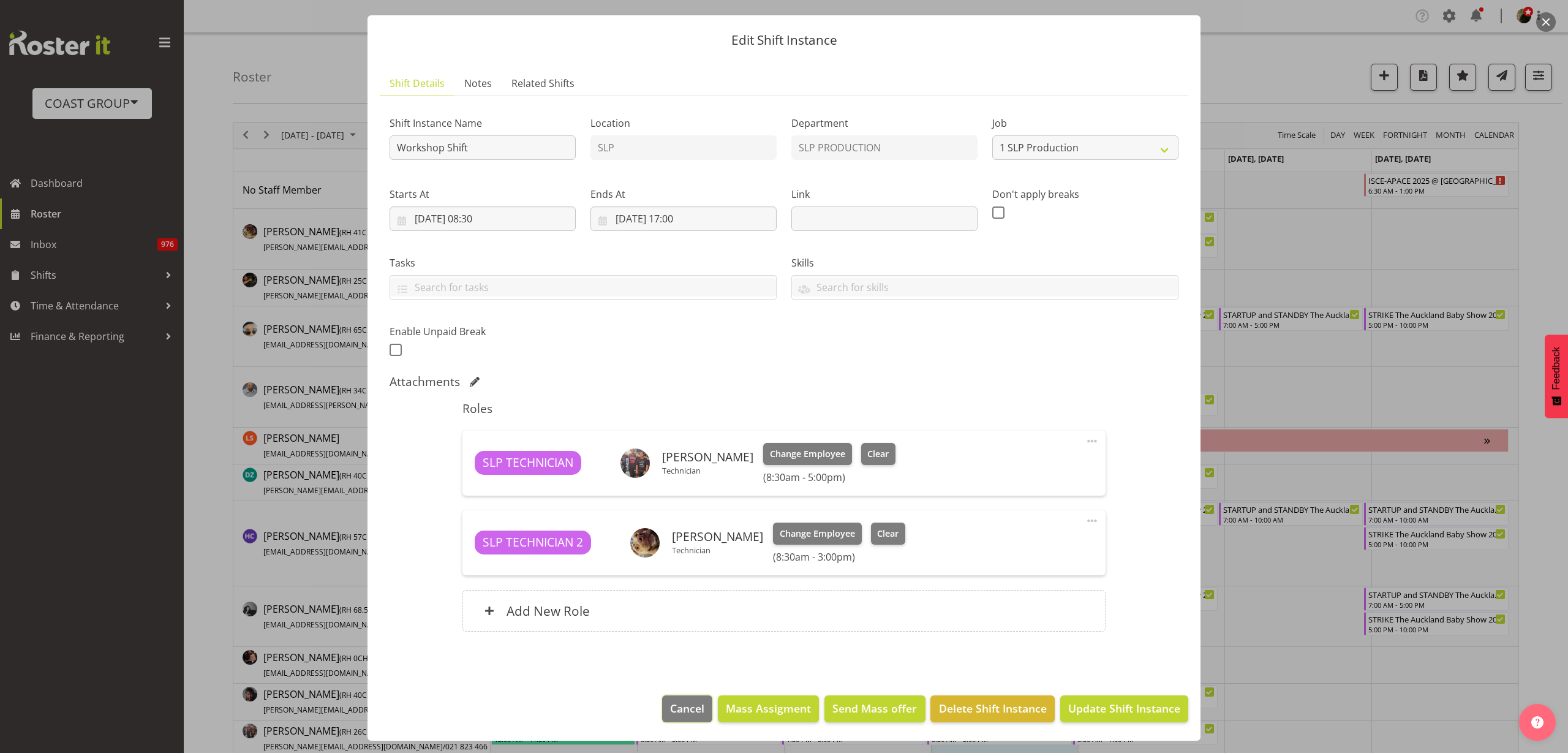
click at [679, 713] on span "Cancel" at bounding box center [687, 708] width 34 height 16
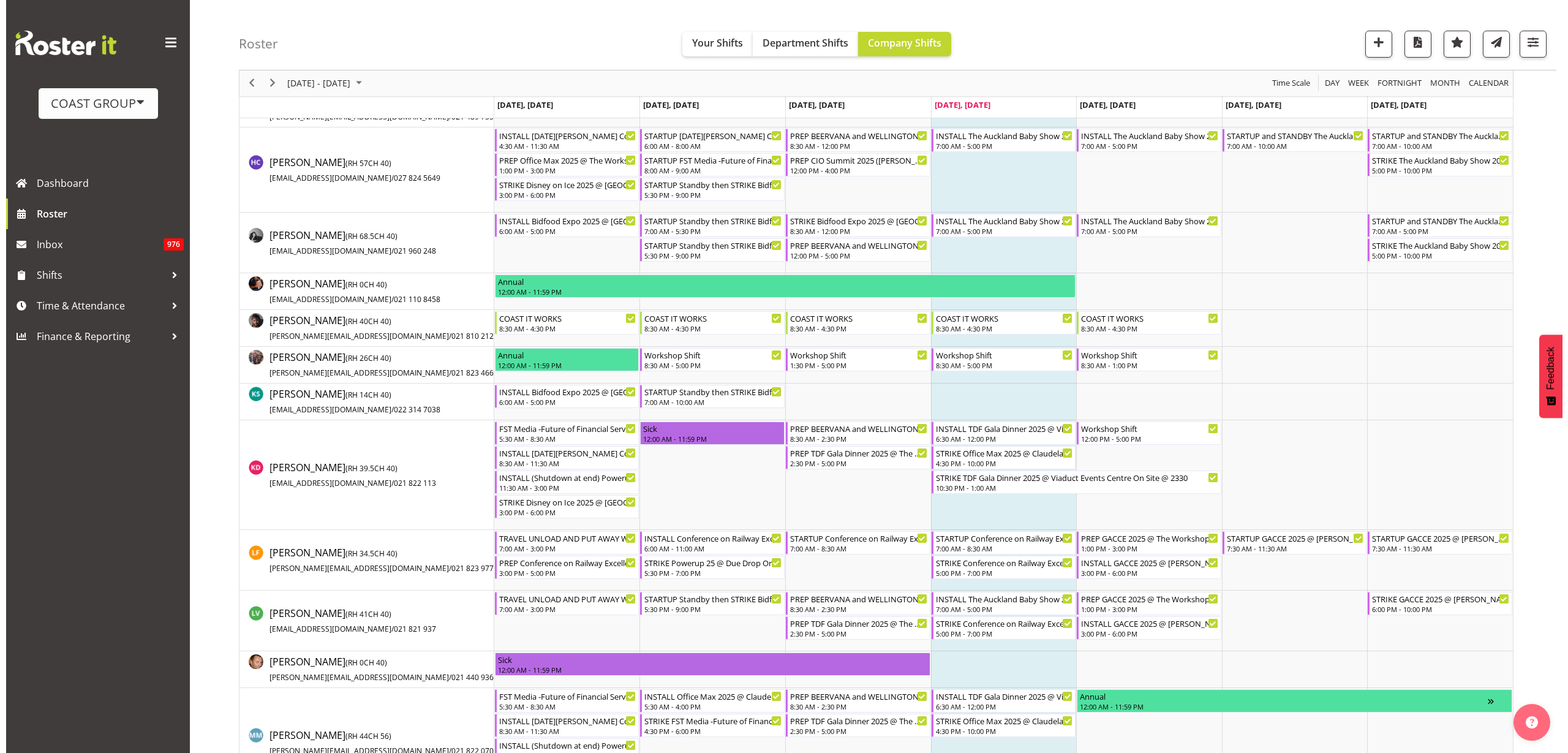
scroll to position [383, 0]
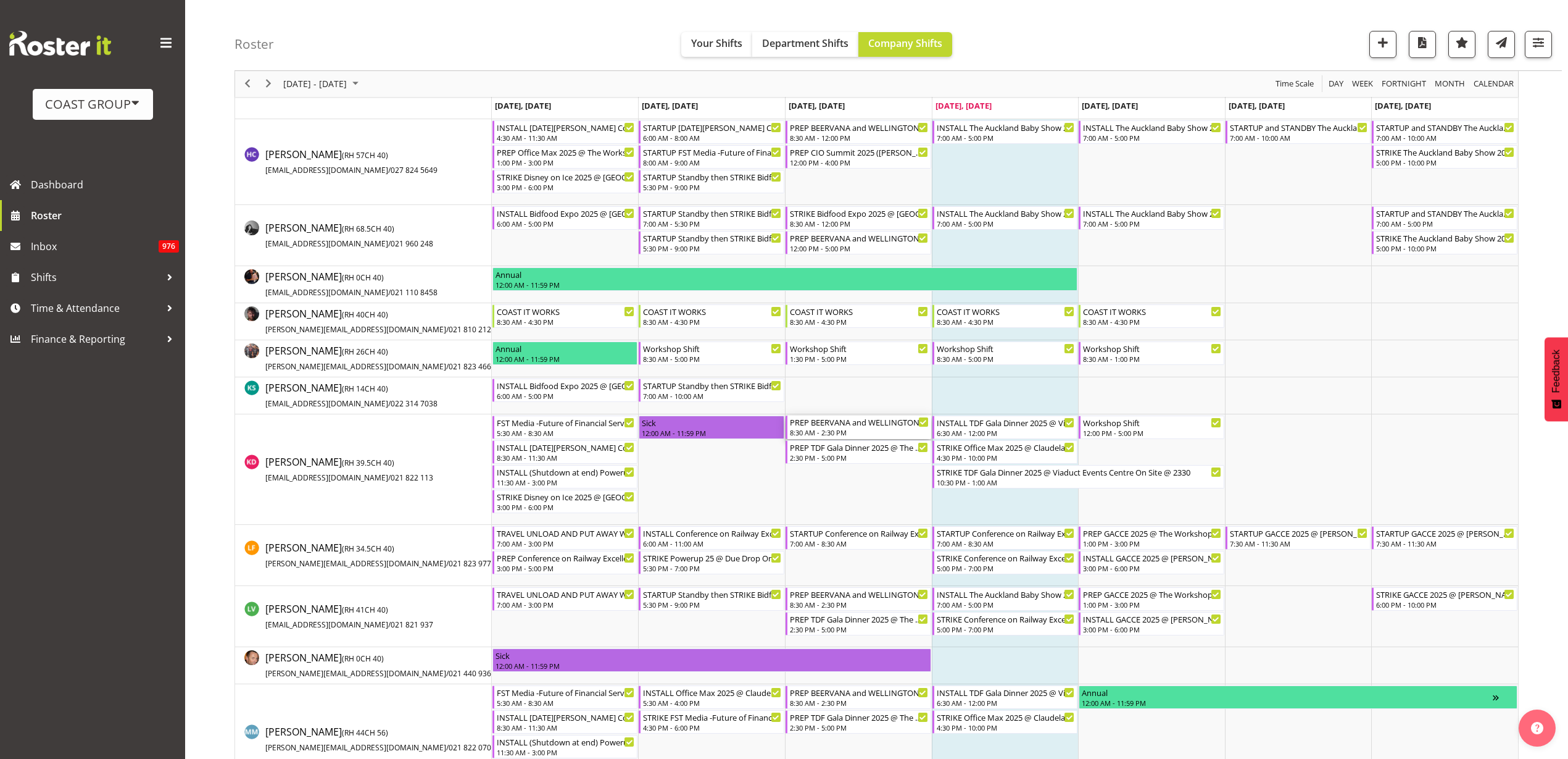
click at [828, 429] on div "8:30 AM - 2:30 PM" at bounding box center [860, 432] width 139 height 10
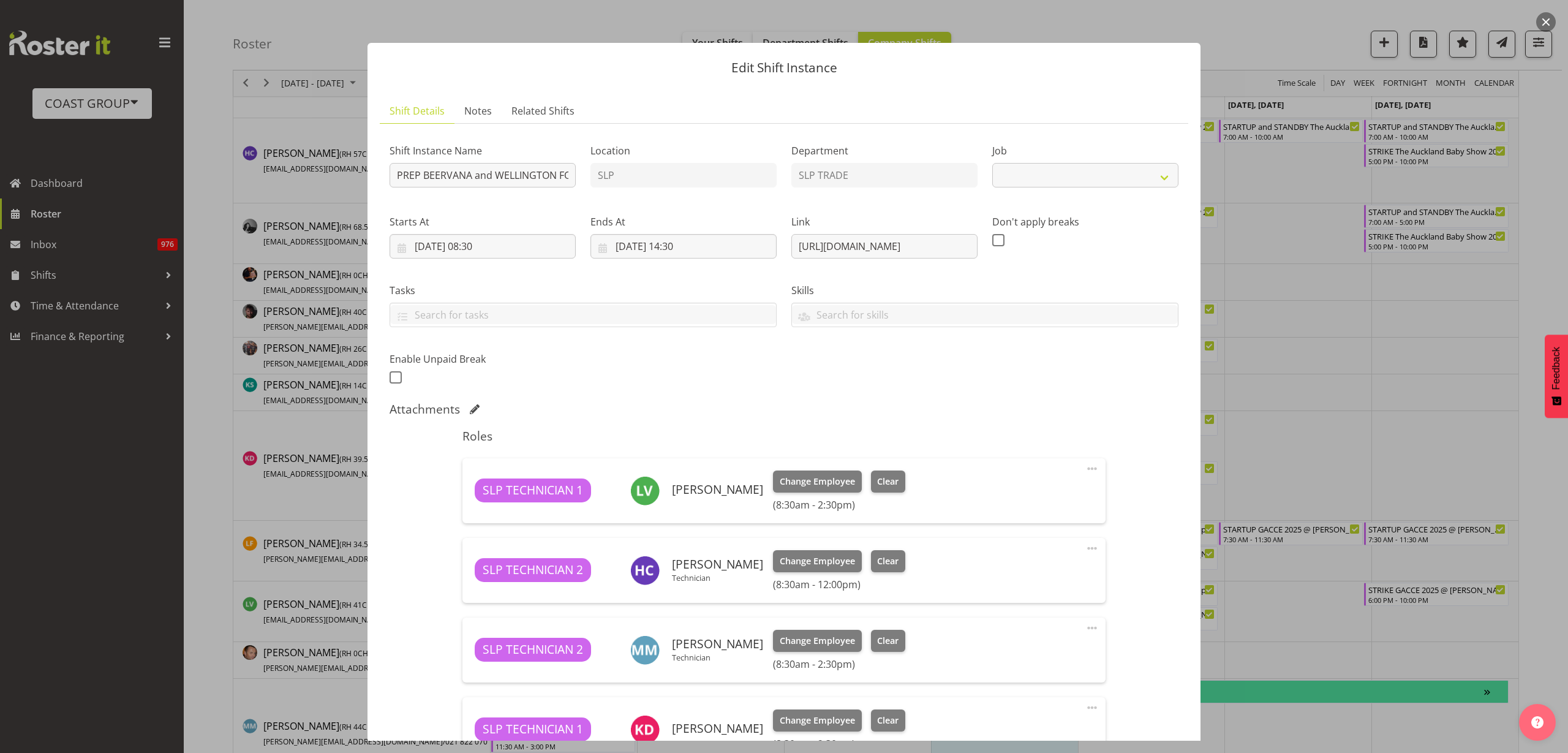
select select "9151"
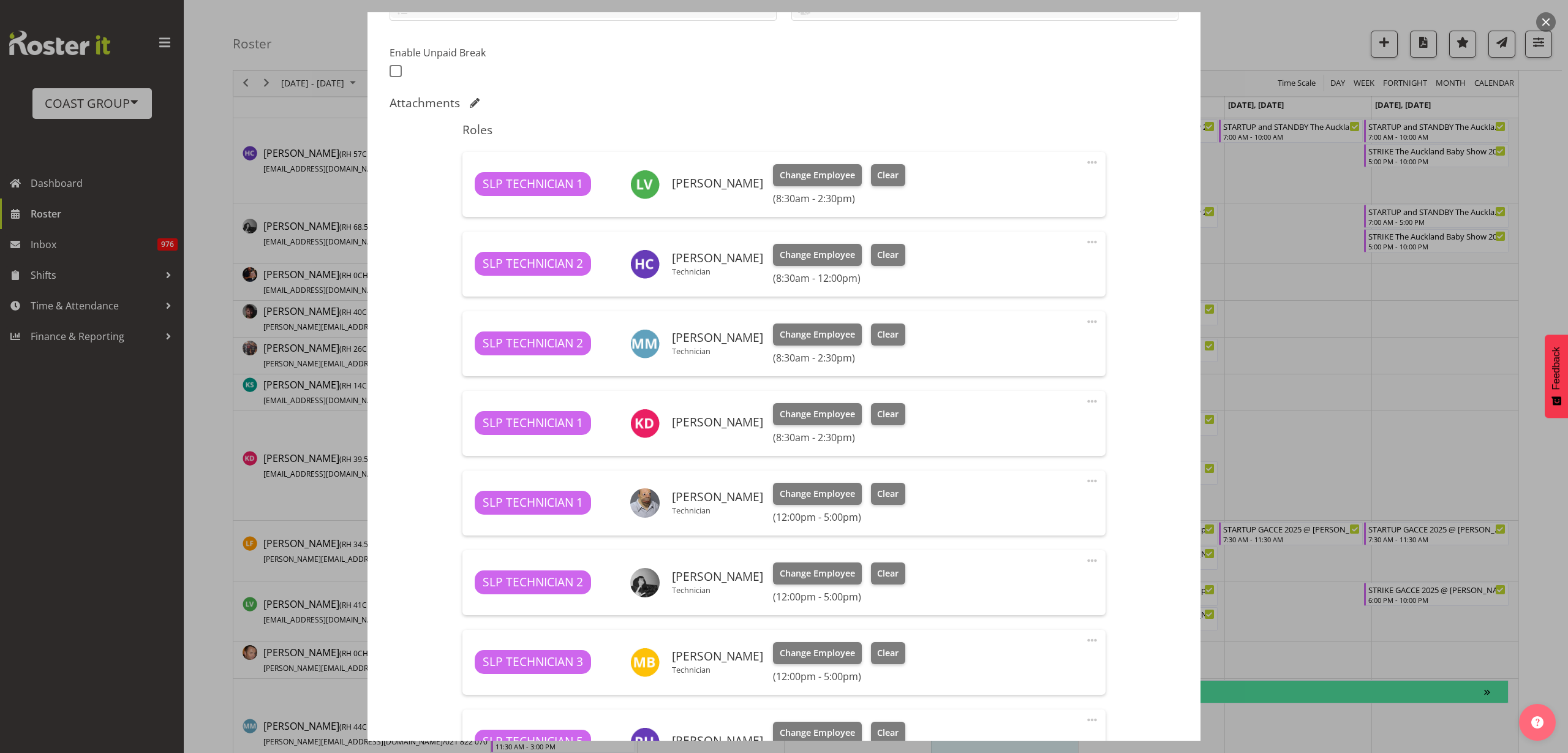
click at [1085, 400] on span at bounding box center [1091, 401] width 14 height 14
click at [1023, 469] on link "Delete" at bounding box center [1041, 473] width 118 height 22
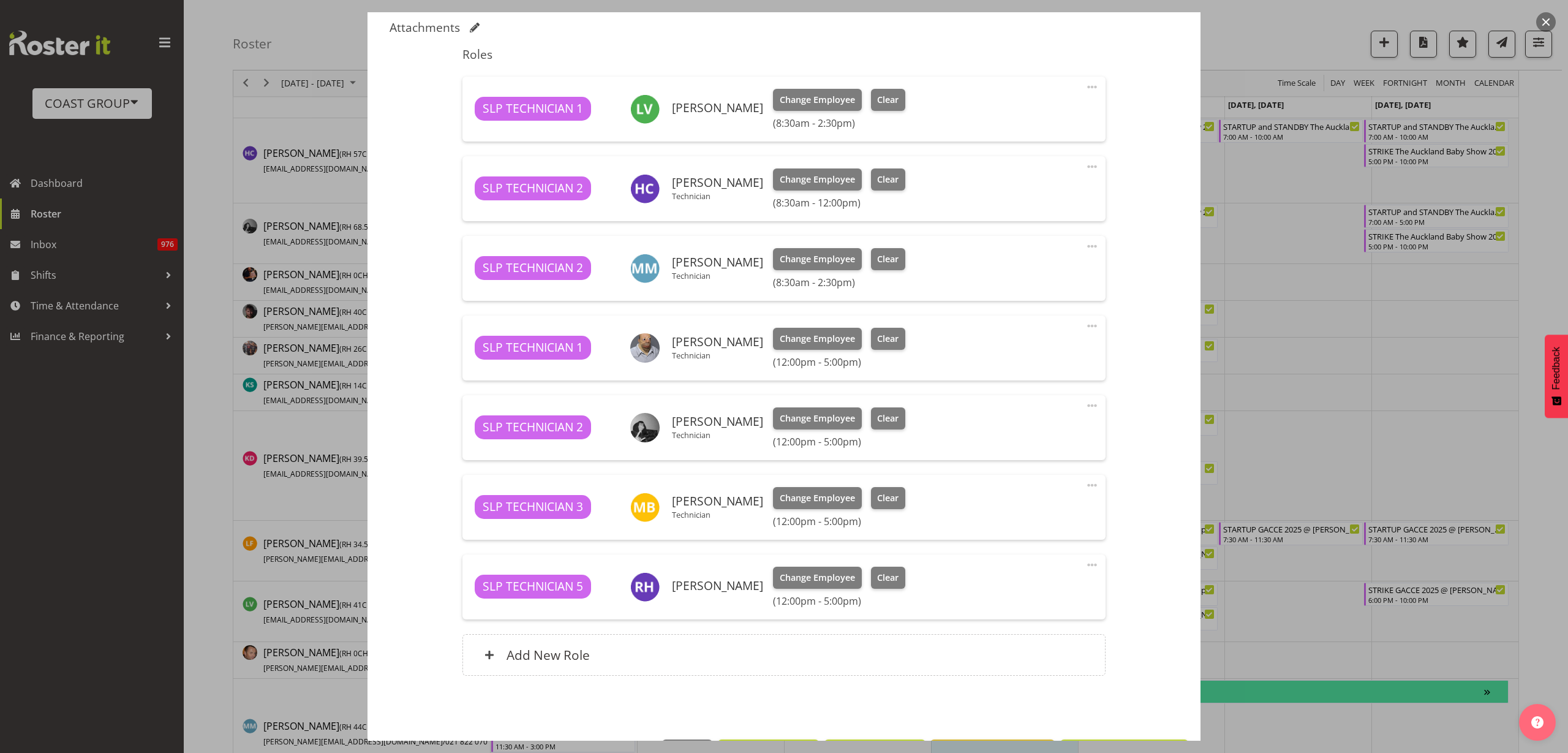
scroll to position [426, 0]
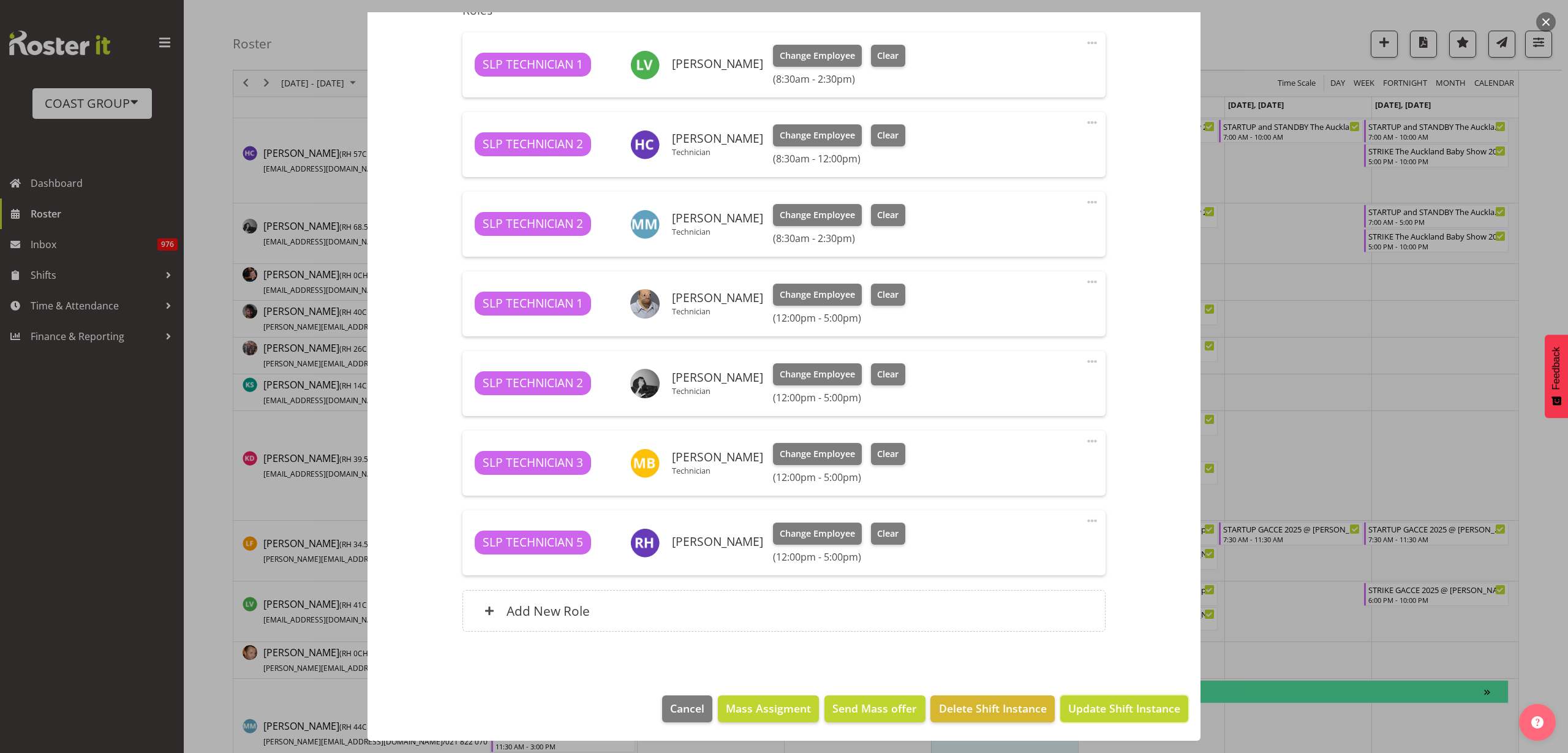
click at [1072, 706] on span "Update Shift Instance" at bounding box center [1124, 708] width 112 height 16
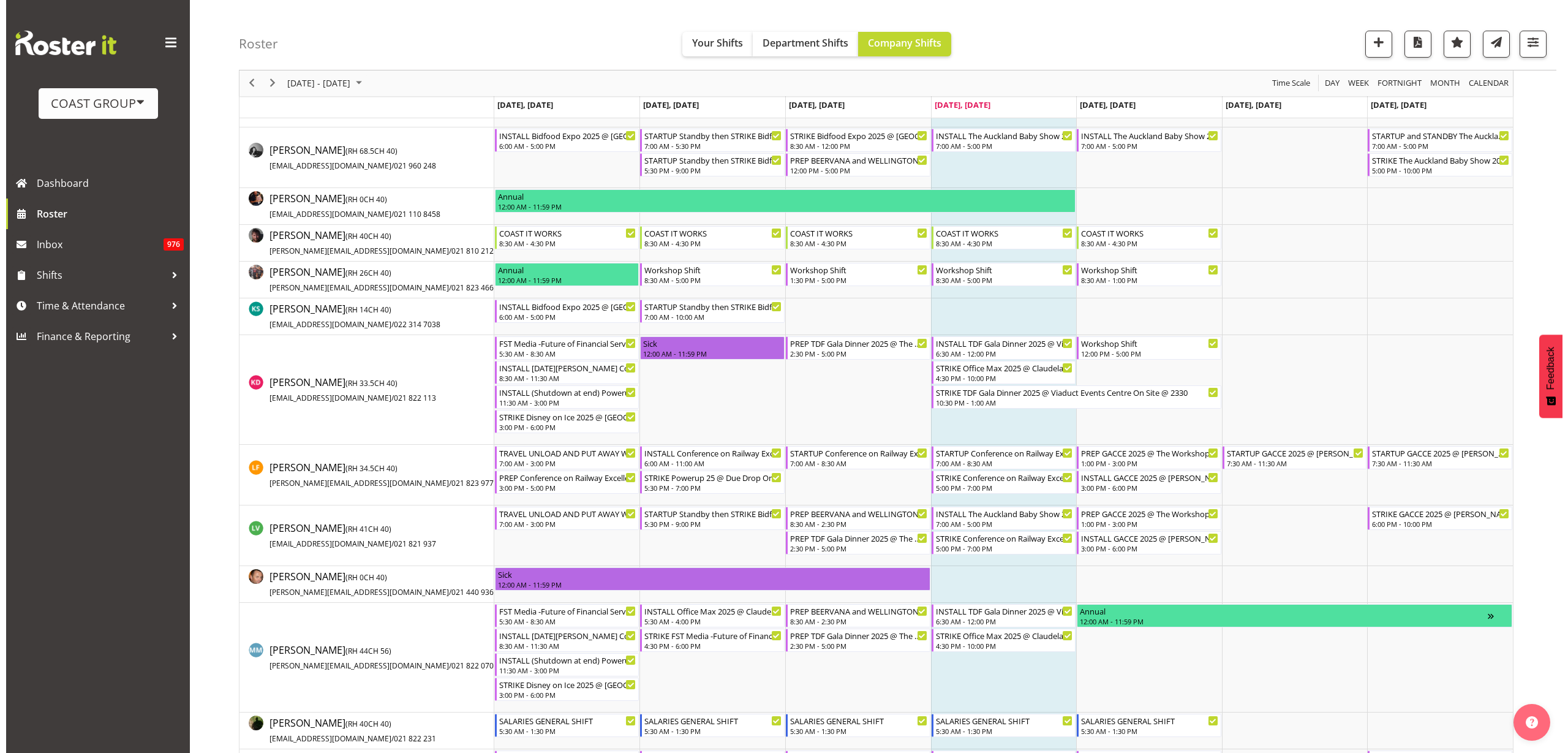
scroll to position [460, 0]
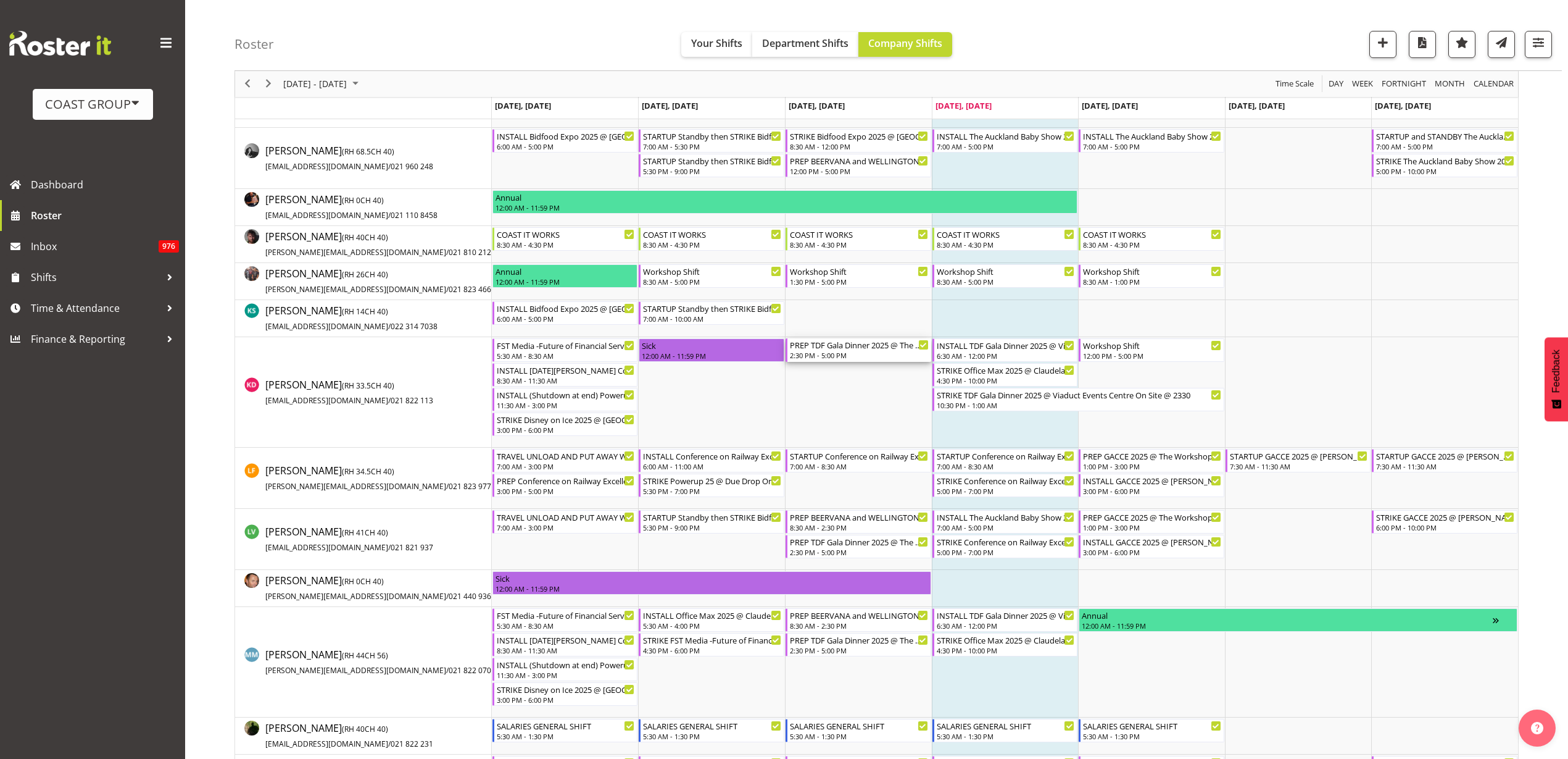
click at [832, 350] on div "PREP TDF Gala Dinner 2025 @ The Workshop 2:30 PM - 5:00 PM" at bounding box center [860, 350] width 139 height 23
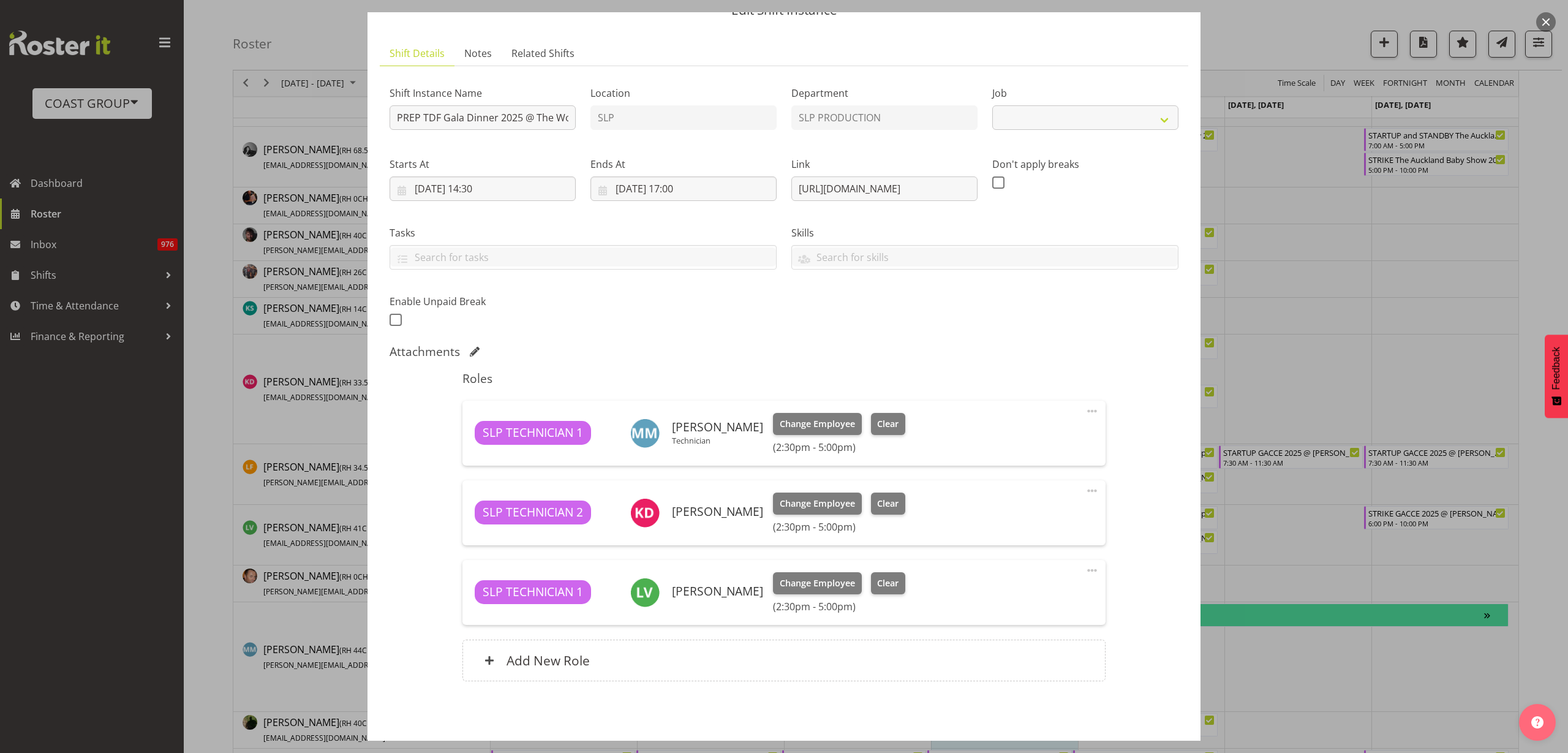
select select "10266"
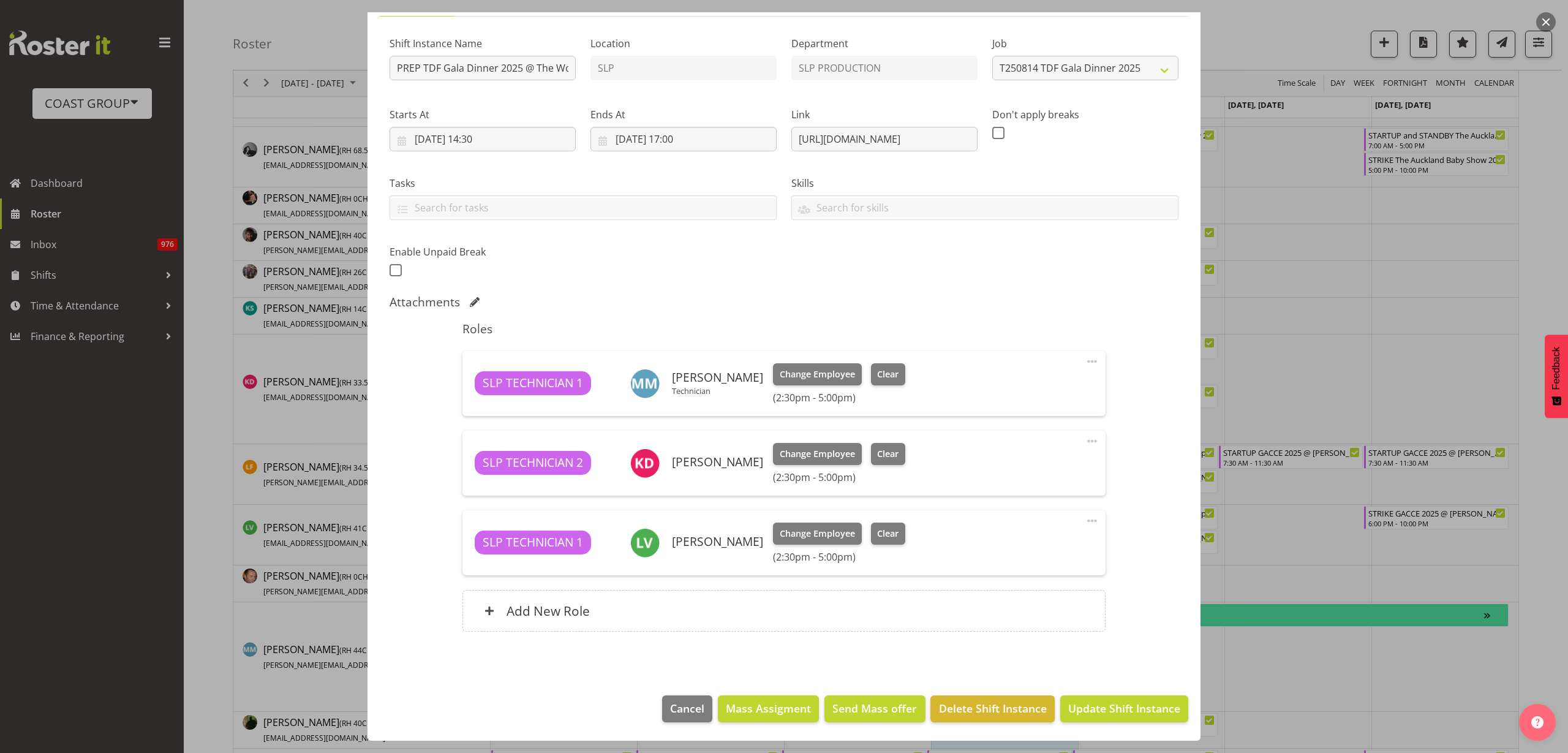
click at [1086, 440] on span at bounding box center [1091, 440] width 14 height 14
click at [1049, 519] on link "Delete" at bounding box center [1041, 512] width 118 height 22
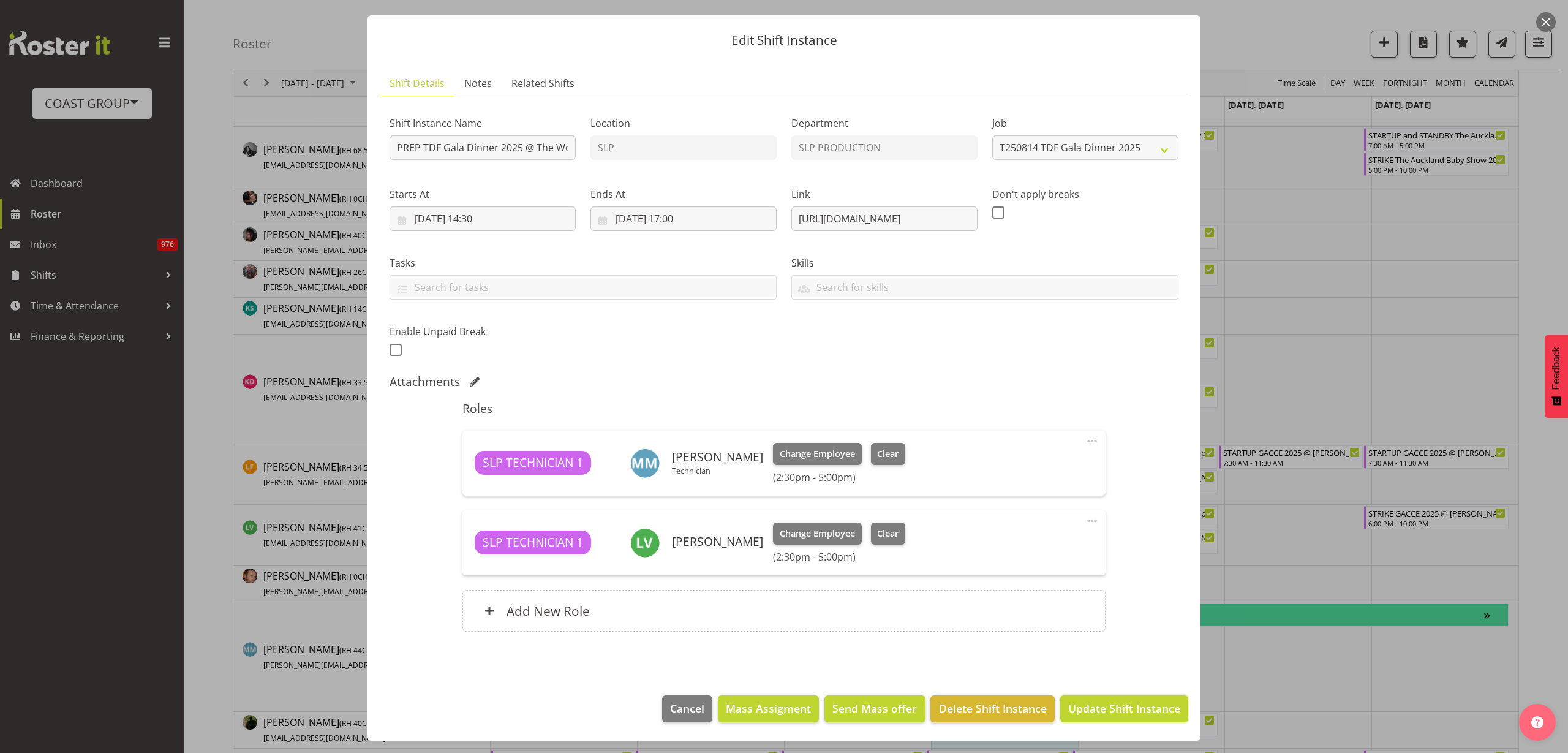
click at [1089, 714] on span "Update Shift Instance" at bounding box center [1124, 708] width 112 height 16
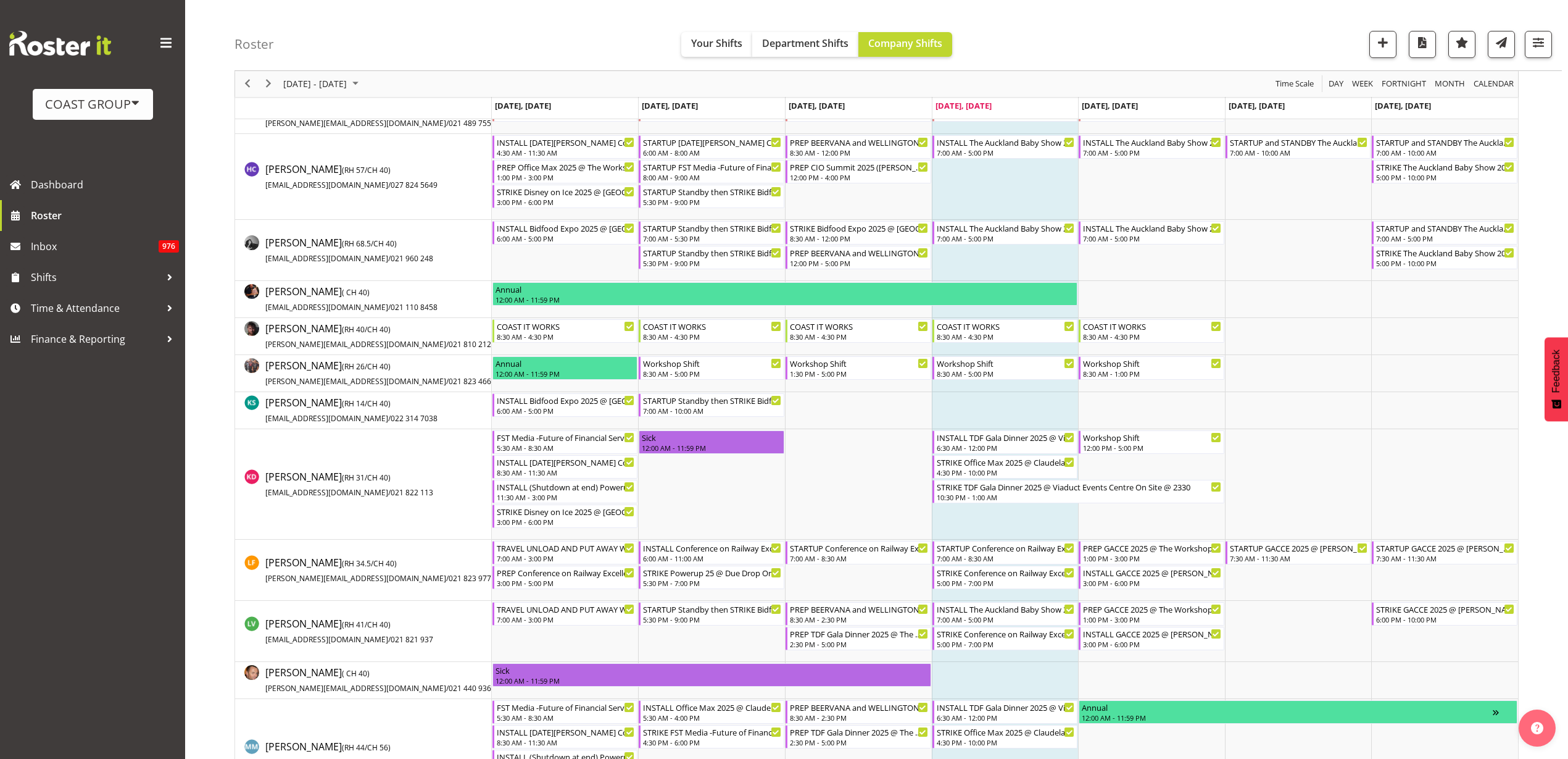
scroll to position [463, 0]
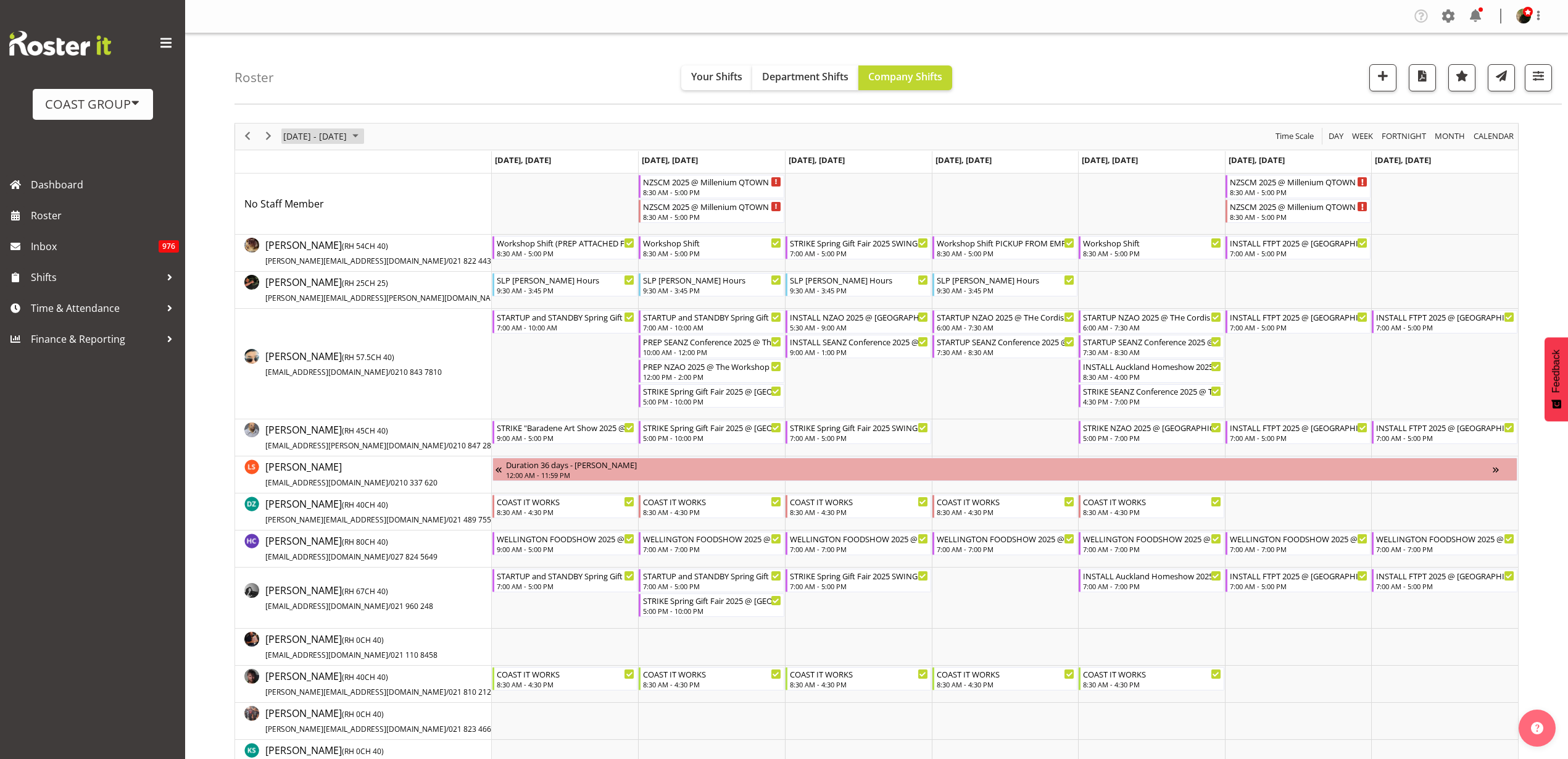
click at [313, 134] on span "August 25 - 31, 2025" at bounding box center [315, 136] width 66 height 15
click at [858, 323] on div "5:30 AM - 9:00 AM" at bounding box center [860, 327] width 139 height 10
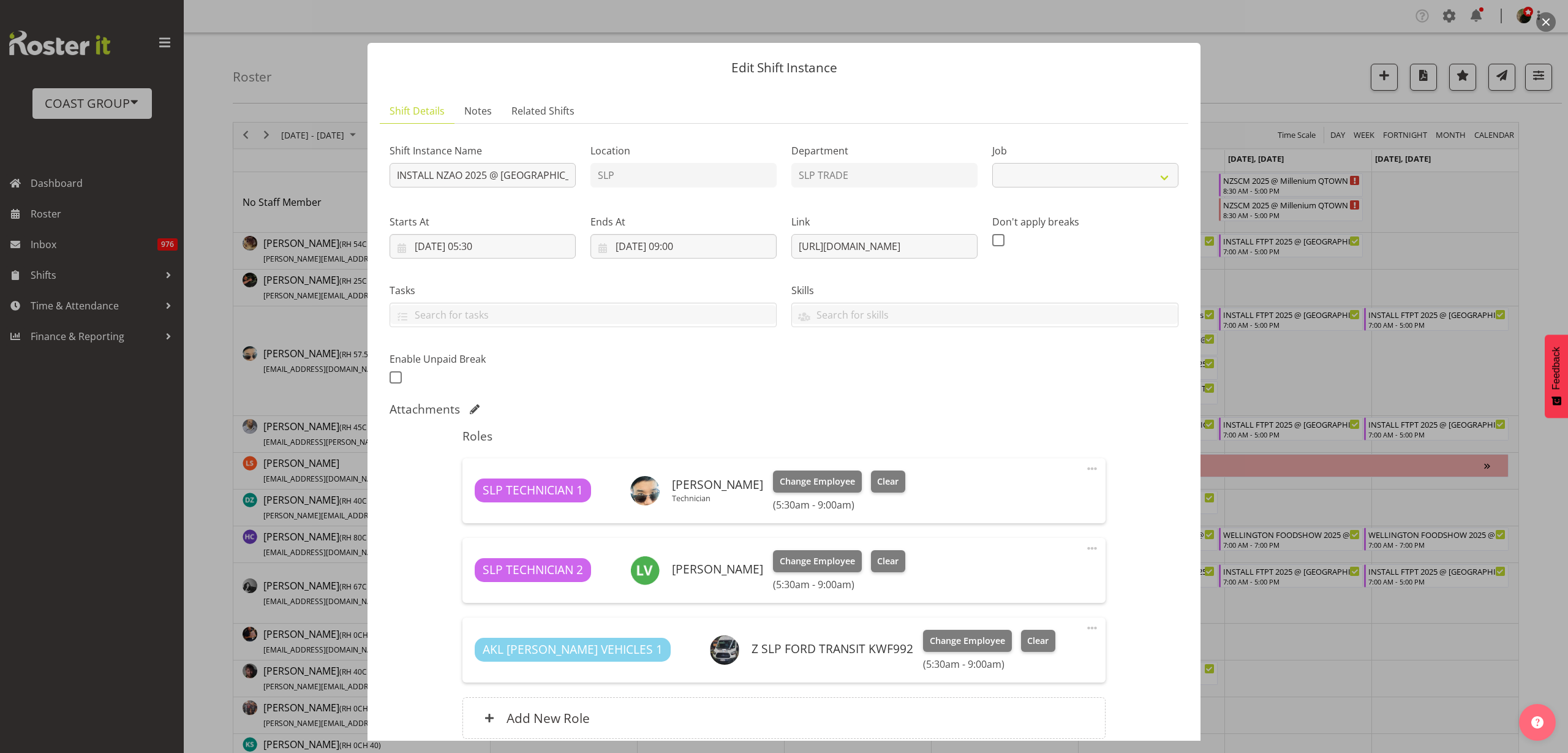
select select "9353"
drag, startPoint x: 790, startPoint y: 247, endPoint x: 1351, endPoint y: 240, distance: 561.0
click at [1351, 240] on div "Edit Shift Instance Shift Details Notes Related Shifts Shift Instance Name INST…" at bounding box center [784, 376] width 1568 height 753
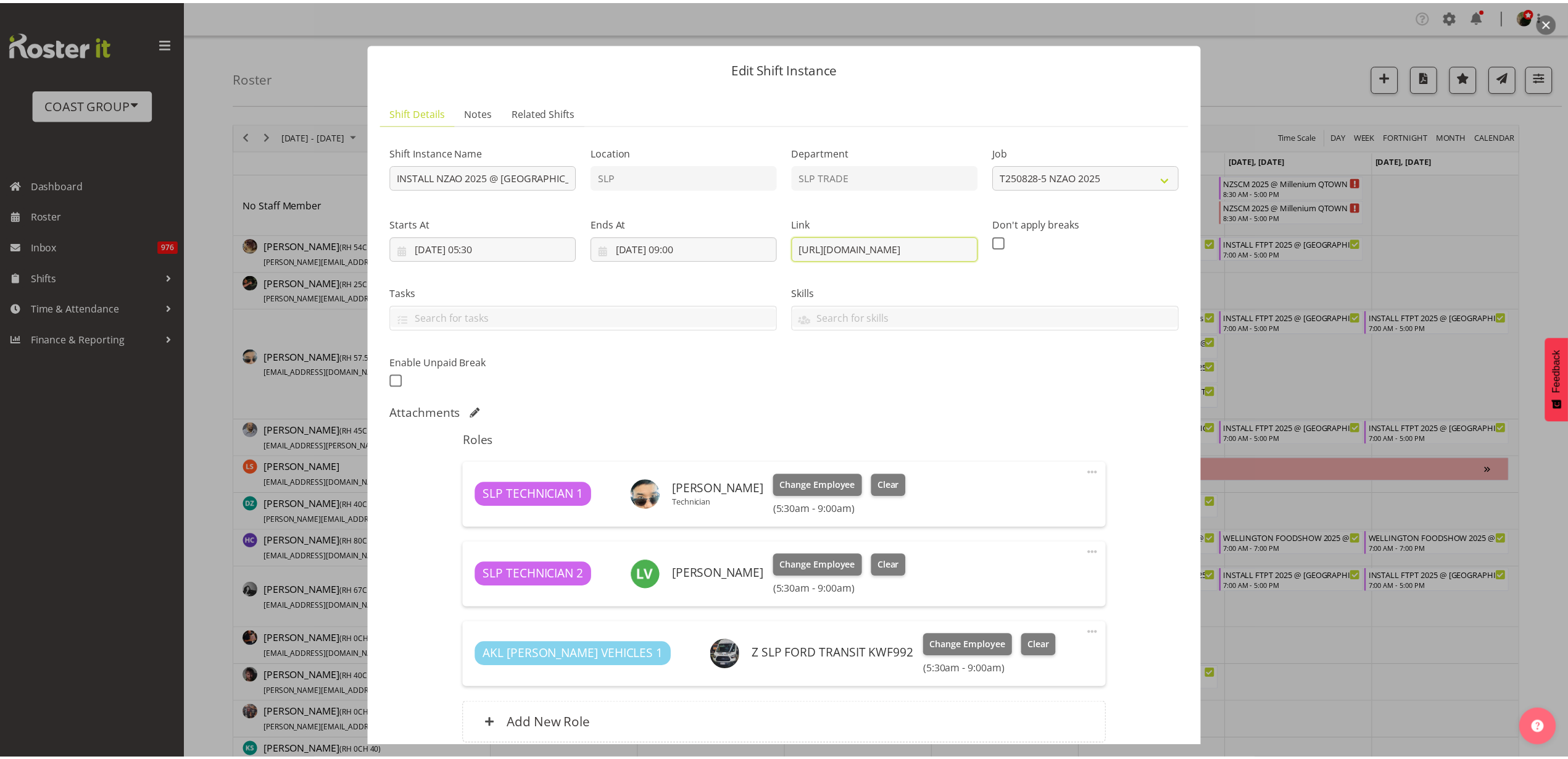
scroll to position [108, 0]
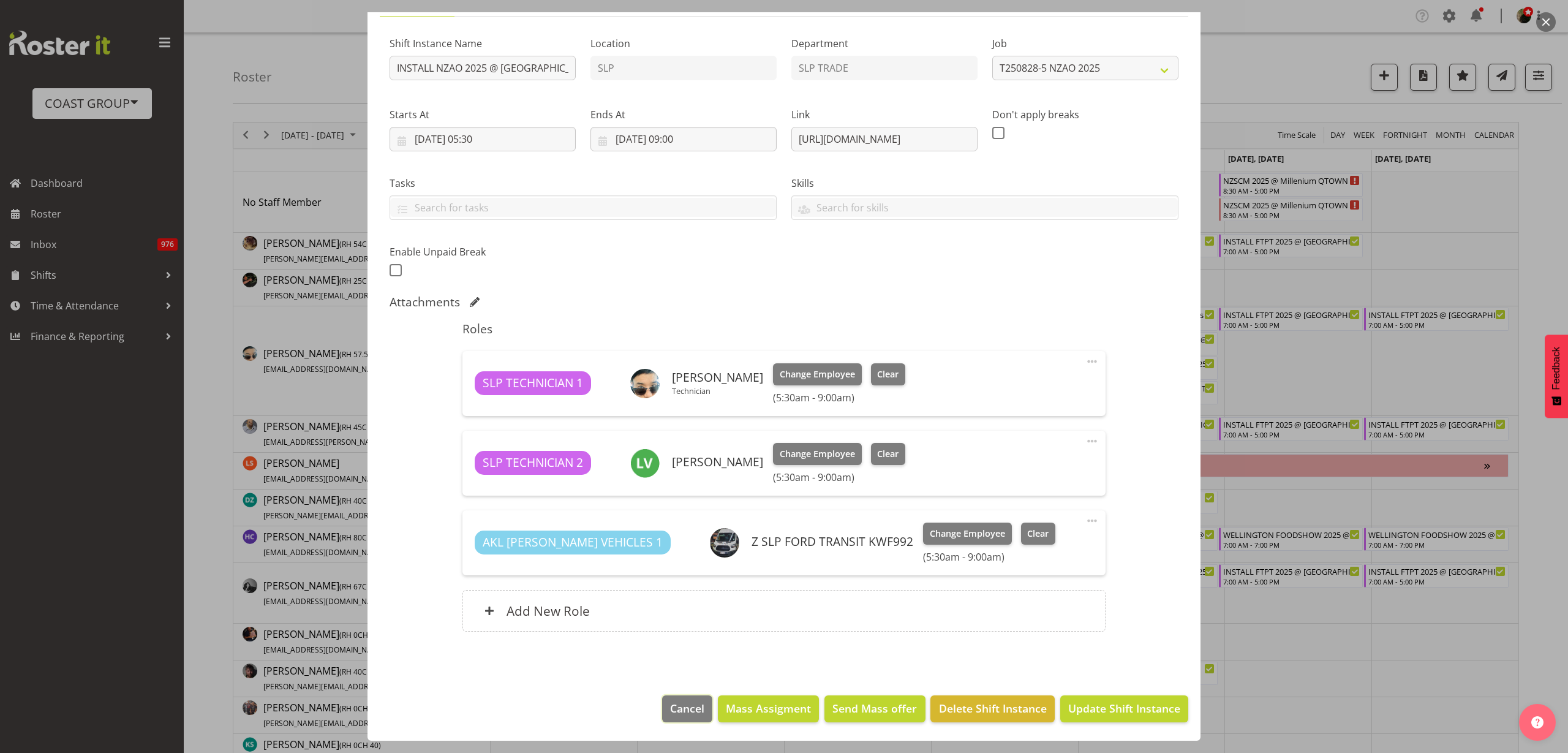
click at [679, 714] on span "Cancel" at bounding box center [687, 708] width 34 height 16
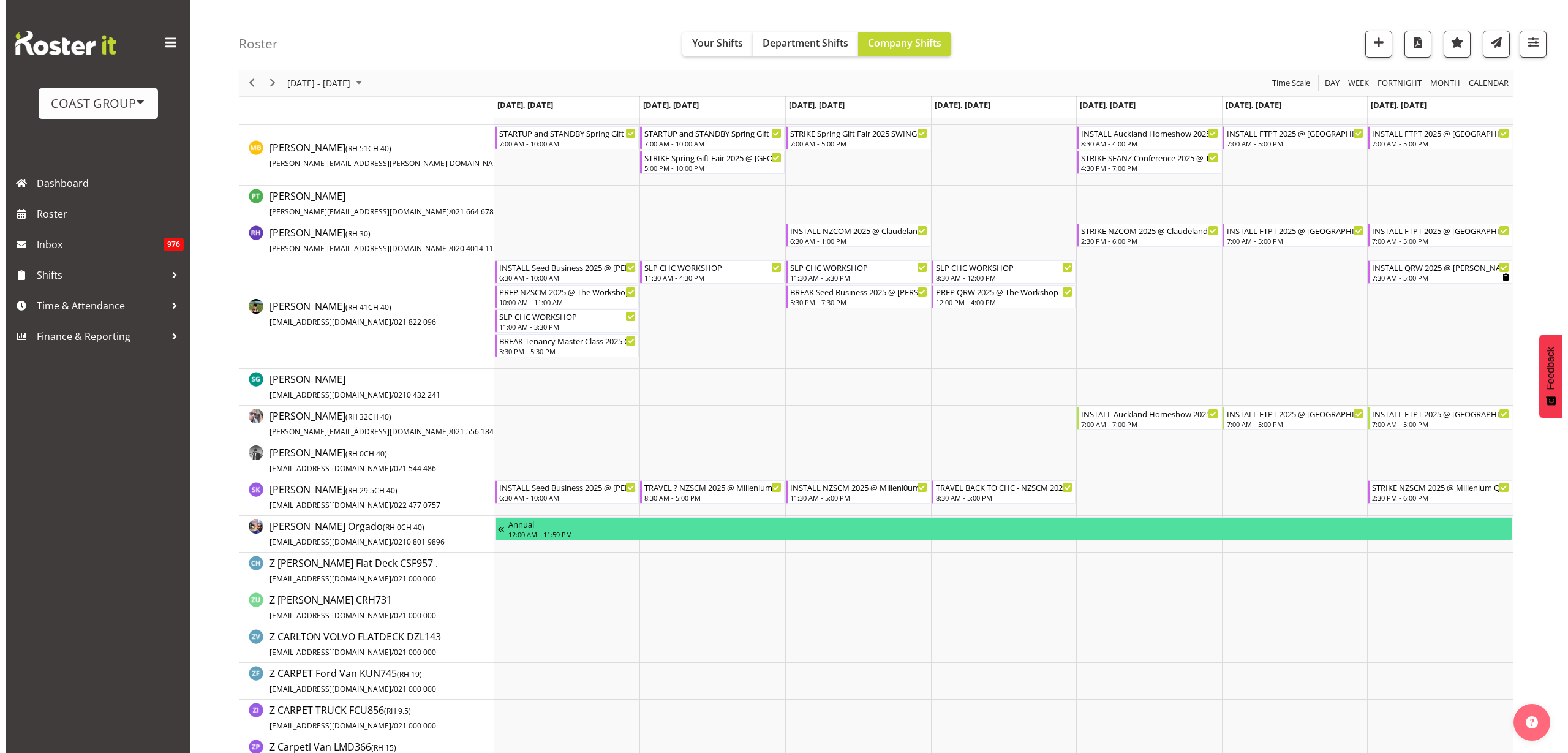
scroll to position [919, 0]
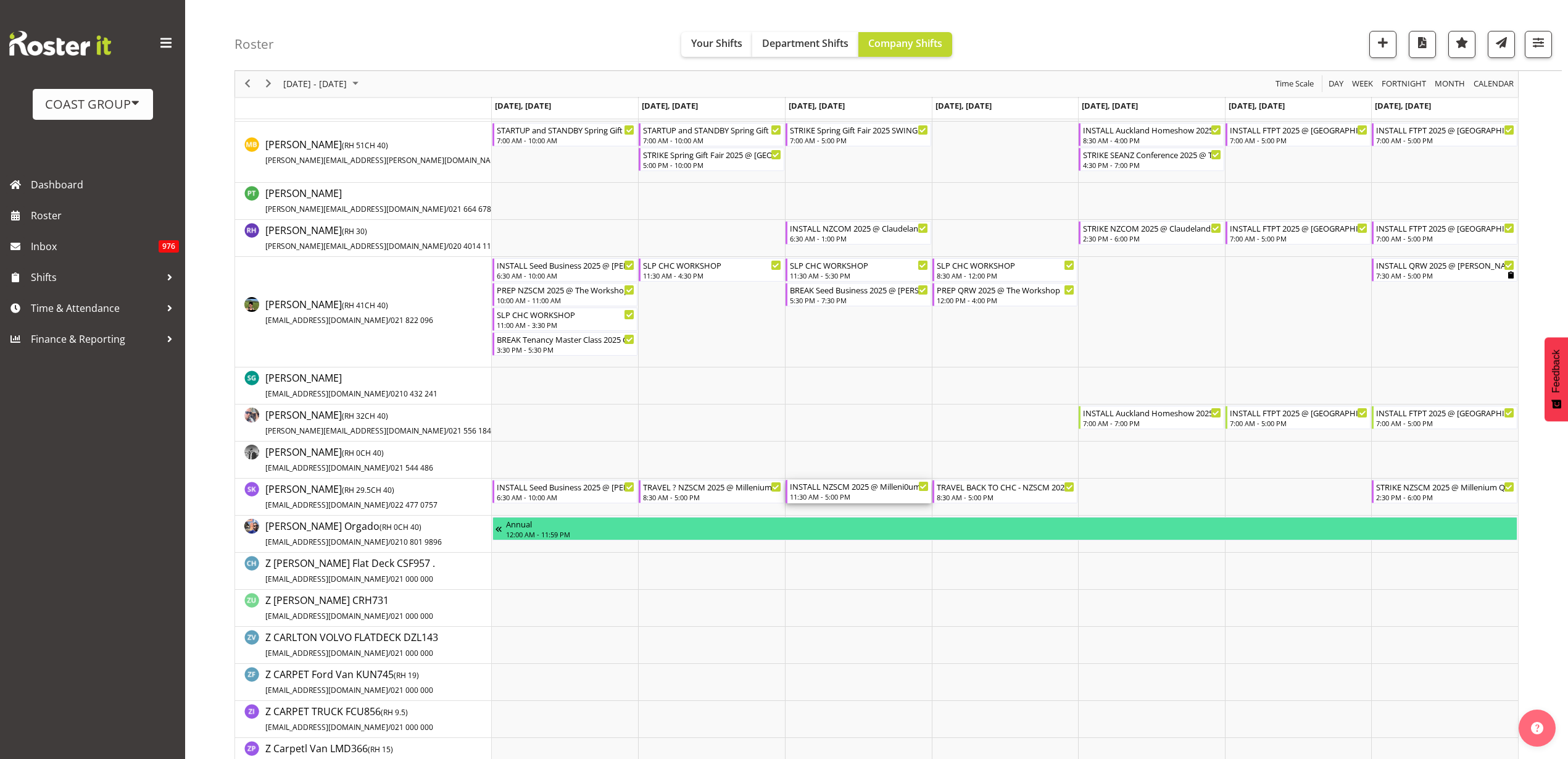
click at [885, 489] on div "INSTALL NZSCM 2025 @ Milleni0um QTOWN On Site @ 1200" at bounding box center [860, 486] width 139 height 12
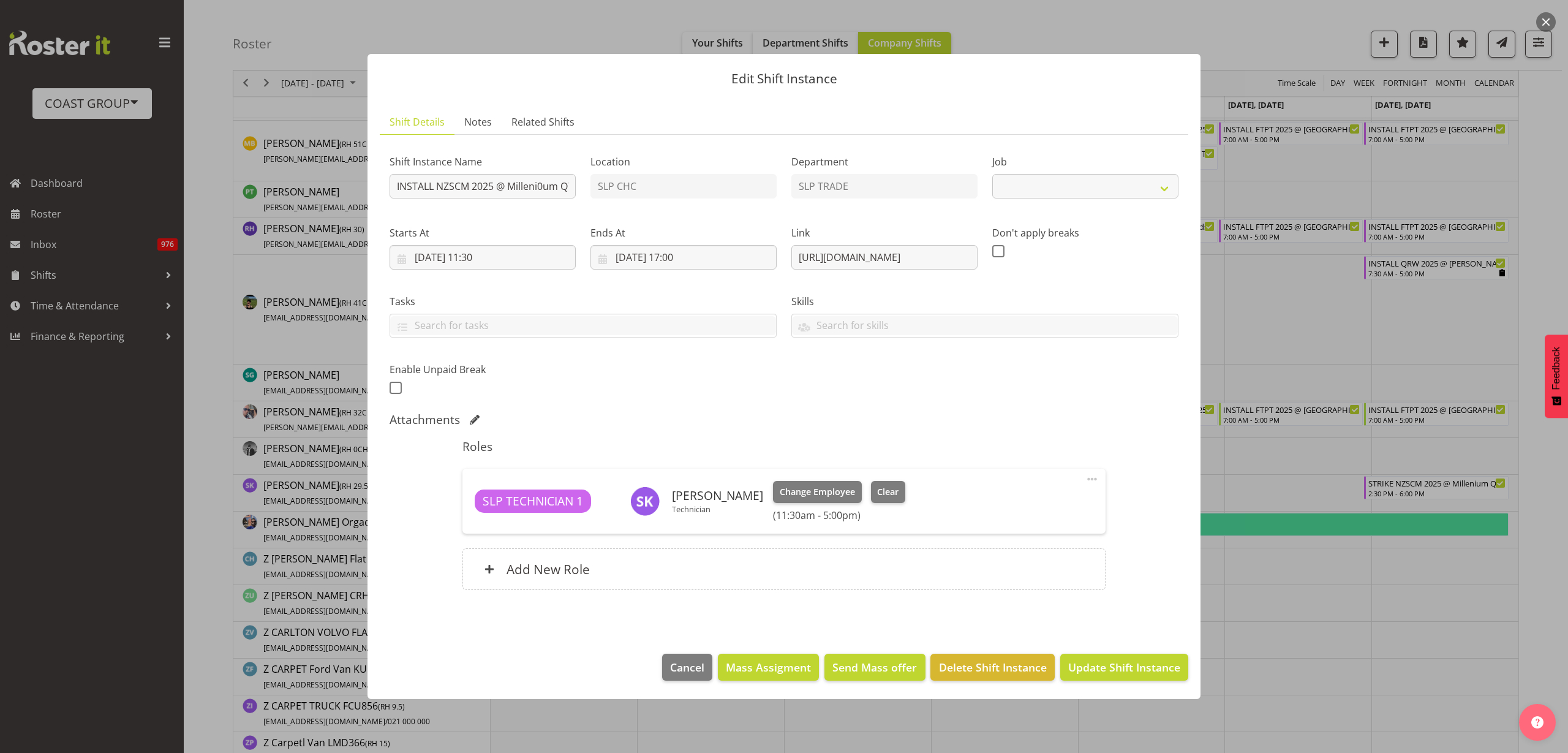
select select "9580"
drag, startPoint x: 797, startPoint y: 260, endPoint x: 1378, endPoint y: 250, distance: 581.1
click at [1378, 250] on div "Edit Shift Instance Shift Details Notes Related Shifts Shift Instance Name INST…" at bounding box center [784, 376] width 1568 height 753
